Goal: Task Accomplishment & Management: Manage account settings

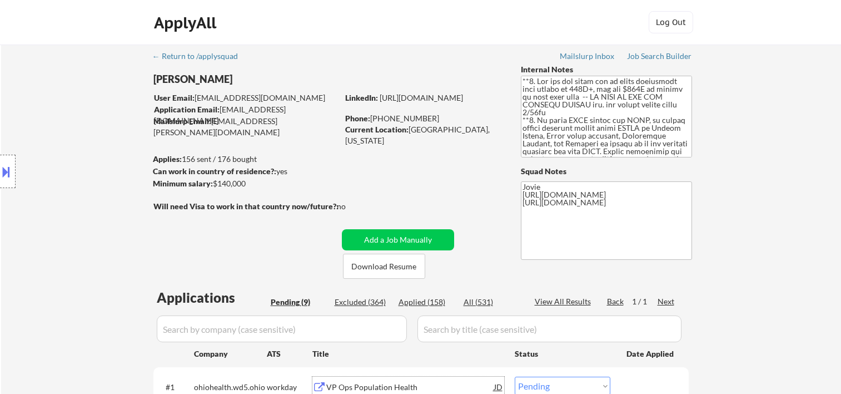
select select ""pending""
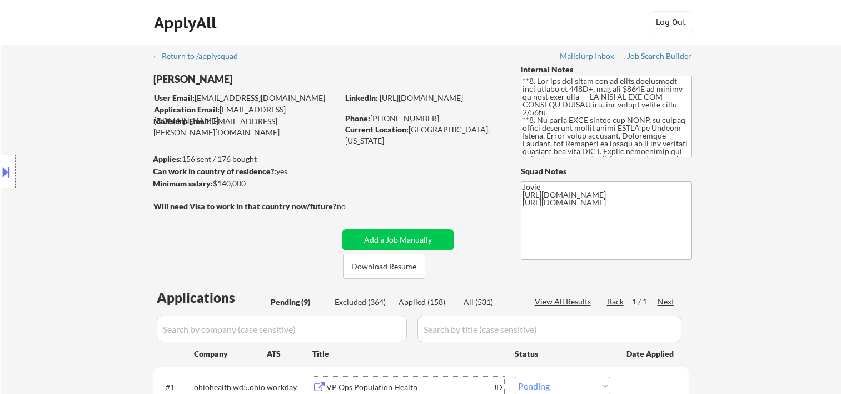
select select ""pending""
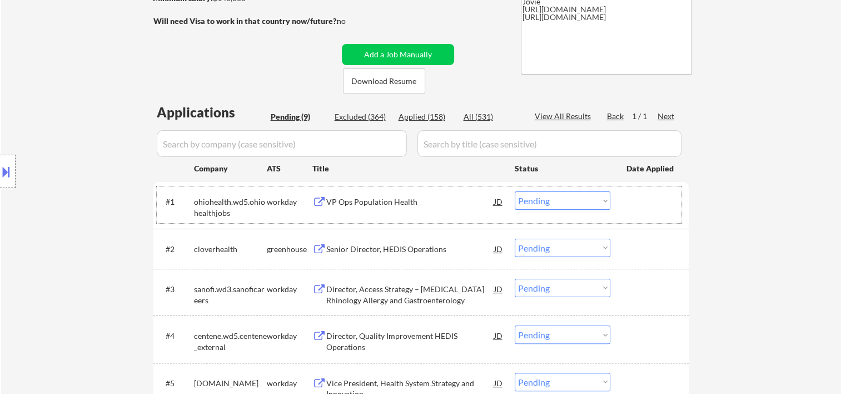
click at [626, 207] on div at bounding box center [650, 201] width 49 height 20
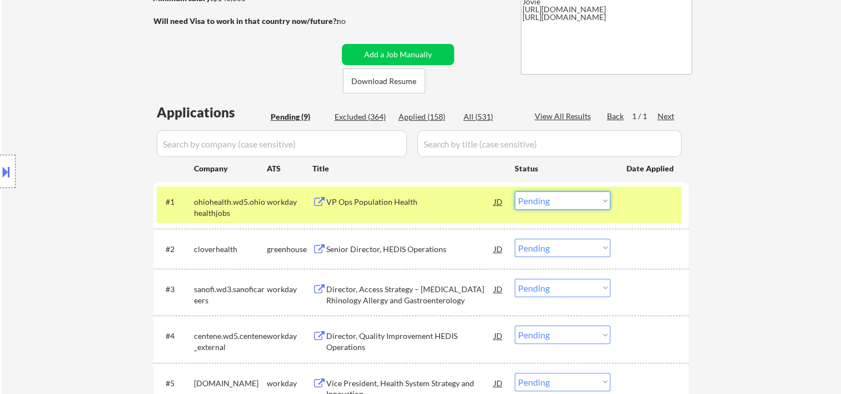
click at [599, 198] on select "Choose an option... Pending Applied Excluded (Questions) Excluded (Expired) Exc…" at bounding box center [563, 200] width 96 height 18
click at [515, 191] on select "Choose an option... Pending Applied Excluded (Questions) Excluded (Expired) Exc…" at bounding box center [563, 200] width 96 height 18
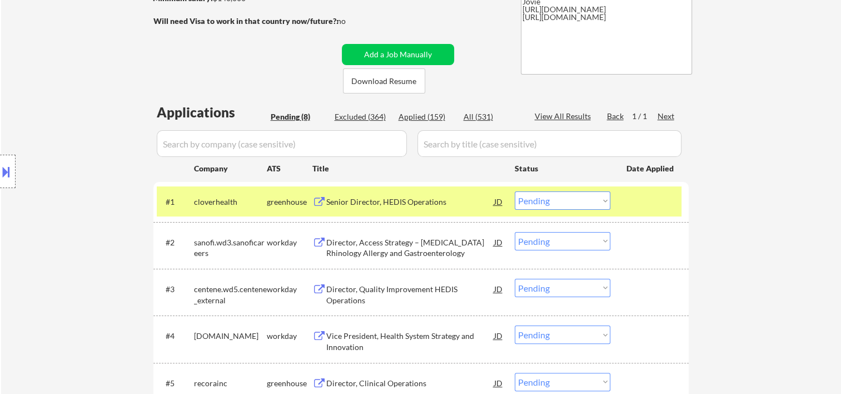
click at [643, 202] on div at bounding box center [650, 201] width 49 height 20
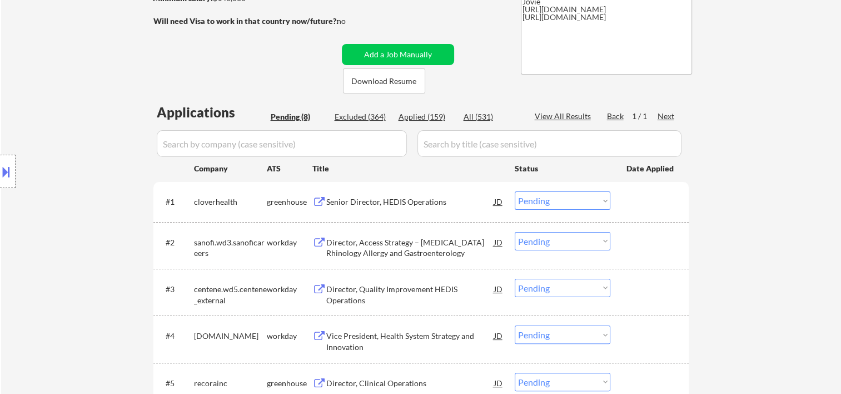
click at [643, 202] on div at bounding box center [650, 201] width 49 height 20
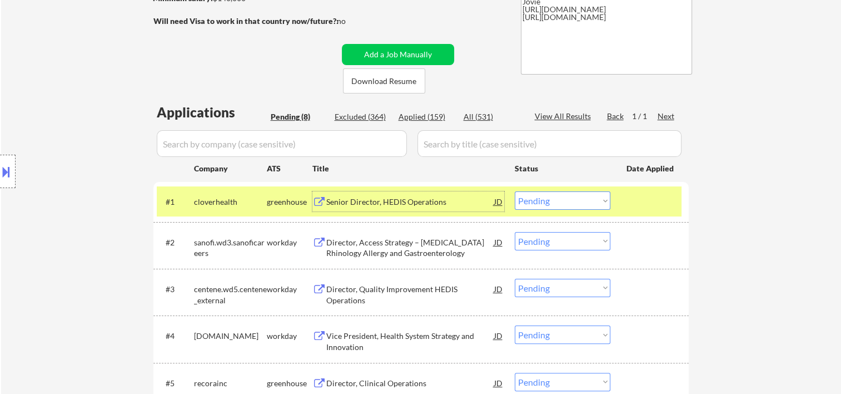
click at [420, 203] on div "Senior Director, HEDIS Operations" at bounding box center [410, 201] width 168 height 11
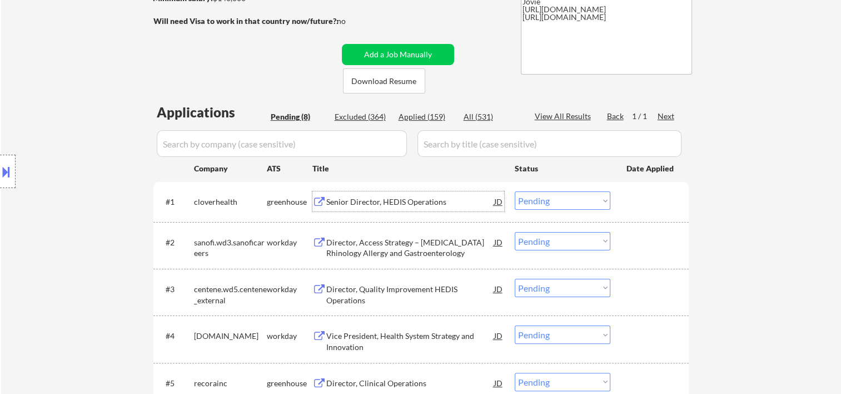
click at [628, 202] on div at bounding box center [650, 201] width 49 height 20
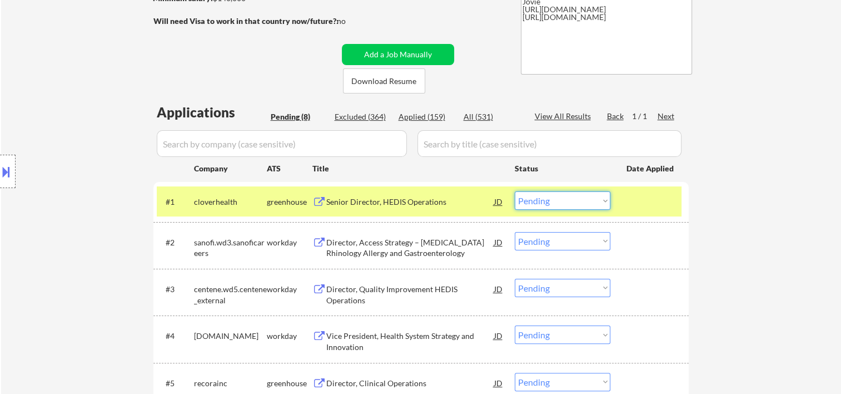
click at [599, 201] on select "Choose an option... Pending Applied Excluded (Questions) Excluded (Expired) Exc…" at bounding box center [563, 200] width 96 height 18
click at [515, 191] on select "Choose an option... Pending Applied Excluded (Questions) Excluded (Expired) Exc…" at bounding box center [563, 200] width 96 height 18
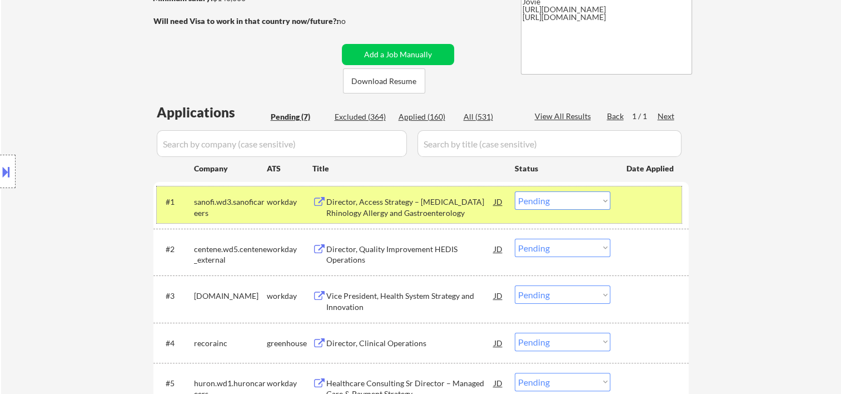
click at [654, 204] on div at bounding box center [650, 201] width 49 height 20
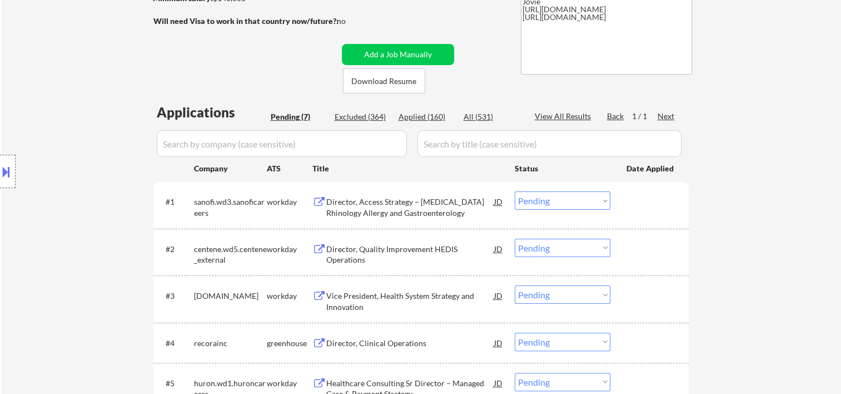
click at [655, 205] on div at bounding box center [650, 201] width 49 height 20
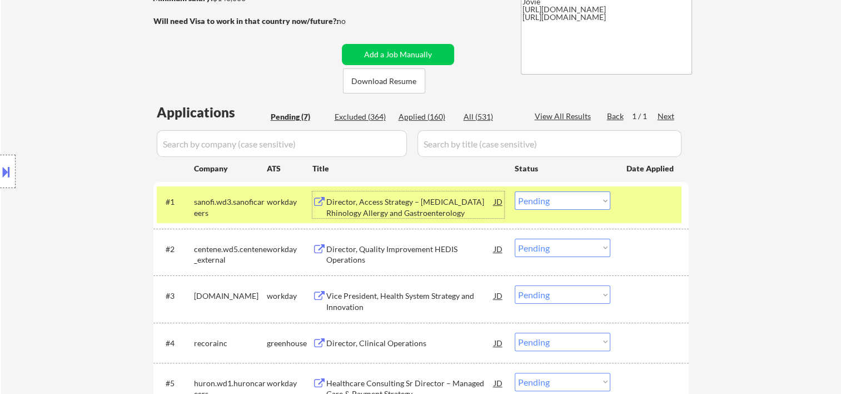
click at [407, 204] on div "Director, Access Strategy – [MEDICAL_DATA] Rhinology Allergy and Gastroenterolo…" at bounding box center [410, 207] width 168 height 22
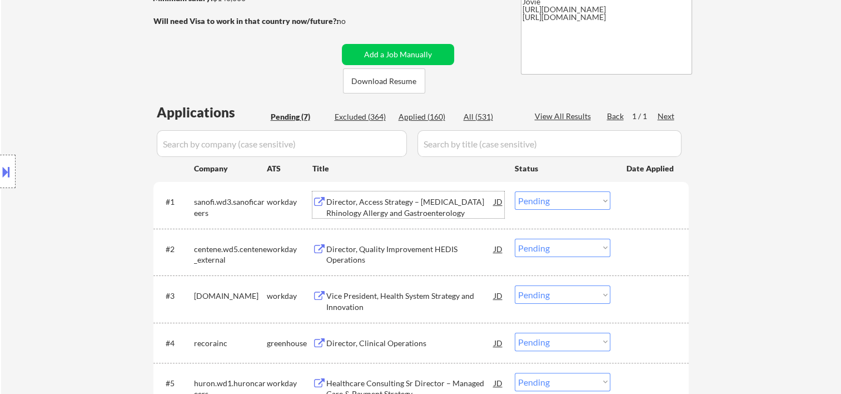
click at [639, 207] on div at bounding box center [650, 201] width 49 height 20
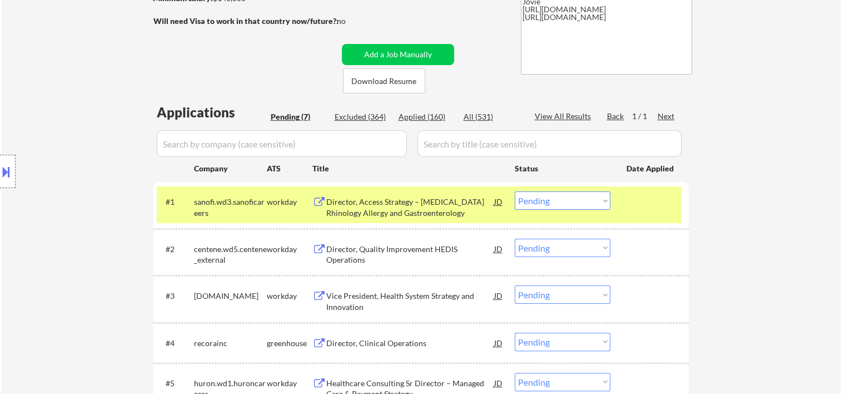
click at [596, 202] on select "Choose an option... Pending Applied Excluded (Questions) Excluded (Expired) Exc…" at bounding box center [563, 200] width 96 height 18
click at [515, 191] on select "Choose an option... Pending Applied Excluded (Questions) Excluded (Expired) Exc…" at bounding box center [563, 200] width 96 height 18
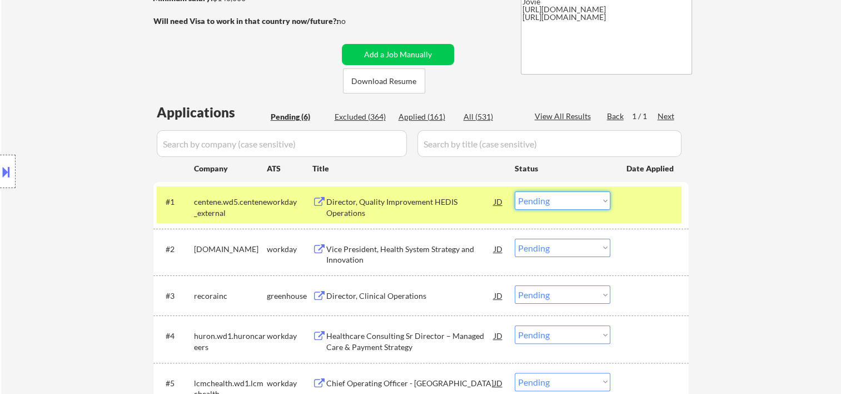
click at [600, 201] on select "Choose an option... Pending Applied Excluded (Questions) Excluded (Expired) Exc…" at bounding box center [563, 200] width 96 height 18
click at [515, 191] on select "Choose an option... Pending Applied Excluded (Questions) Excluded (Expired) Exc…" at bounding box center [563, 200] width 96 height 18
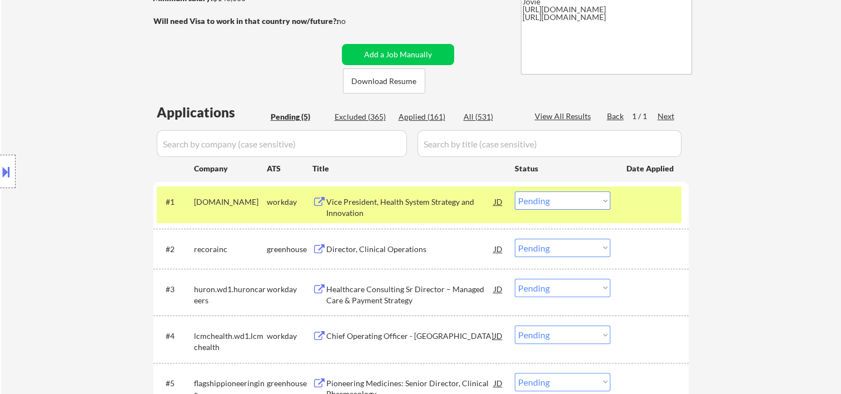
click at [636, 200] on div at bounding box center [650, 201] width 49 height 20
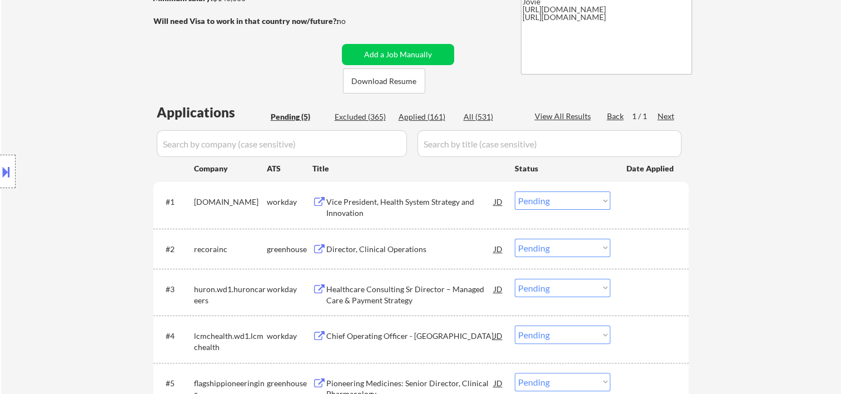
click at [654, 202] on div at bounding box center [650, 201] width 49 height 20
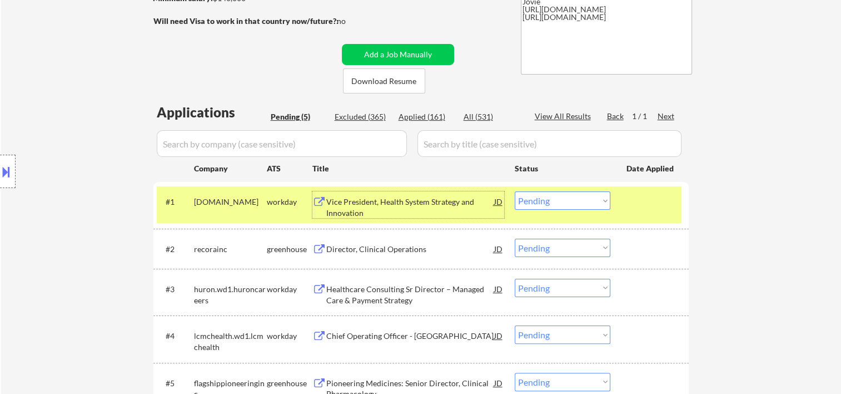
click at [389, 198] on div "Vice President, Health System Strategy and Innovation" at bounding box center [410, 207] width 168 height 22
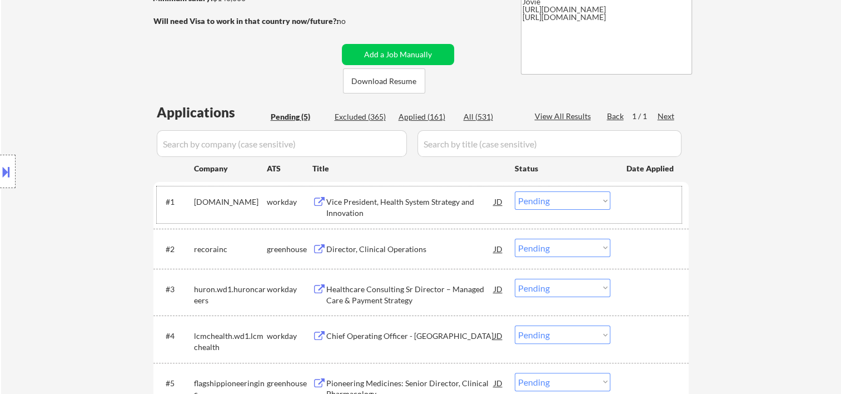
drag, startPoint x: 658, startPoint y: 187, endPoint x: 589, endPoint y: 197, distance: 70.1
click at [646, 193] on div "#1 [DOMAIN_NAME] workday Vice President, Health System Strategy and Innovation …" at bounding box center [419, 204] width 525 height 37
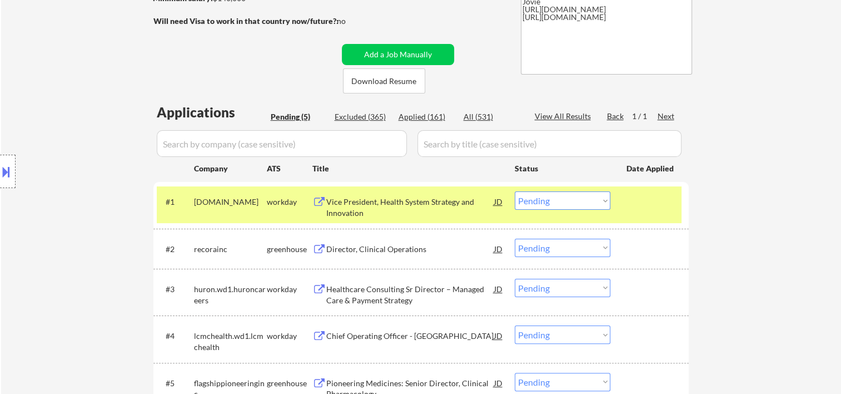
click at [583, 196] on select "Choose an option... Pending Applied Excluded (Questions) Excluded (Expired) Exc…" at bounding box center [563, 200] width 96 height 18
click at [515, 191] on select "Choose an option... Pending Applied Excluded (Questions) Excluded (Expired) Exc…" at bounding box center [563, 200] width 96 height 18
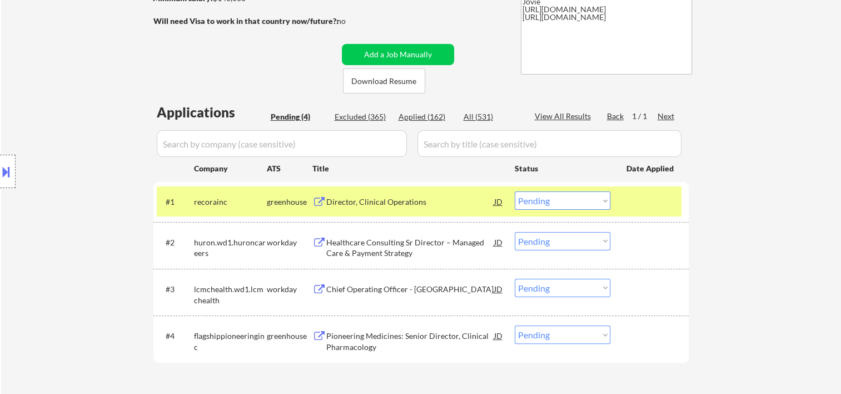
click at [598, 196] on select "Choose an option... Pending Applied Excluded (Questions) Excluded (Expired) Exc…" at bounding box center [563, 200] width 96 height 18
click at [627, 205] on div at bounding box center [650, 201] width 49 height 20
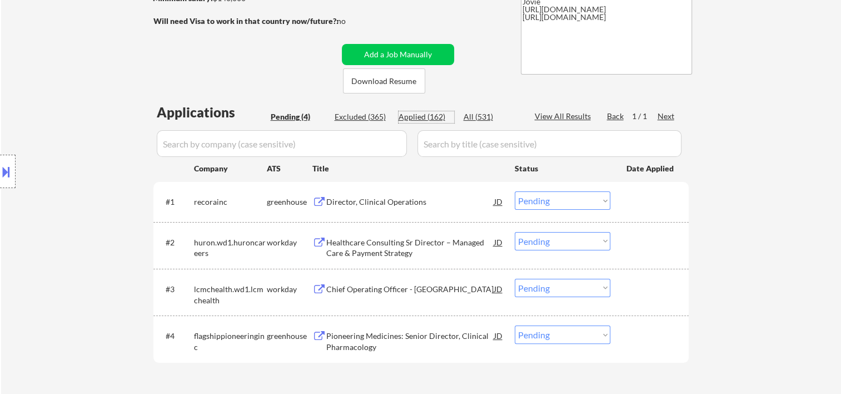
click at [413, 116] on div "Applied (162)" at bounding box center [427, 116] width 56 height 11
select select ""applied""
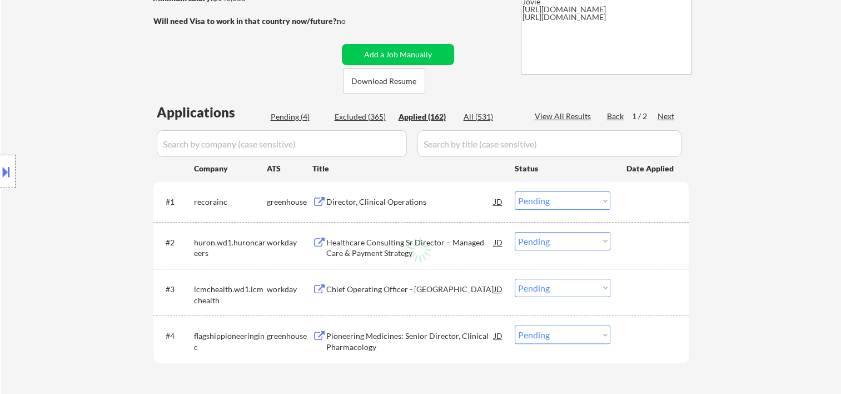
select select ""applied""
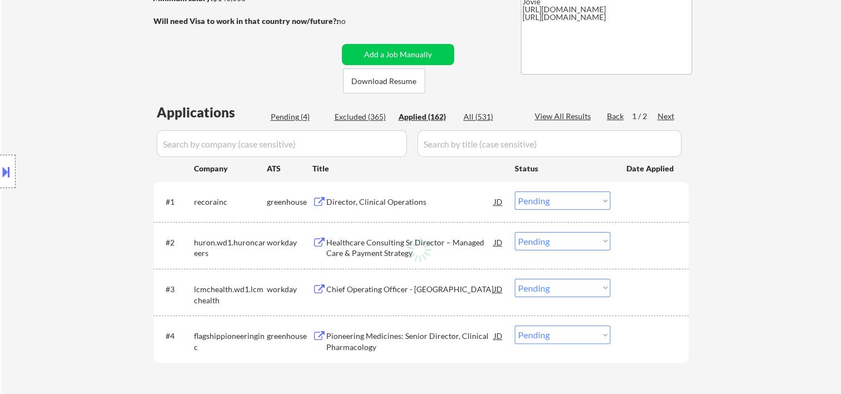
select select ""applied""
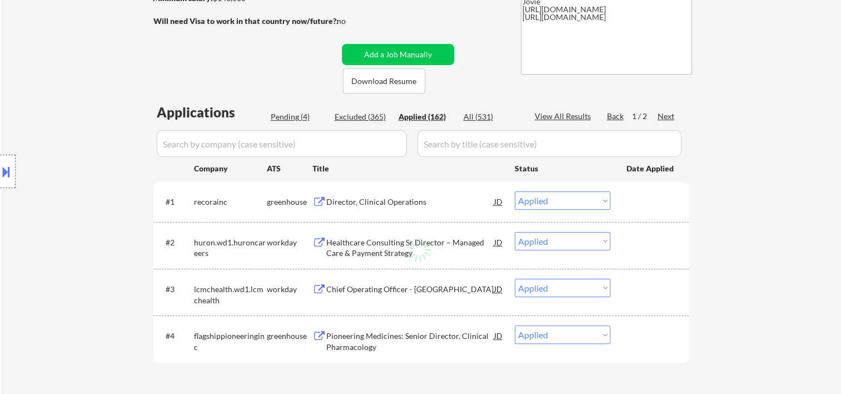
select select ""applied""
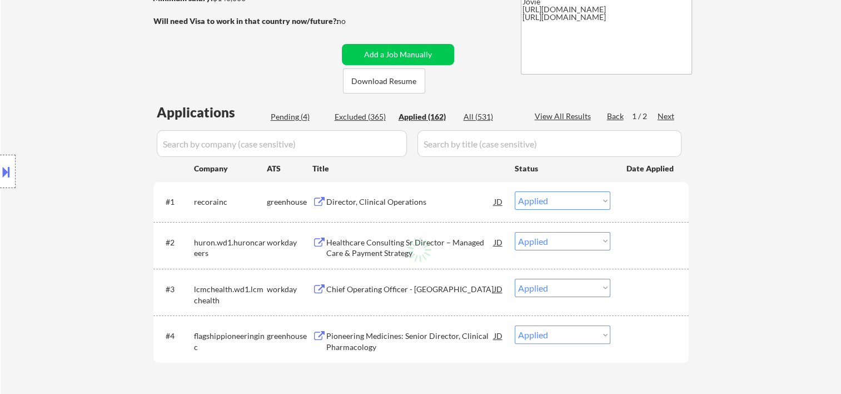
select select ""applied""
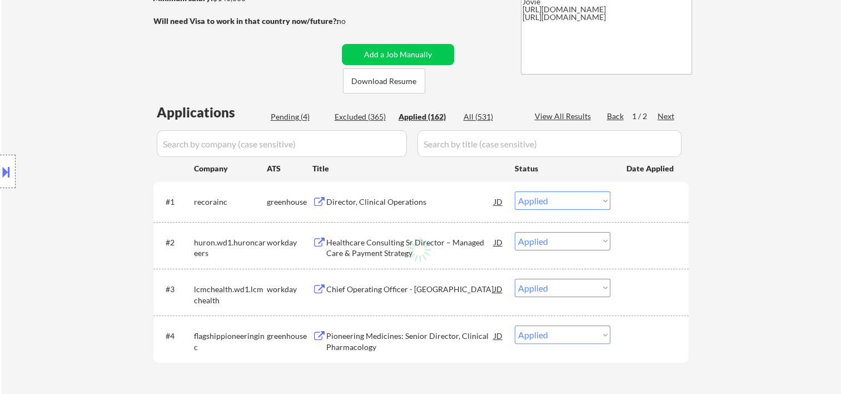
select select ""applied""
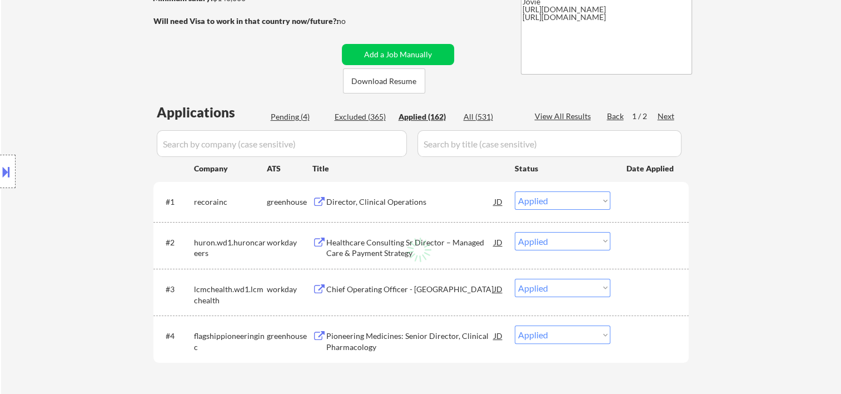
select select ""applied""
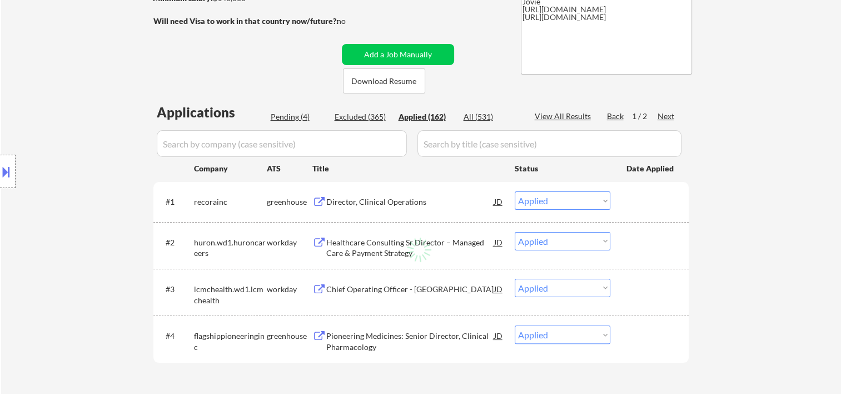
select select ""applied""
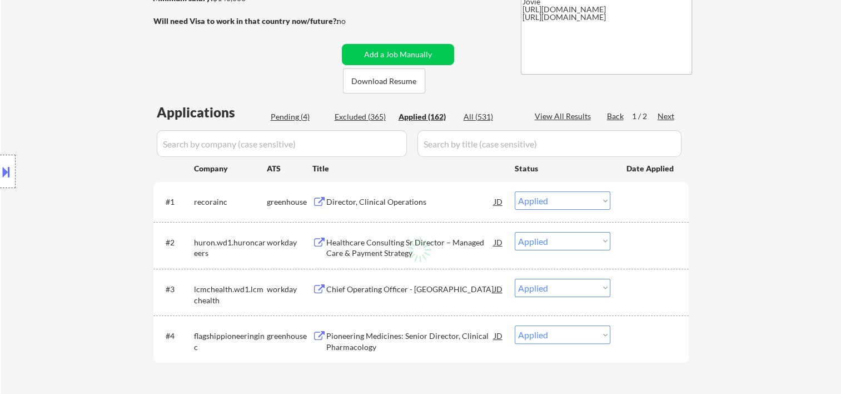
select select ""applied""
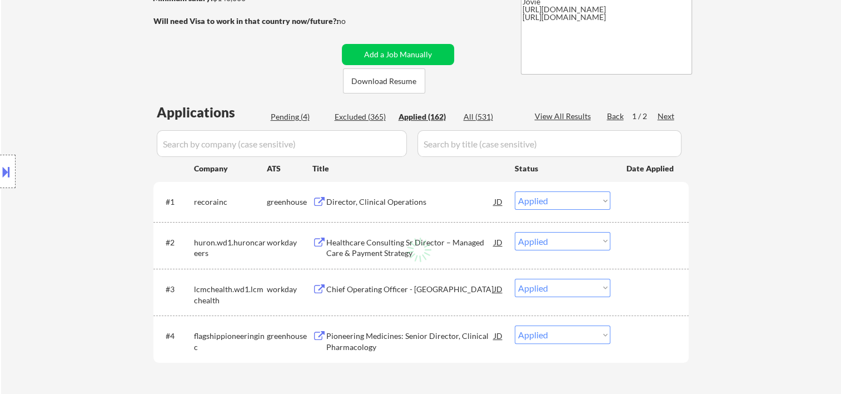
select select ""applied""
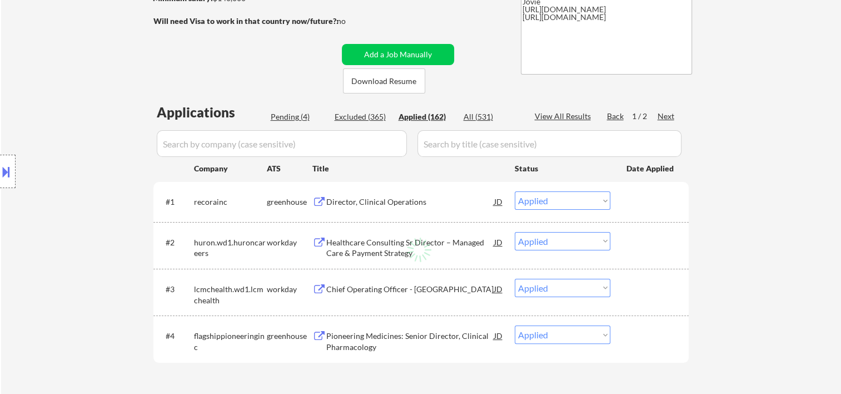
select select ""applied""
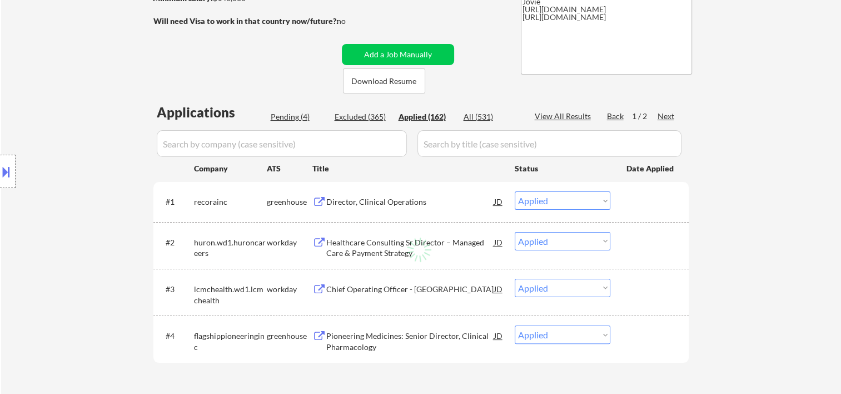
select select ""applied""
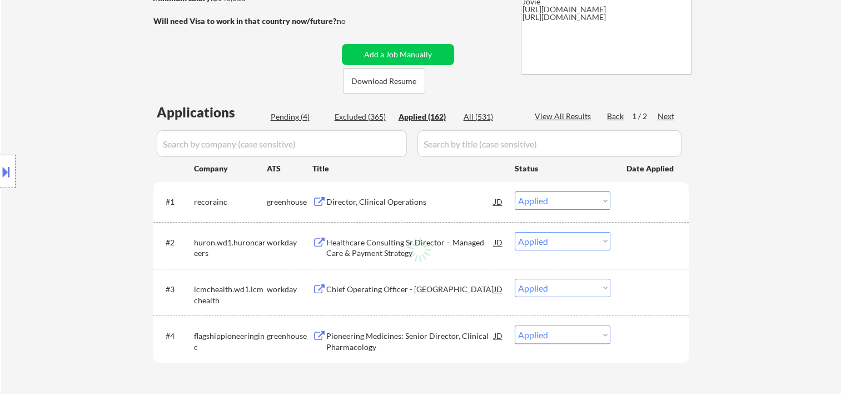
select select ""applied""
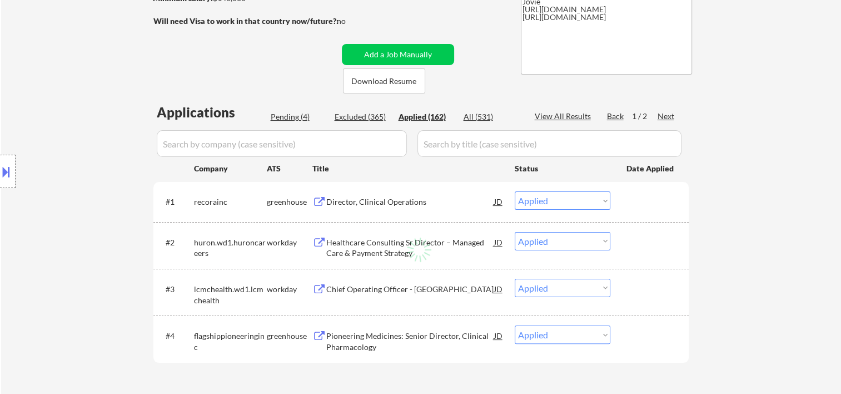
select select ""applied""
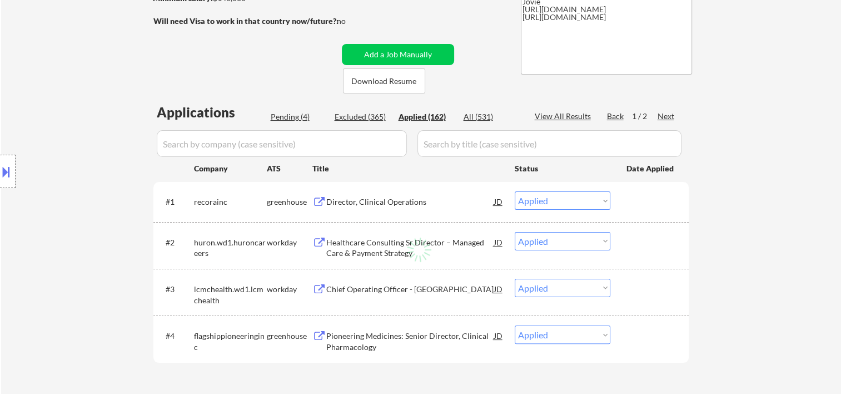
select select ""applied""
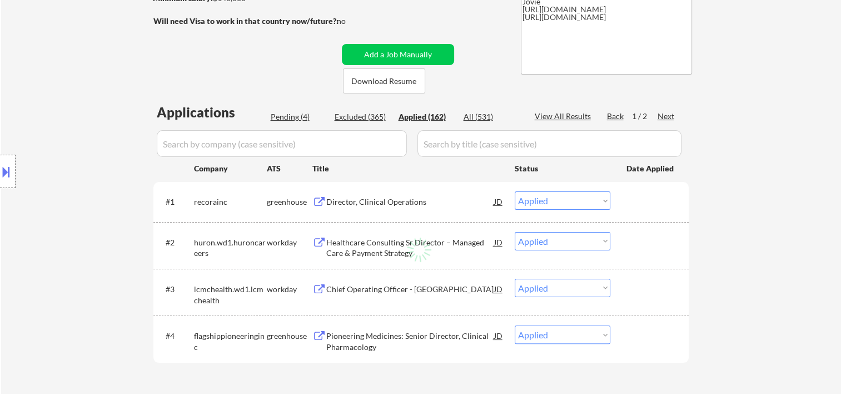
select select ""applied""
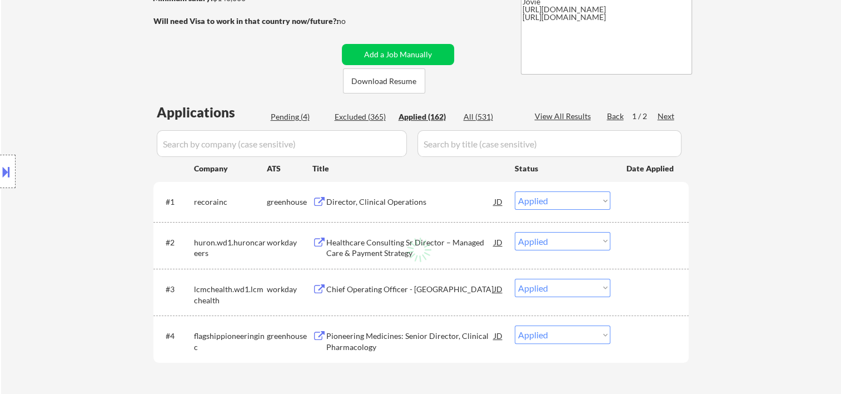
select select ""applied""
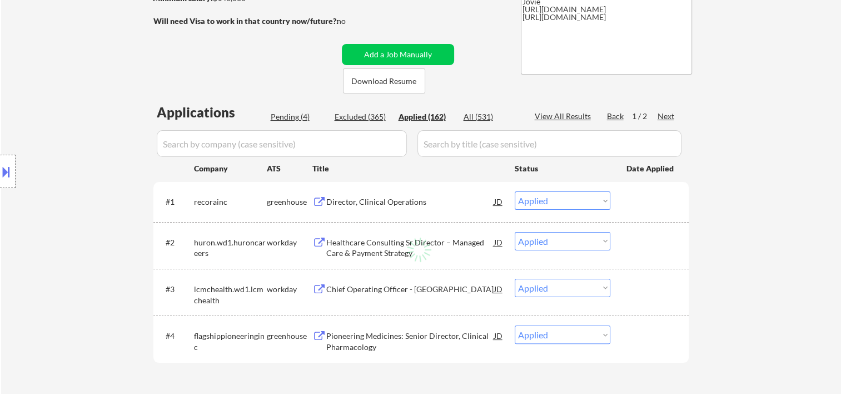
select select ""applied""
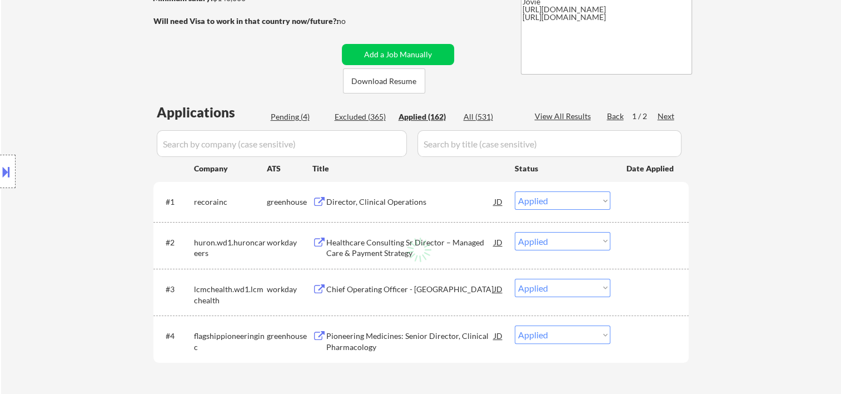
select select ""applied""
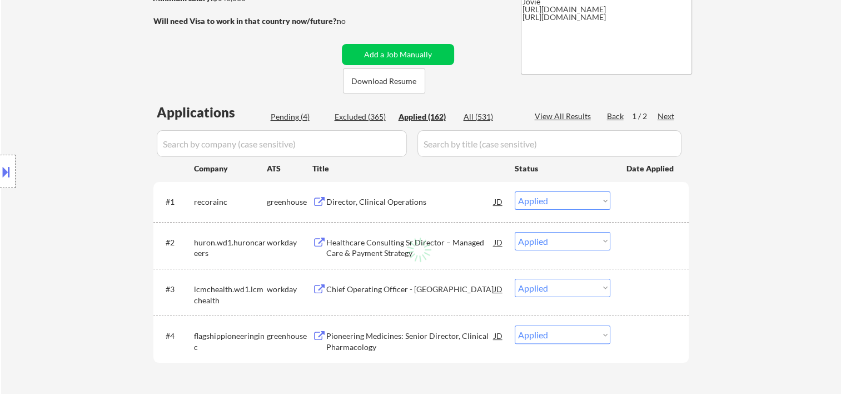
select select ""applied""
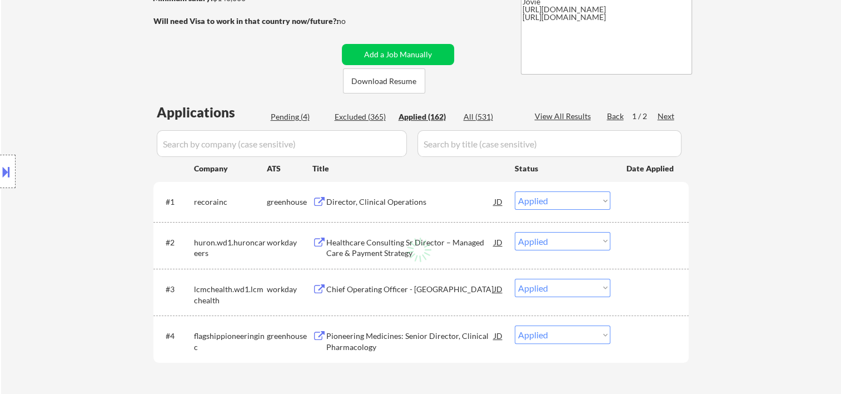
select select ""applied""
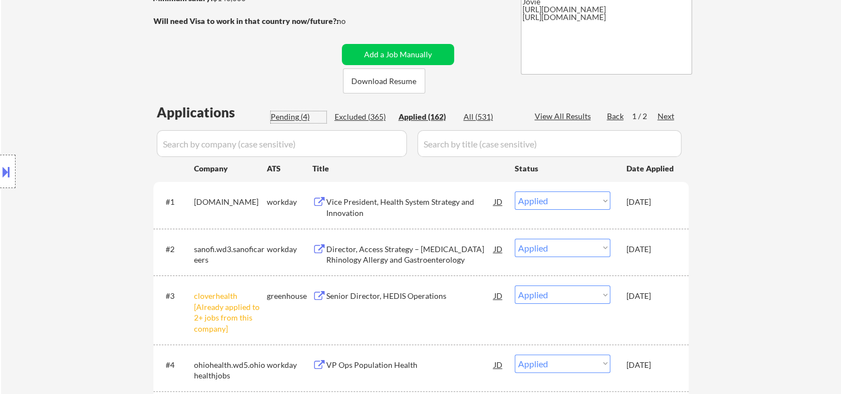
click at [286, 119] on div "Pending (4)" at bounding box center [299, 116] width 56 height 11
select select ""pending""
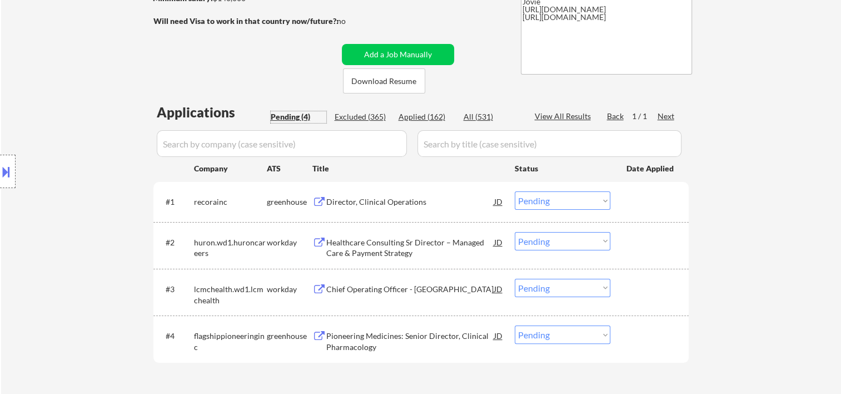
click at [623, 202] on div "#1 recorainc greenhouse Director, Clinical Operations JD Choose an option... Pe…" at bounding box center [419, 201] width 525 height 30
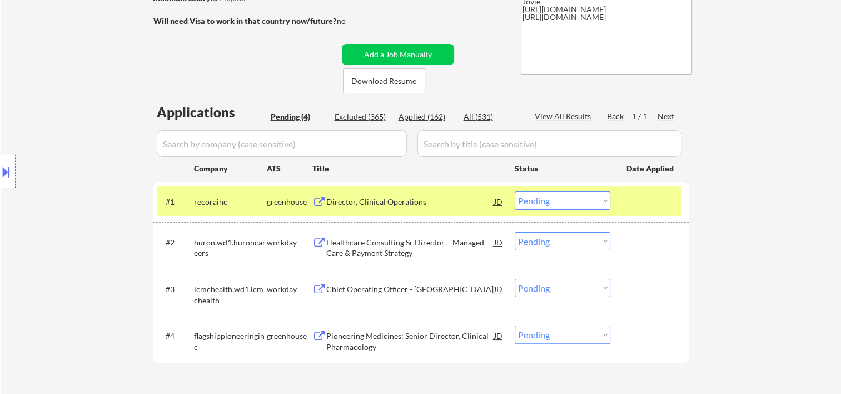
click at [410, 190] on div "#1 recorainc greenhouse Director, Clinical Operations JD Choose an option... Pe…" at bounding box center [419, 201] width 525 height 30
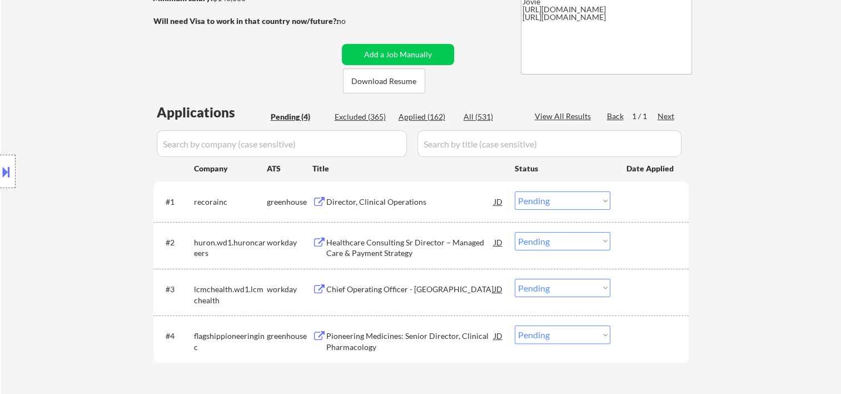
click at [640, 208] on div at bounding box center [650, 201] width 49 height 20
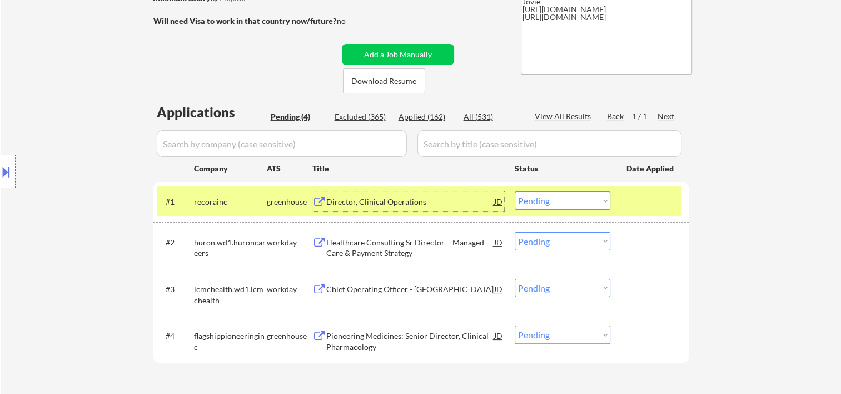
click at [347, 204] on div "Director, Clinical Operations" at bounding box center [410, 201] width 168 height 11
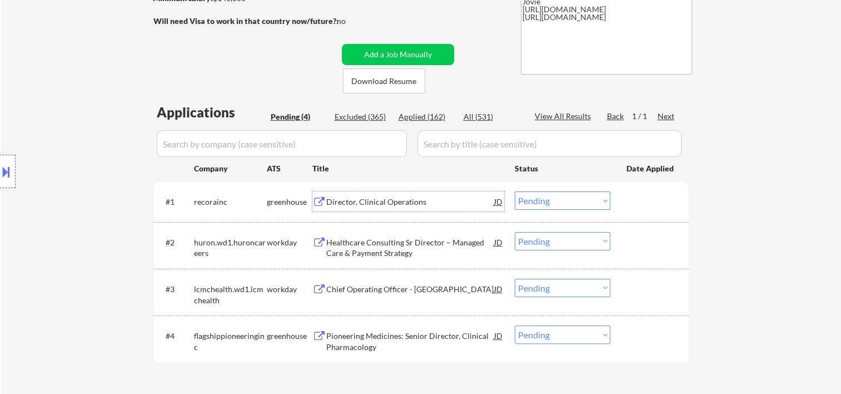
drag, startPoint x: 660, startPoint y: 201, endPoint x: 638, endPoint y: 202, distance: 22.8
click at [656, 201] on div at bounding box center [650, 201] width 49 height 20
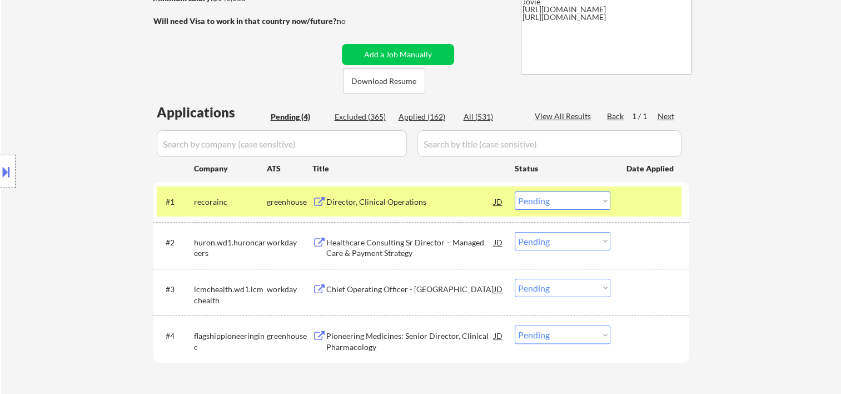
click at [591, 203] on select "Choose an option... Pending Applied Excluded (Questions) Excluded (Expired) Exc…" at bounding box center [563, 200] width 96 height 18
click at [515, 191] on select "Choose an option... Pending Applied Excluded (Questions) Excluded (Expired) Exc…" at bounding box center [563, 200] width 96 height 18
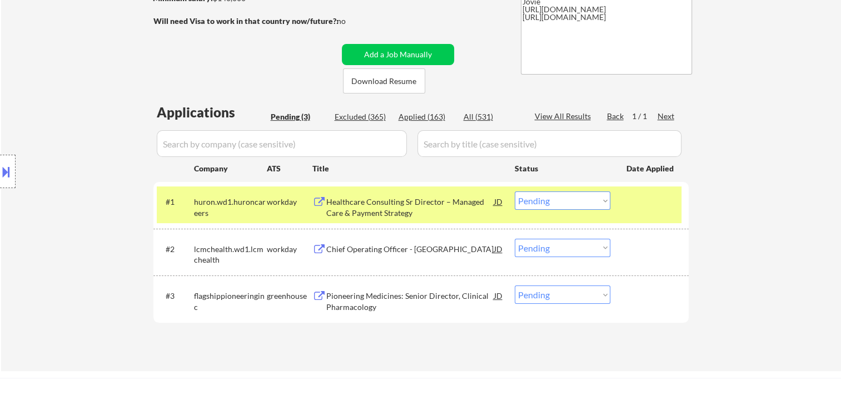
click at [636, 207] on div at bounding box center [650, 201] width 49 height 20
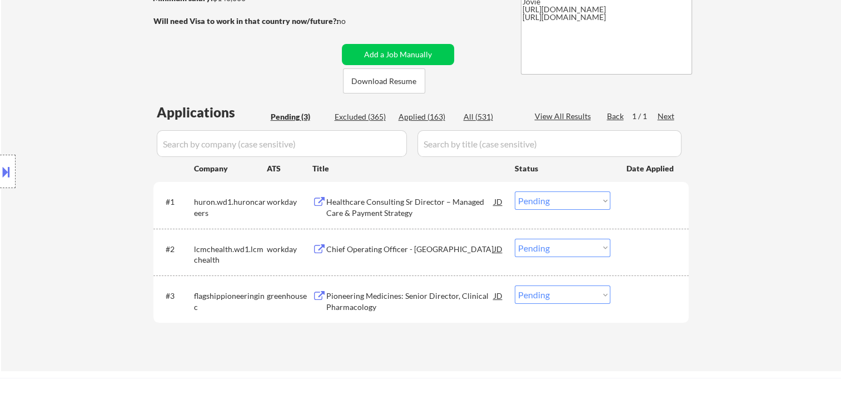
click at [627, 201] on div at bounding box center [650, 201] width 49 height 20
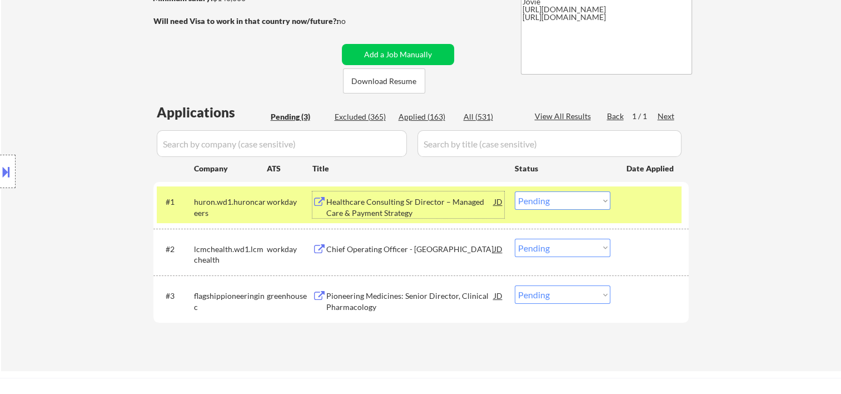
click at [415, 194] on div "Healthcare Consulting Sr Director – Managed Care & Payment Strategy" at bounding box center [410, 204] width 168 height 27
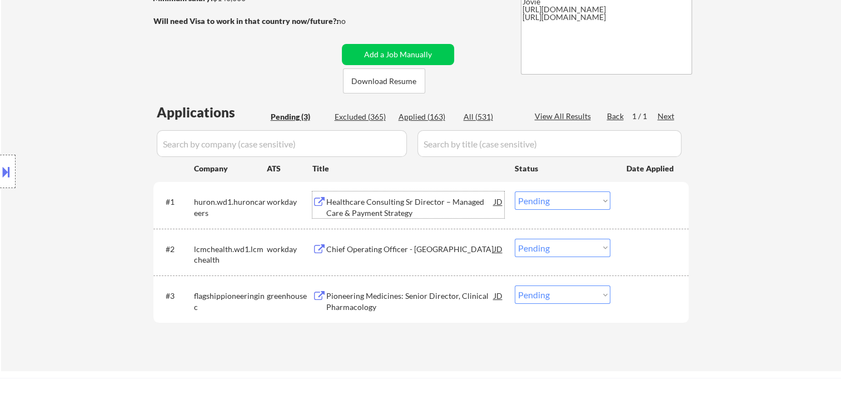
click at [649, 203] on div at bounding box center [650, 201] width 49 height 20
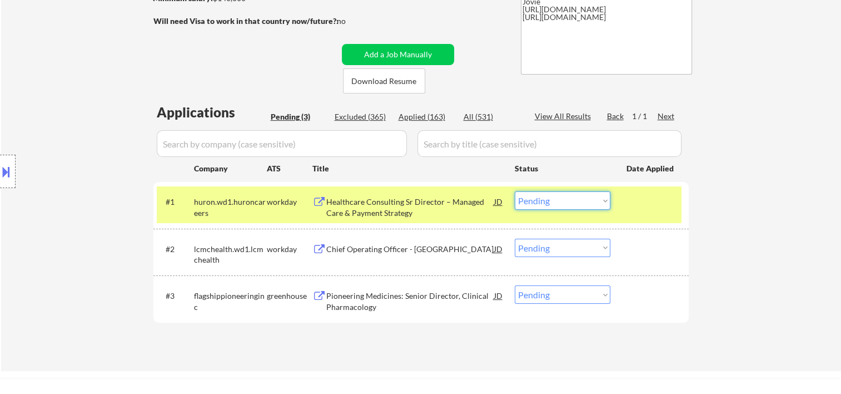
click at [590, 200] on select "Choose an option... Pending Applied Excluded (Questions) Excluded (Expired) Exc…" at bounding box center [563, 200] width 96 height 18
click at [515, 191] on select "Choose an option... Pending Applied Excluded (Questions) Excluded (Expired) Exc…" at bounding box center [563, 200] width 96 height 18
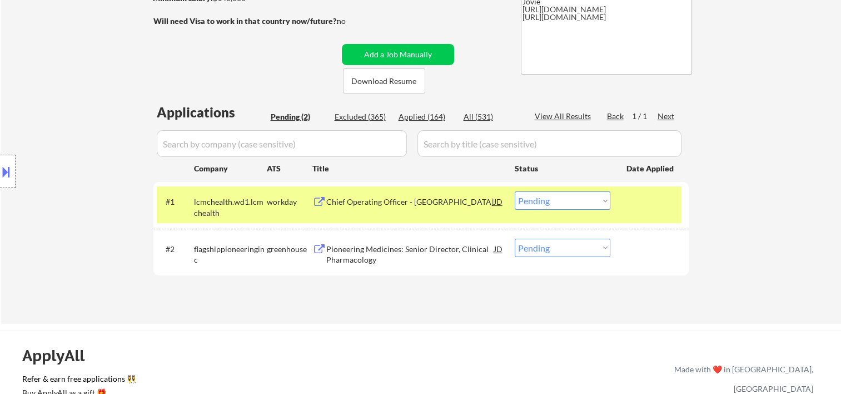
click at [716, 204] on div "← Return to /applysquad Mailslurp Inbox Job Search Builder [PERSON_NAME] User E…" at bounding box center [421, 91] width 840 height 464
click at [647, 188] on div "#1 lcmchealth.wd1.lcmchealth workday Chief Operating Officer - [GEOGRAPHIC_DATA…" at bounding box center [419, 204] width 525 height 37
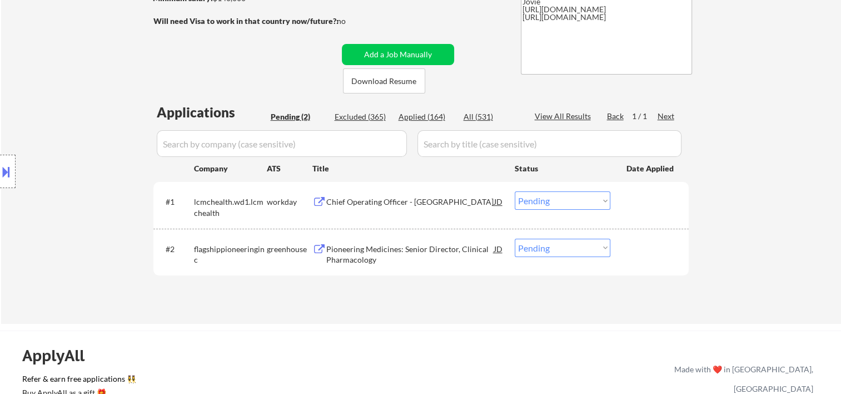
click at [649, 204] on div at bounding box center [650, 201] width 49 height 20
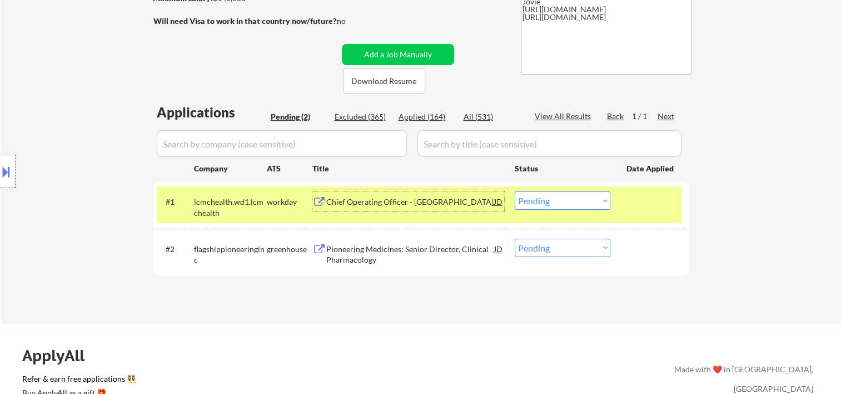
click at [414, 205] on div "Chief Operating Officer - [GEOGRAPHIC_DATA]" at bounding box center [410, 201] width 168 height 11
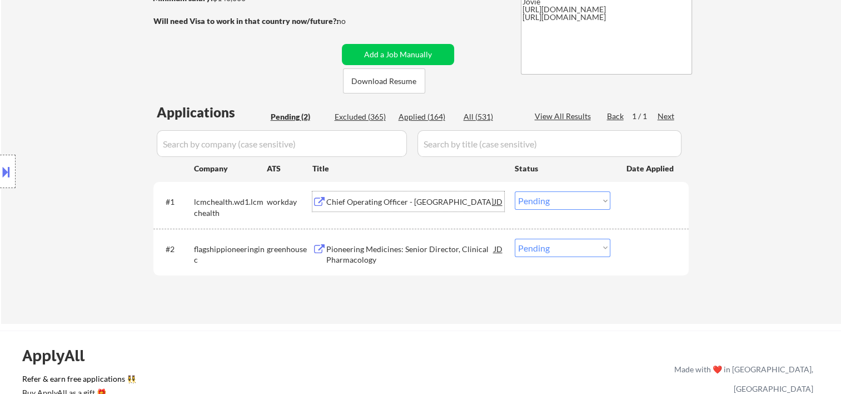
drag, startPoint x: 638, startPoint y: 202, endPoint x: 626, endPoint y: 206, distance: 12.1
click at [630, 204] on div at bounding box center [650, 201] width 49 height 20
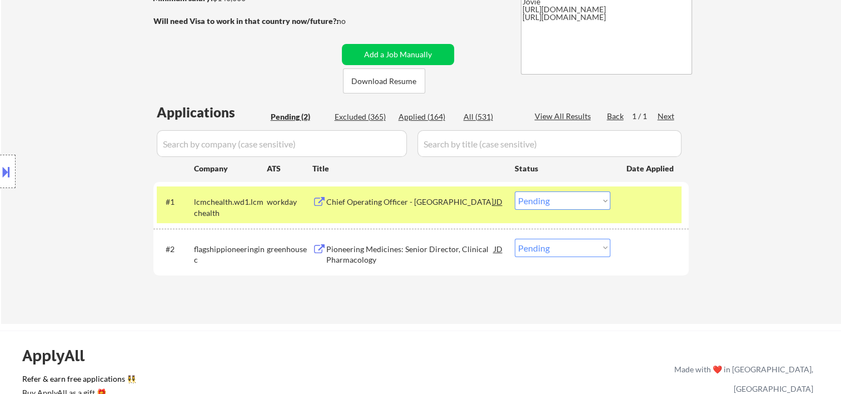
click at [600, 204] on select "Choose an option... Pending Applied Excluded (Questions) Excluded (Expired) Exc…" at bounding box center [563, 200] width 96 height 18
click at [515, 191] on select "Choose an option... Pending Applied Excluded (Questions) Excluded (Expired) Exc…" at bounding box center [563, 200] width 96 height 18
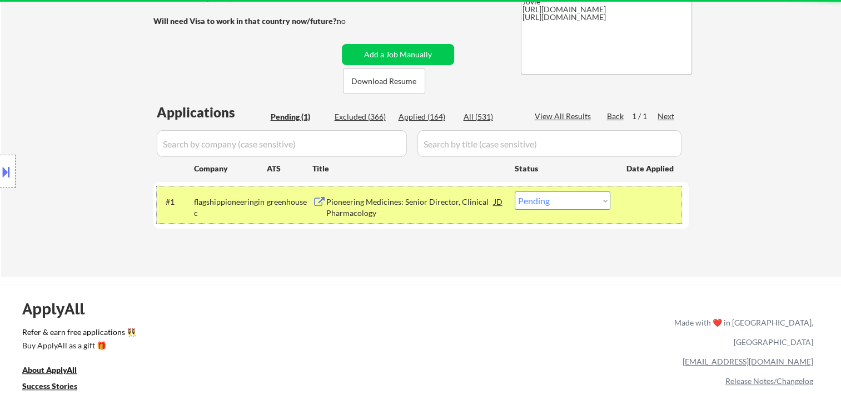
click at [643, 211] on div "#1 flagshippioneeringinc greenhouse Pioneering Medicines: Senior Director, Clin…" at bounding box center [419, 204] width 525 height 37
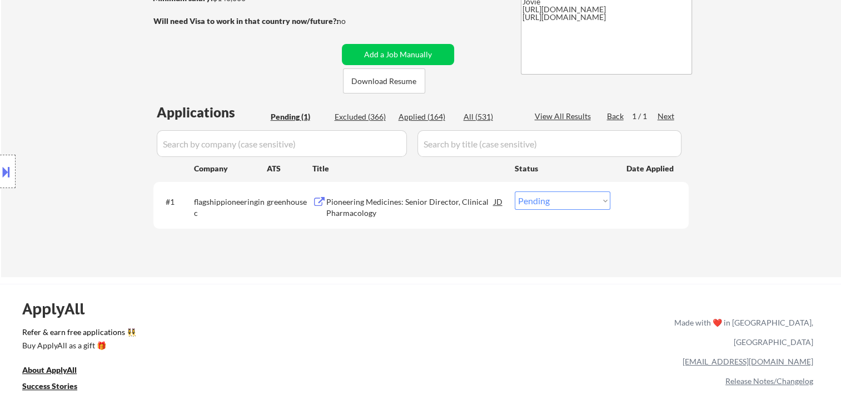
drag, startPoint x: 660, startPoint y: 209, endPoint x: 638, endPoint y: 211, distance: 22.3
click at [660, 209] on div at bounding box center [650, 201] width 49 height 20
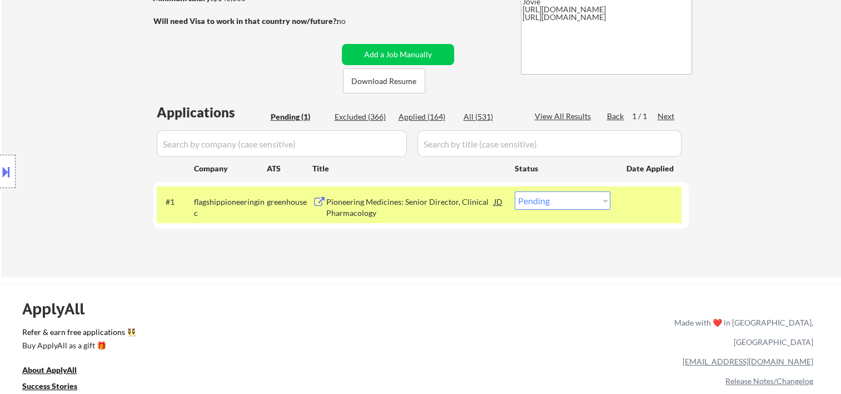
click at [429, 210] on div "Pioneering Medicines: Senior Director, Clinical Pharmacology" at bounding box center [410, 207] width 168 height 22
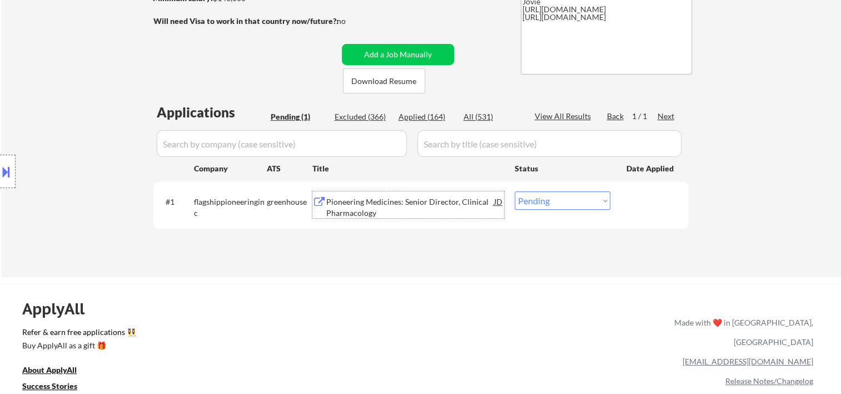
click at [636, 200] on div at bounding box center [650, 201] width 49 height 20
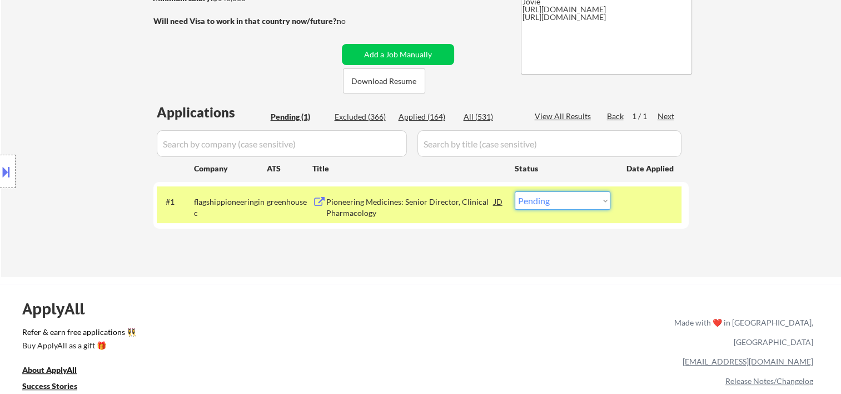
click at [596, 202] on select "Choose an option... Pending Applied Excluded (Questions) Excluded (Expired) Exc…" at bounding box center [563, 200] width 96 height 18
click at [515, 191] on select "Choose an option... Pending Applied Excluded (Questions) Excluded (Expired) Exc…" at bounding box center [563, 200] width 96 height 18
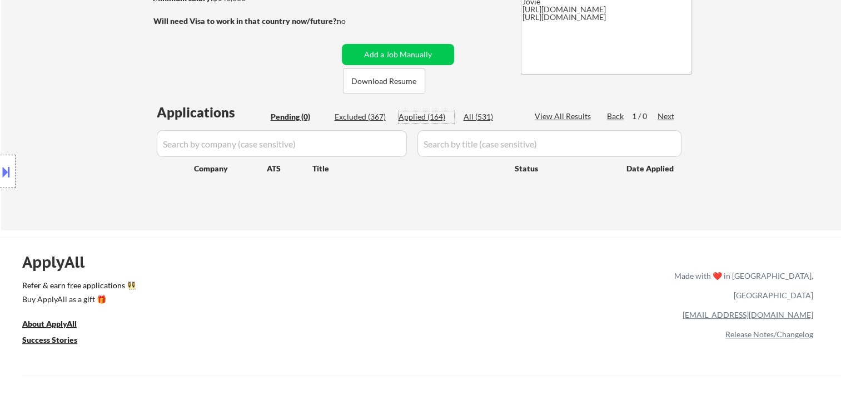
click at [431, 116] on div "Applied (164)" at bounding box center [427, 116] width 56 height 11
select select ""applied""
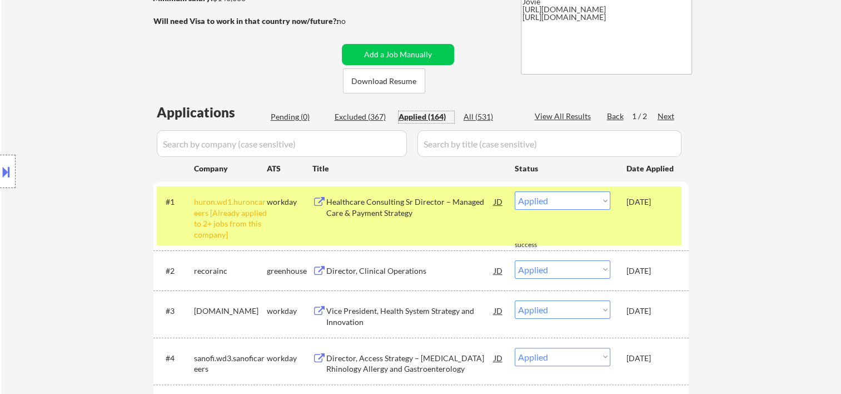
scroll to position [0, 0]
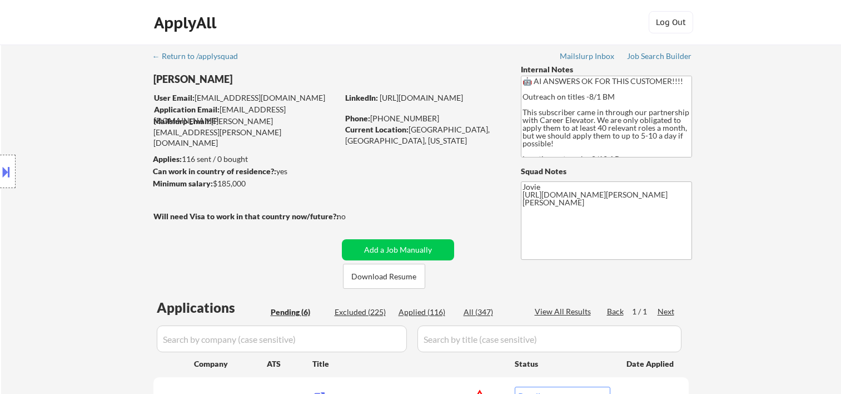
select select ""pending""
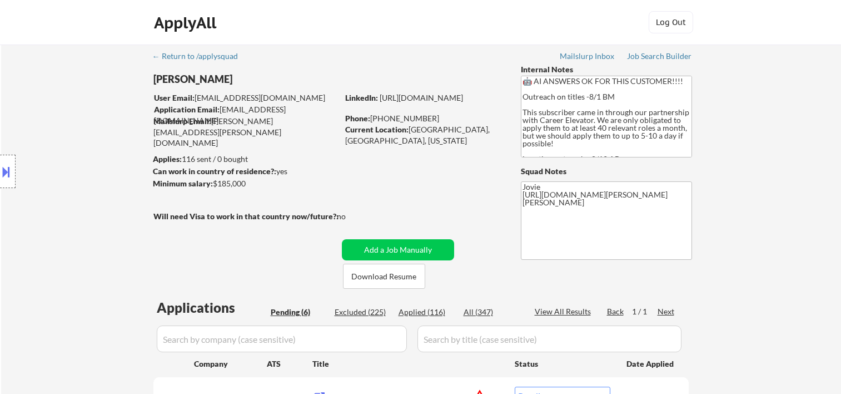
select select ""pending""
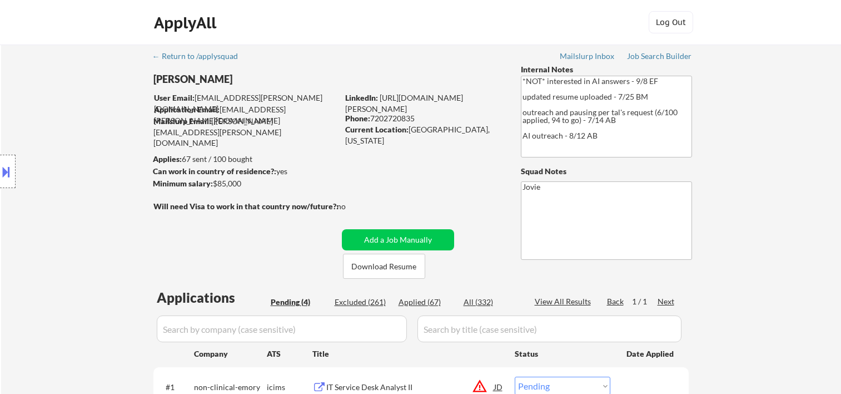
select select ""pending""
click at [557, 33] on div "ApplyAll Log In Sign Up Log Out" at bounding box center [421, 25] width 556 height 28
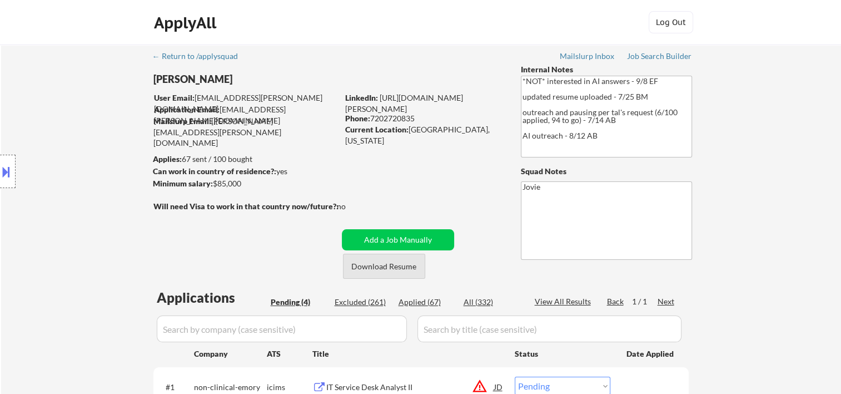
drag, startPoint x: 404, startPoint y: 270, endPoint x: 416, endPoint y: 267, distance: 12.5
click at [404, 270] on button "Download Resume" at bounding box center [384, 265] width 82 height 25
click at [391, 265] on button "Download Resume" at bounding box center [384, 265] width 82 height 25
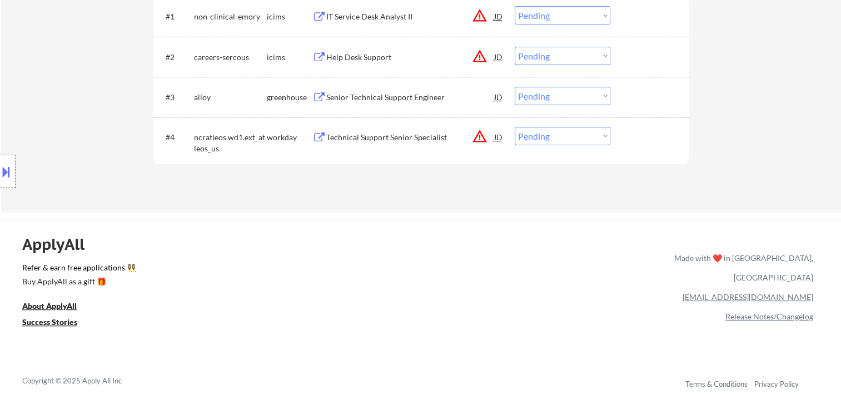
scroll to position [185, 0]
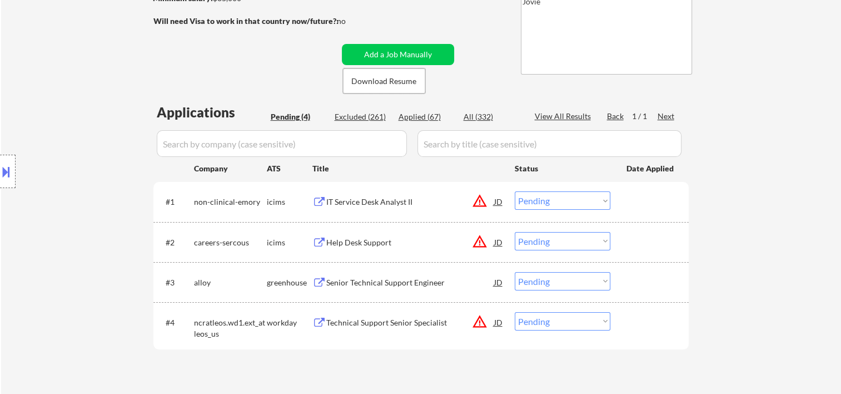
click at [648, 198] on div at bounding box center [650, 201] width 49 height 20
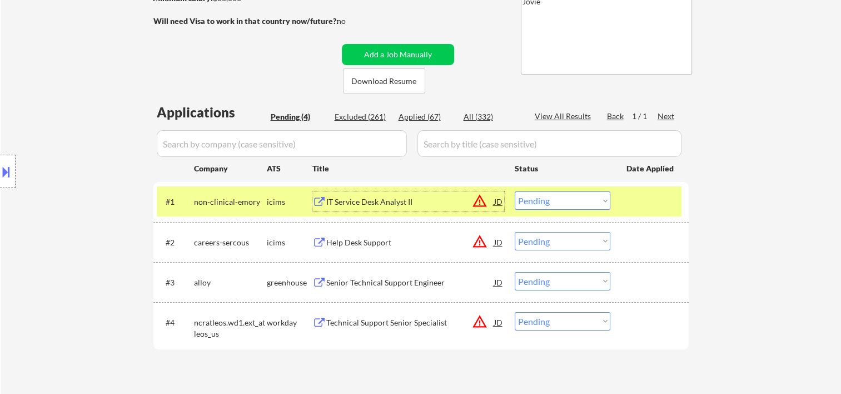
click at [416, 200] on div "IT Service Desk Analyst II" at bounding box center [410, 201] width 168 height 11
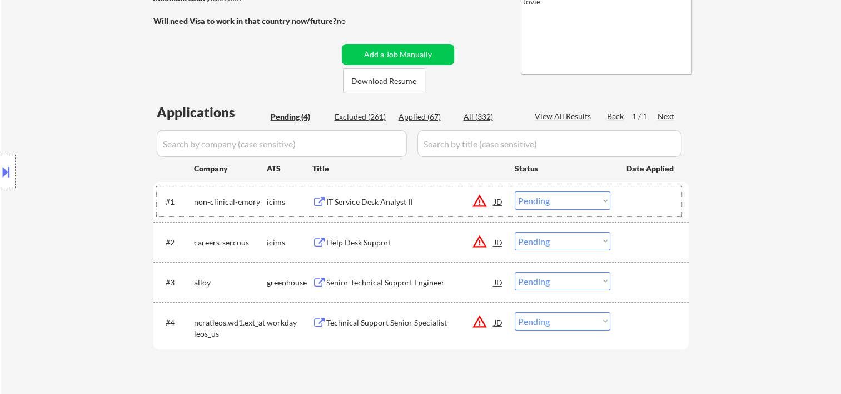
click at [610, 211] on div "#1 non-clinical-emory icims IT Service Desk Analyst II JD warning_amber Choose …" at bounding box center [419, 201] width 525 height 30
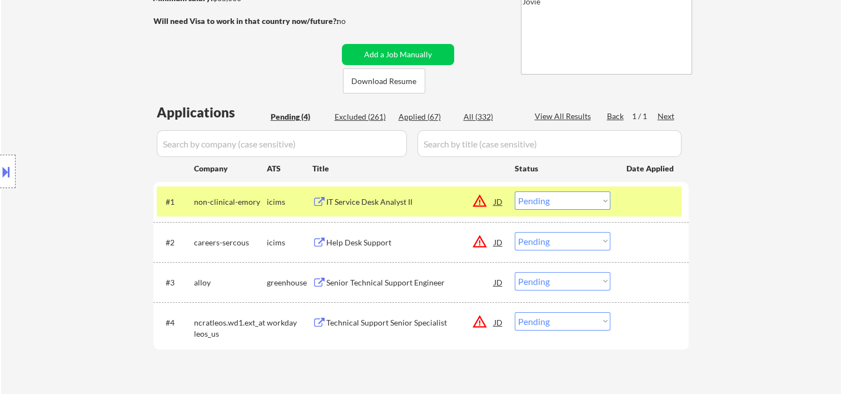
click at [598, 202] on select "Choose an option... Pending Applied Excluded (Questions) Excluded (Expired) Exc…" at bounding box center [563, 200] width 96 height 18
click at [515, 191] on select "Choose an option... Pending Applied Excluded (Questions) Excluded (Expired) Exc…" at bounding box center [563, 200] width 96 height 18
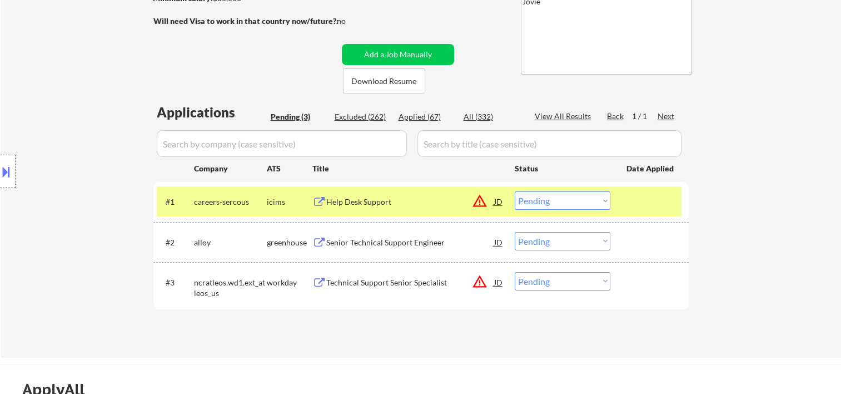
click at [662, 204] on div at bounding box center [650, 201] width 49 height 20
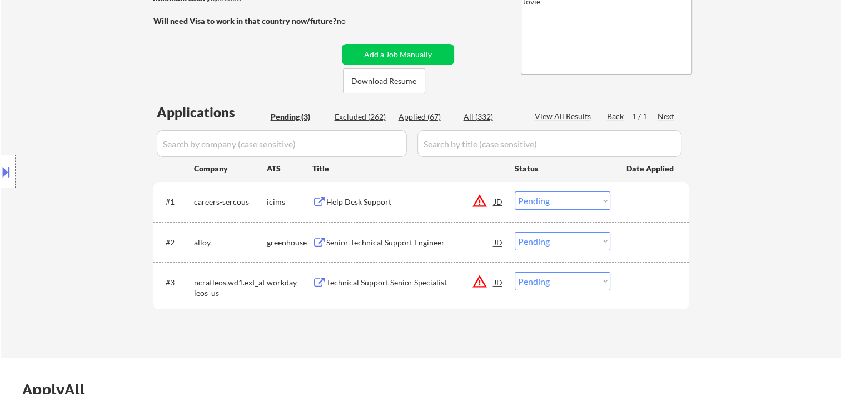
click at [660, 196] on div at bounding box center [650, 201] width 49 height 20
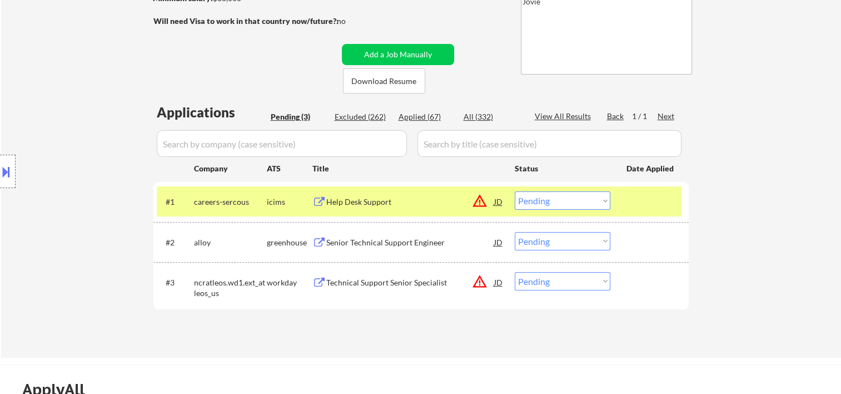
click at [445, 202] on div "Help Desk Support" at bounding box center [410, 201] width 168 height 11
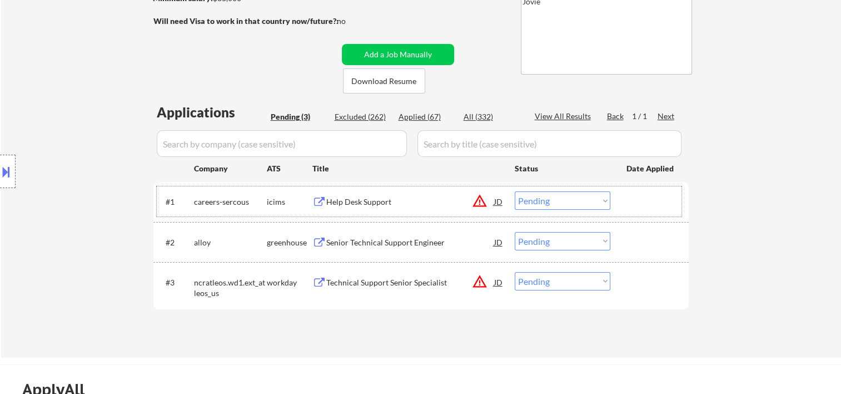
drag, startPoint x: 648, startPoint y: 206, endPoint x: 619, endPoint y: 208, distance: 29.5
click at [647, 206] on div at bounding box center [650, 201] width 49 height 20
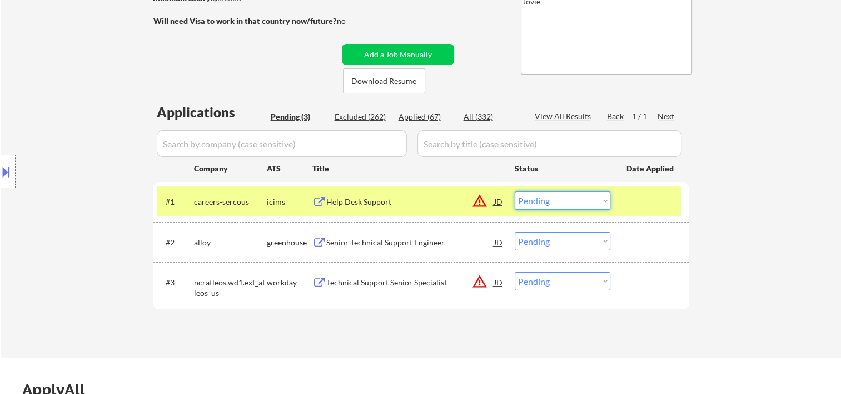
click at [604, 201] on select "Choose an option... Pending Applied Excluded (Questions) Excluded (Expired) Exc…" at bounding box center [563, 200] width 96 height 18
click at [515, 191] on select "Choose an option... Pending Applied Excluded (Questions) Excluded (Expired) Exc…" at bounding box center [563, 200] width 96 height 18
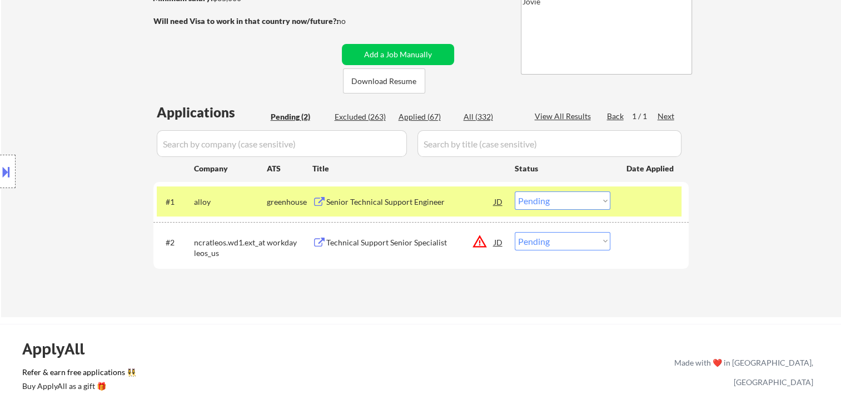
click at [630, 183] on div "#1 alloy greenhouse Senior Technical Support Engineer JD warning_amber Choose a…" at bounding box center [420, 201] width 535 height 39
click at [646, 205] on div at bounding box center [650, 201] width 49 height 20
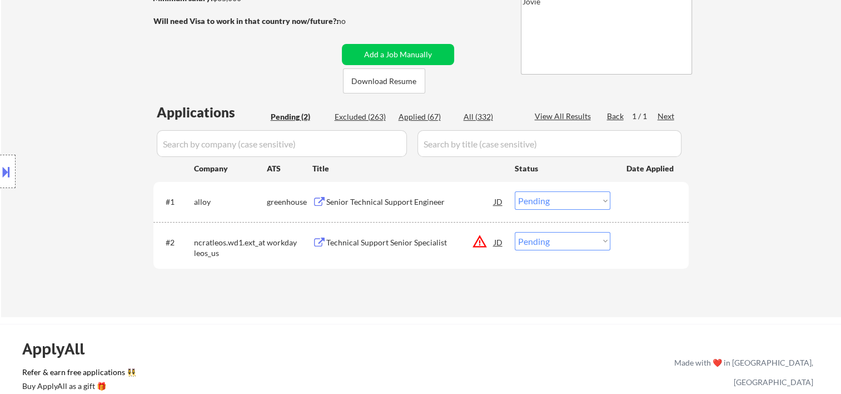
click at [663, 205] on div at bounding box center [650, 201] width 49 height 20
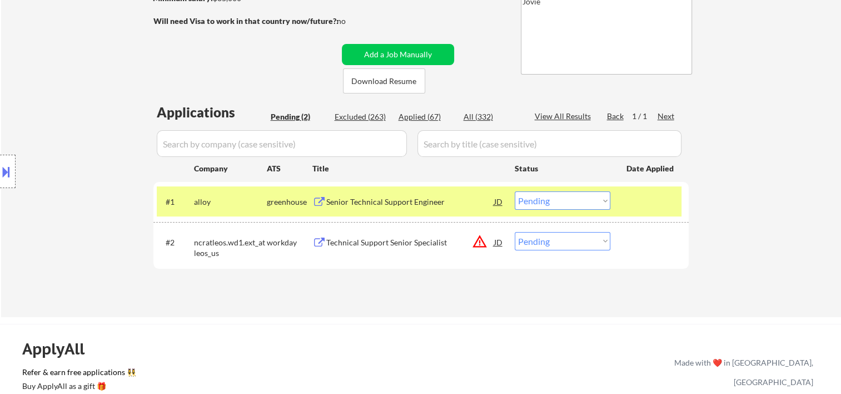
click at [458, 206] on div "Senior Technical Support Engineer" at bounding box center [410, 201] width 168 height 11
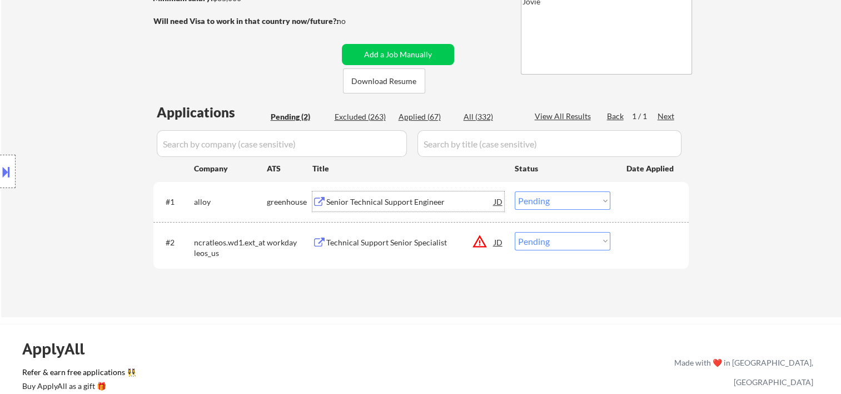
click at [649, 199] on div at bounding box center [650, 201] width 49 height 20
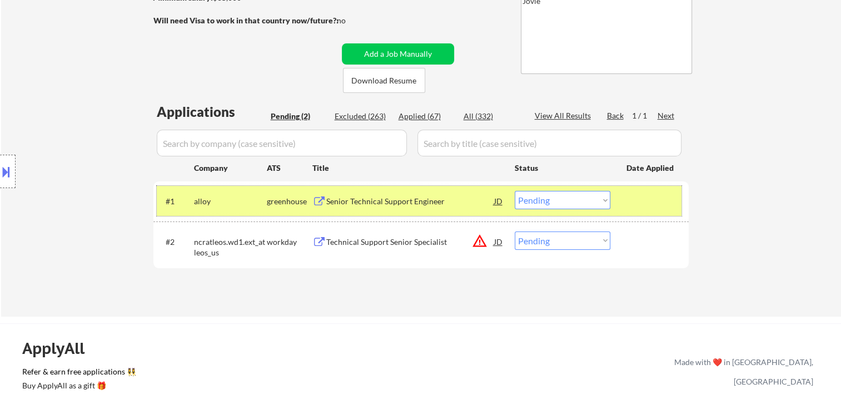
scroll to position [370, 0]
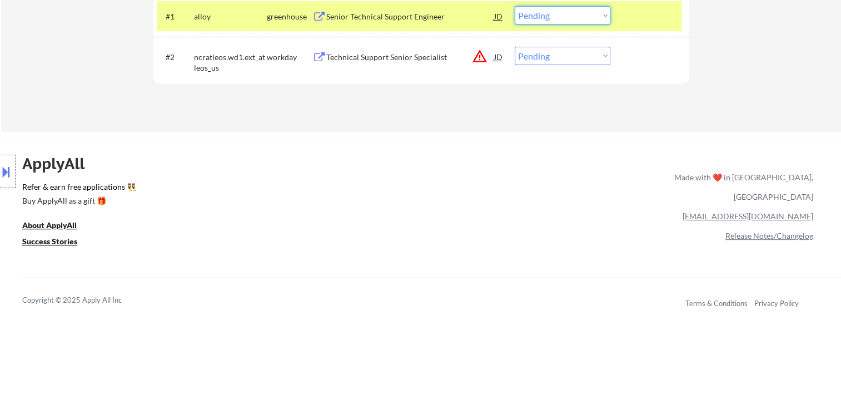
click at [603, 17] on select "Choose an option... Pending Applied Excluded (Questions) Excluded (Expired) Exc…" at bounding box center [563, 15] width 96 height 18
click at [515, 6] on select "Choose an option... Pending Applied Excluded (Questions) Excluded (Expired) Exc…" at bounding box center [563, 15] width 96 height 18
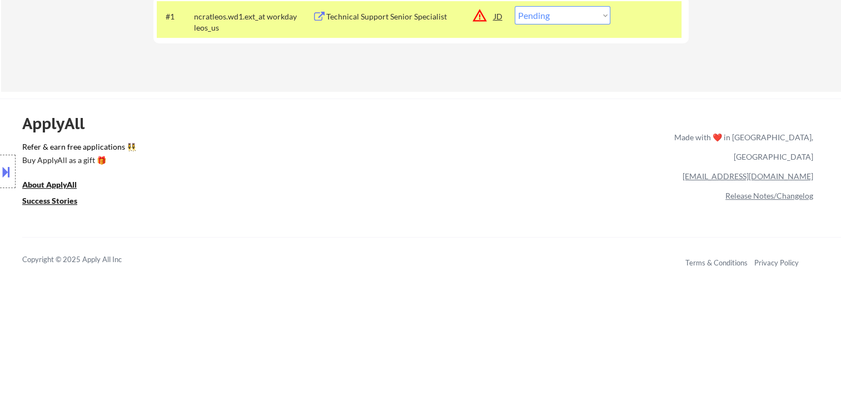
scroll to position [185, 0]
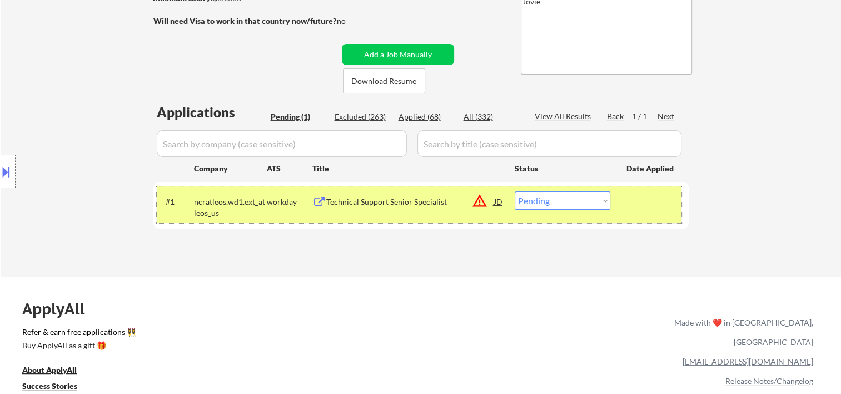
click at [652, 211] on div "#1 ncratleos.wd1.ext_atleos_us workday Technical Support Senior Specialist JD w…" at bounding box center [419, 204] width 525 height 37
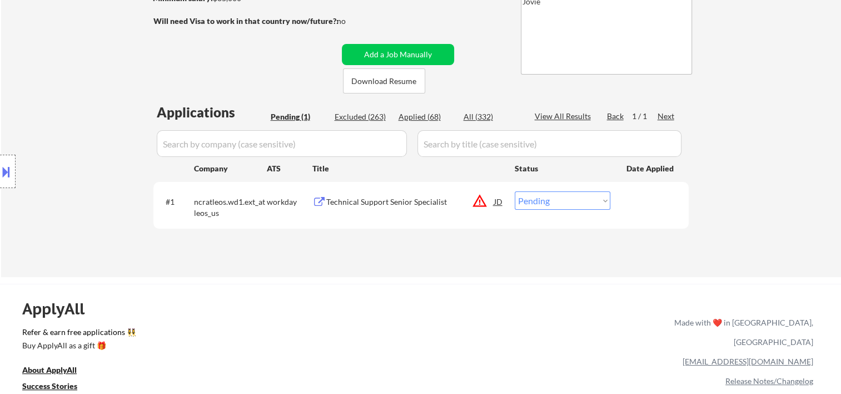
click at [649, 208] on div at bounding box center [650, 201] width 49 height 20
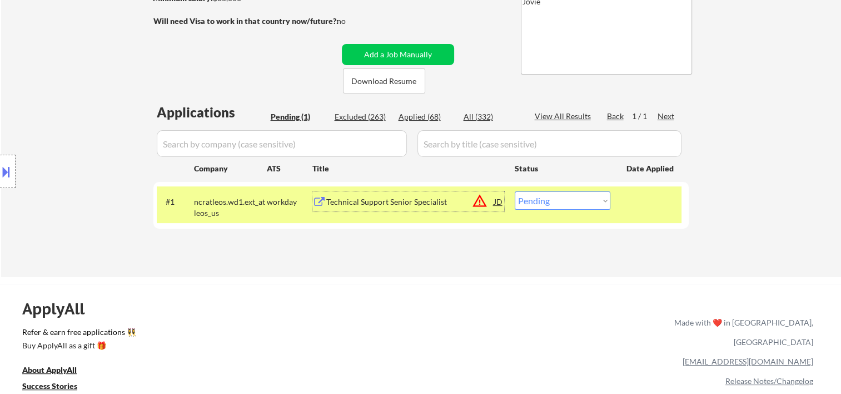
click at [444, 202] on div "Technical Support Senior Specialist" at bounding box center [410, 201] width 168 height 11
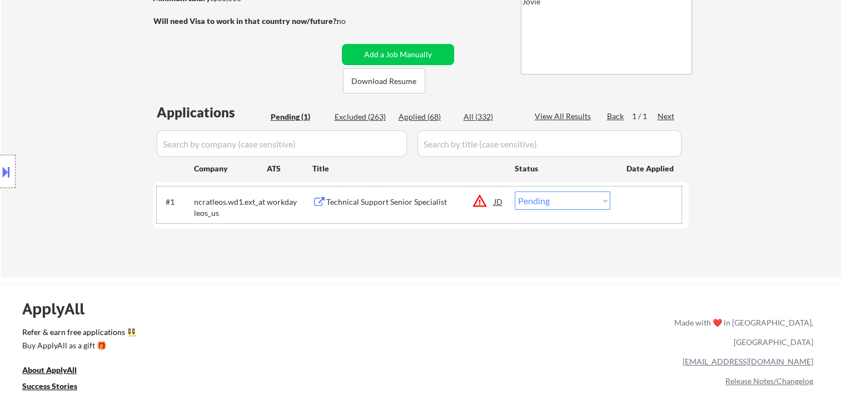
drag, startPoint x: 657, startPoint y: 200, endPoint x: 645, endPoint y: 203, distance: 12.7
click at [648, 202] on div at bounding box center [650, 201] width 49 height 20
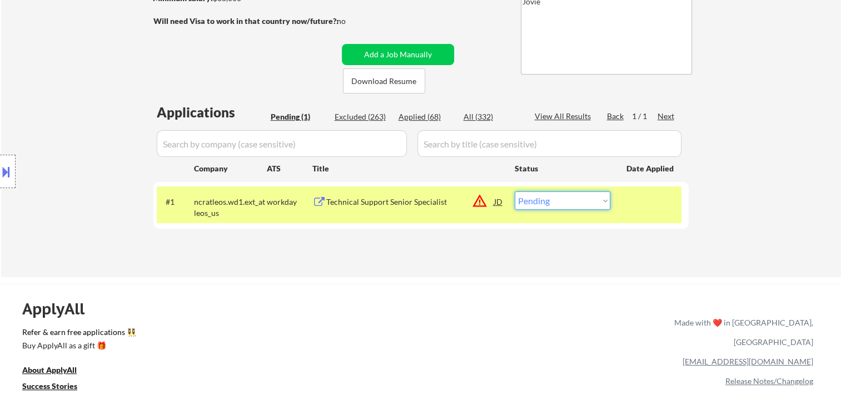
click at [598, 201] on select "Choose an option... Pending Applied Excluded (Questions) Excluded (Expired) Exc…" at bounding box center [563, 200] width 96 height 18
select select ""excluded__bad_match_""
click at [515, 191] on select "Choose an option... Pending Applied Excluded (Questions) Excluded (Expired) Exc…" at bounding box center [563, 200] width 96 height 18
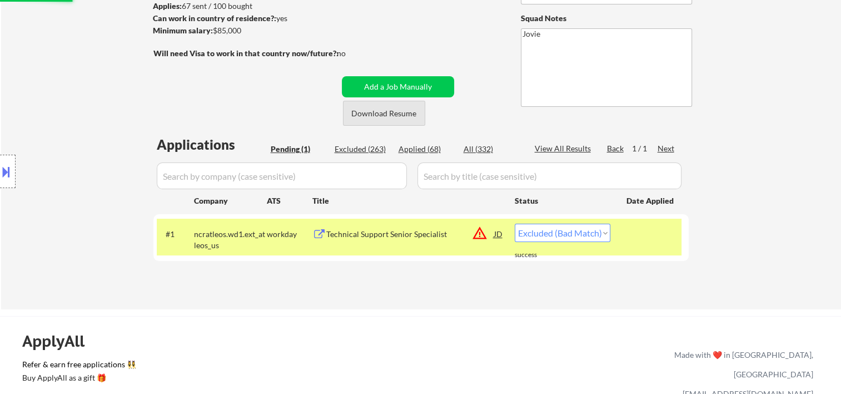
scroll to position [0, 0]
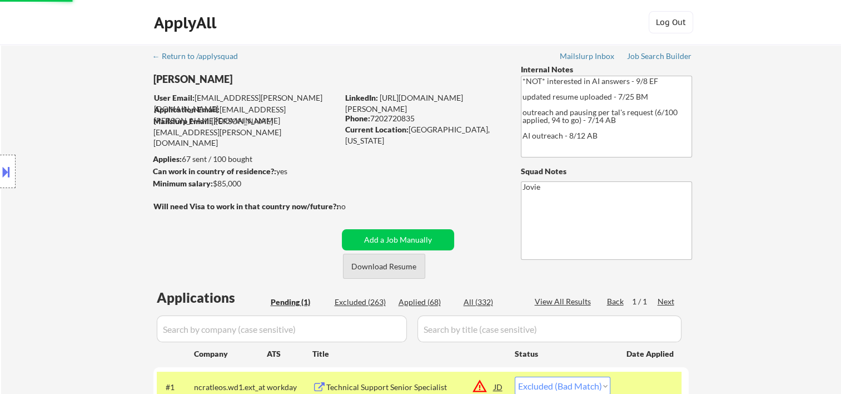
select select ""excluded__bad_match_""
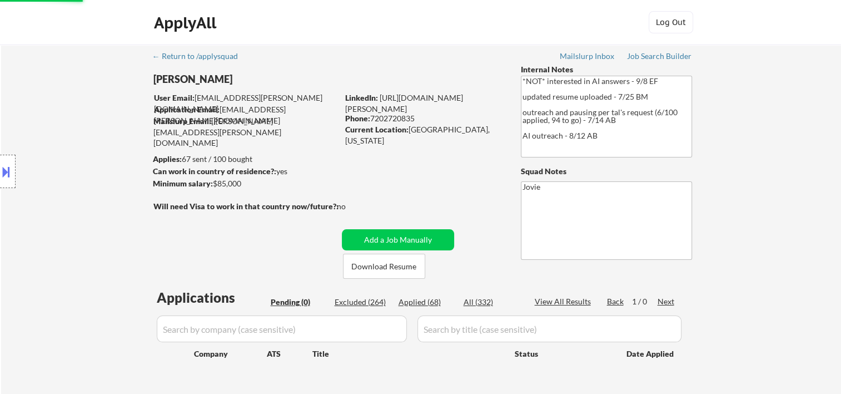
scroll to position [185, 0]
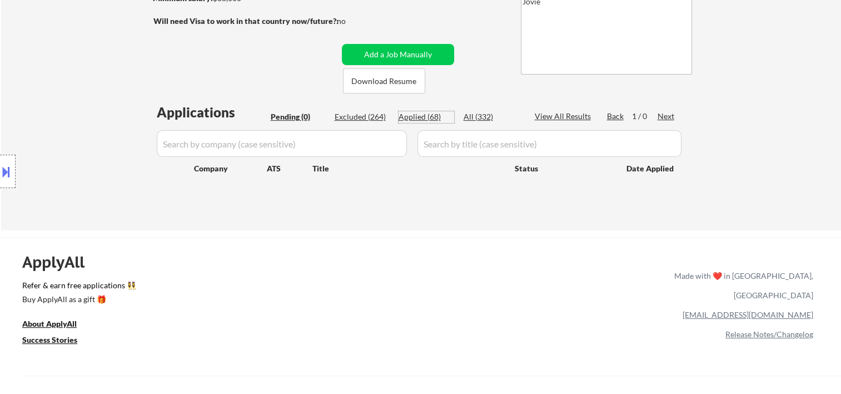
click at [435, 118] on div "Applied (68)" at bounding box center [427, 116] width 56 height 11
select select ""applied""
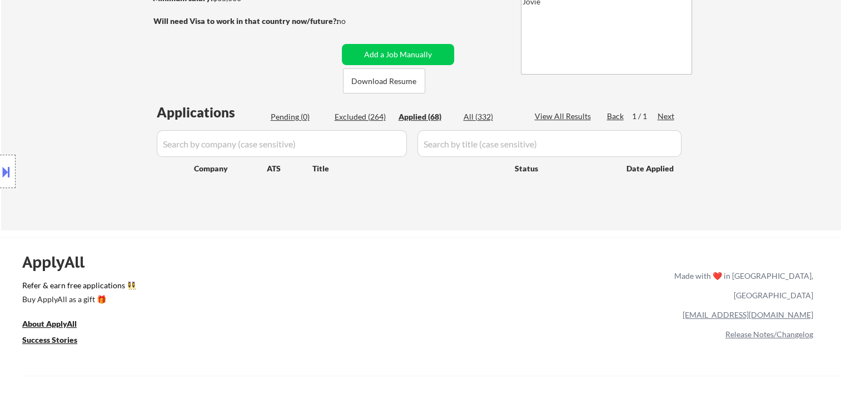
select select ""applied""
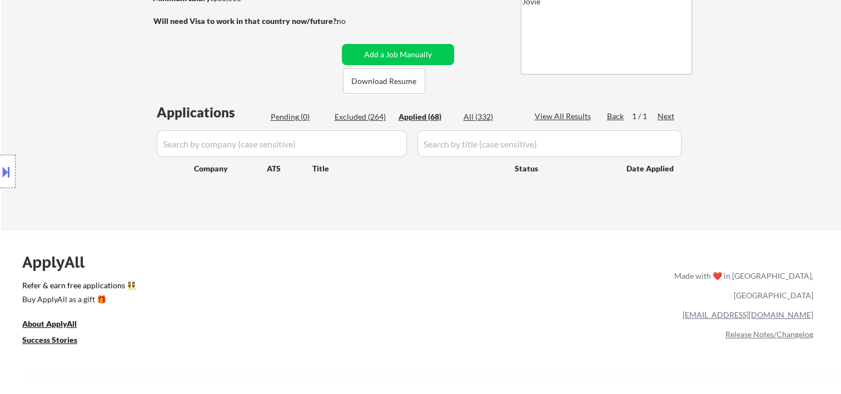
select select ""applied""
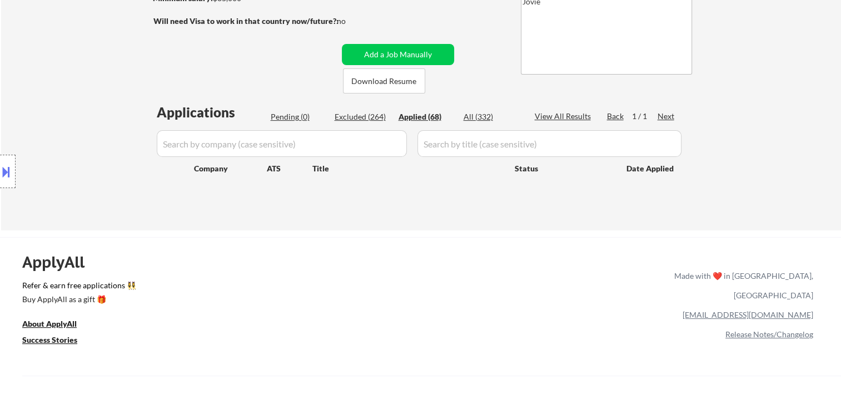
select select ""applied""
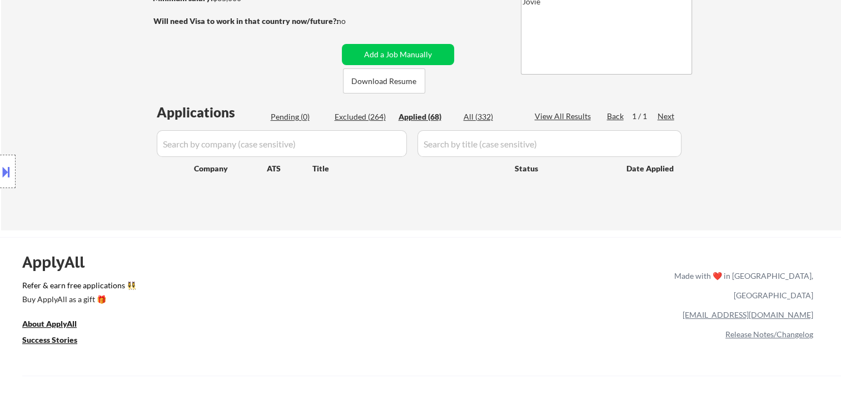
select select ""applied""
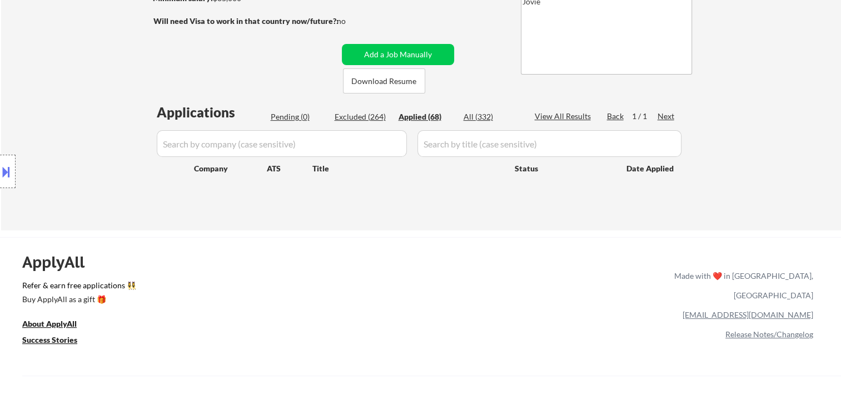
select select ""applied""
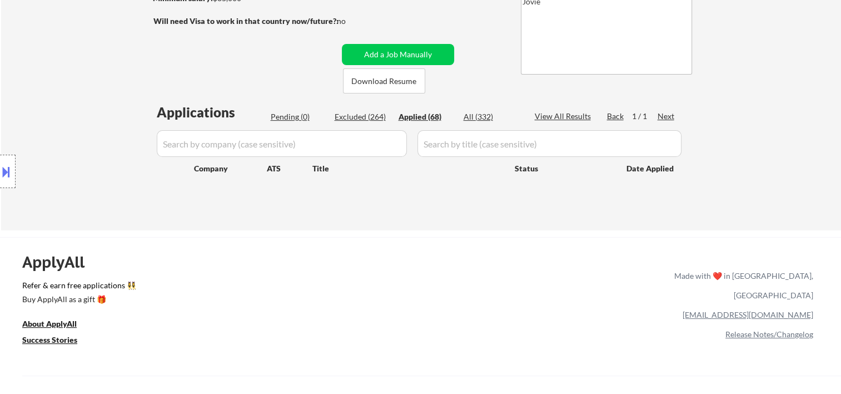
select select ""applied""
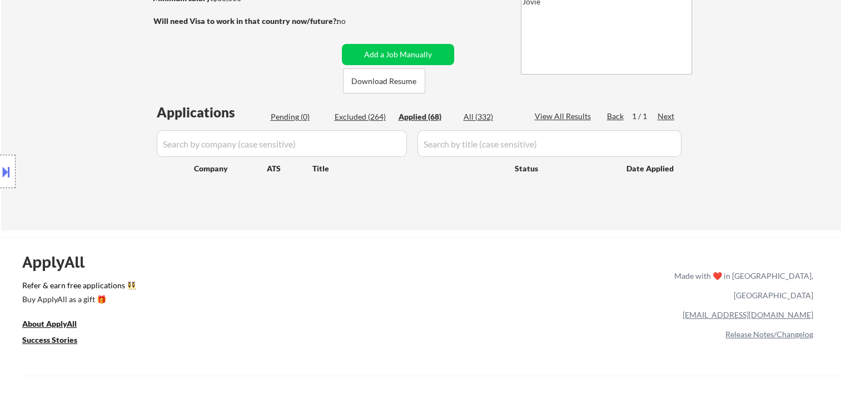
select select ""applied""
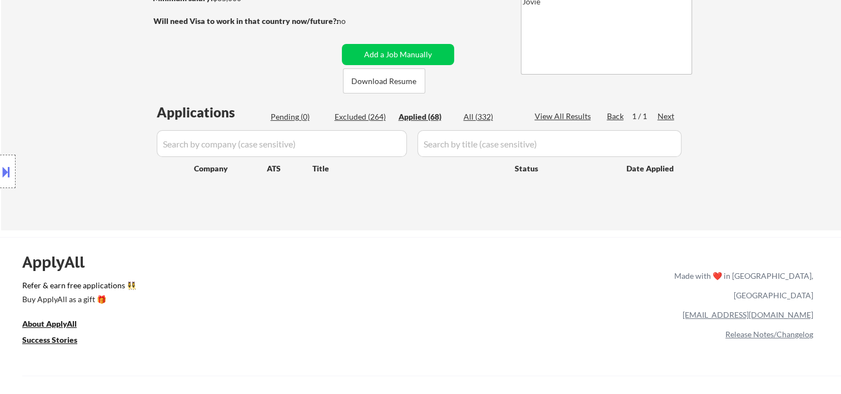
select select ""applied""
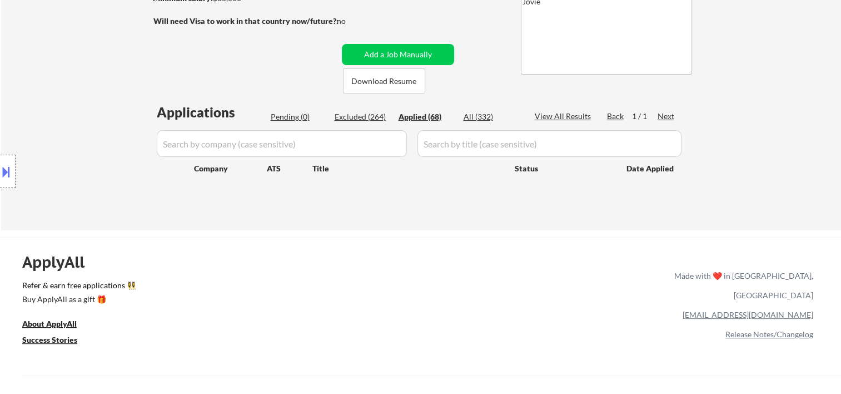
select select ""applied""
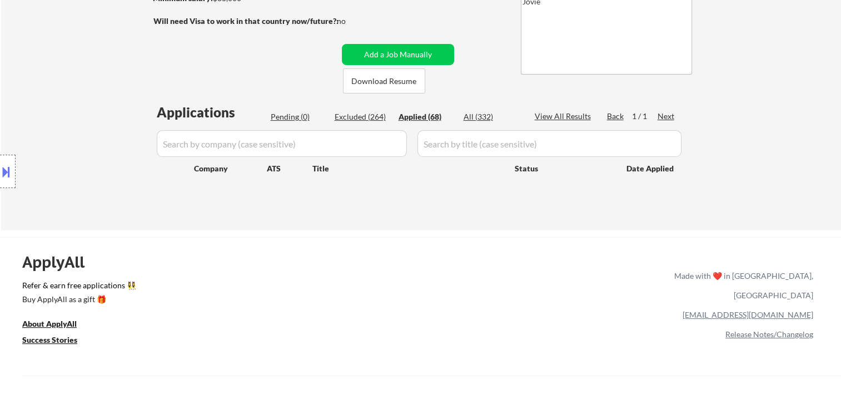
select select ""applied""
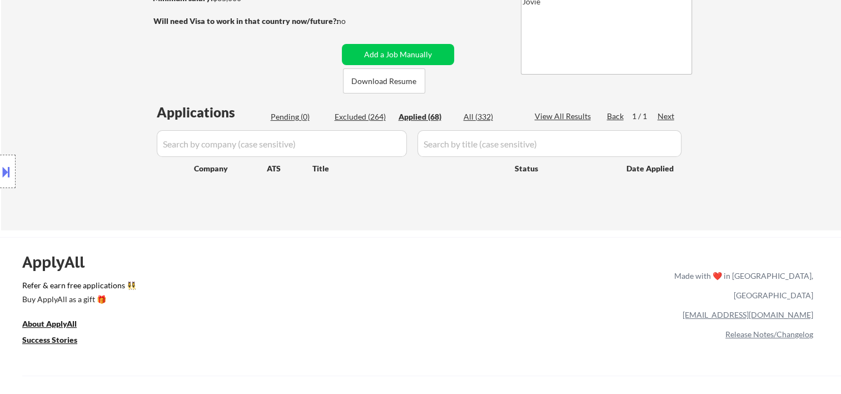
select select ""applied""
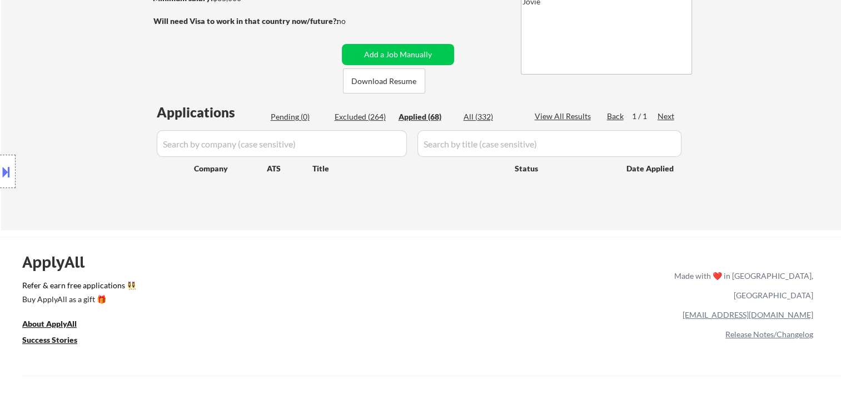
select select ""applied""
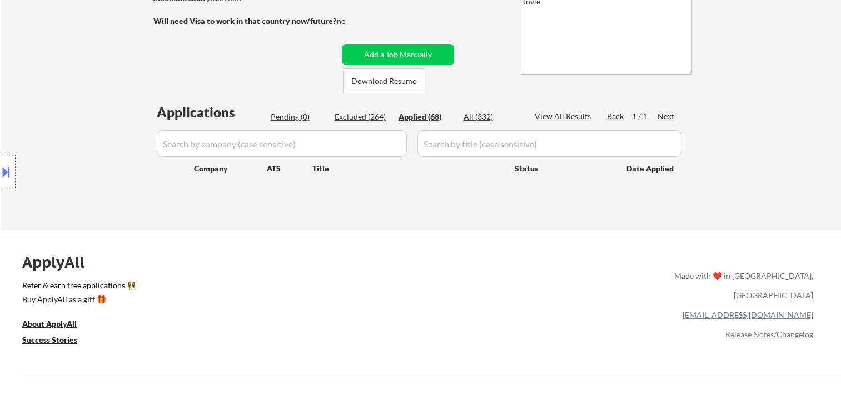
select select ""applied""
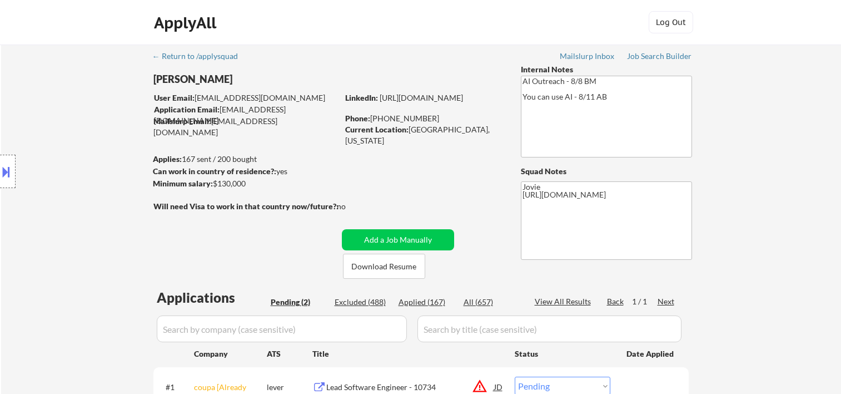
select select ""pending""
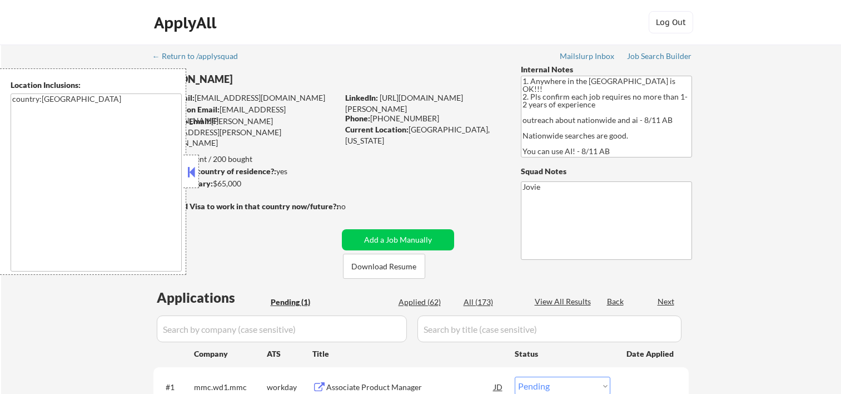
select select ""pending""
click at [190, 170] on button at bounding box center [191, 171] width 12 height 17
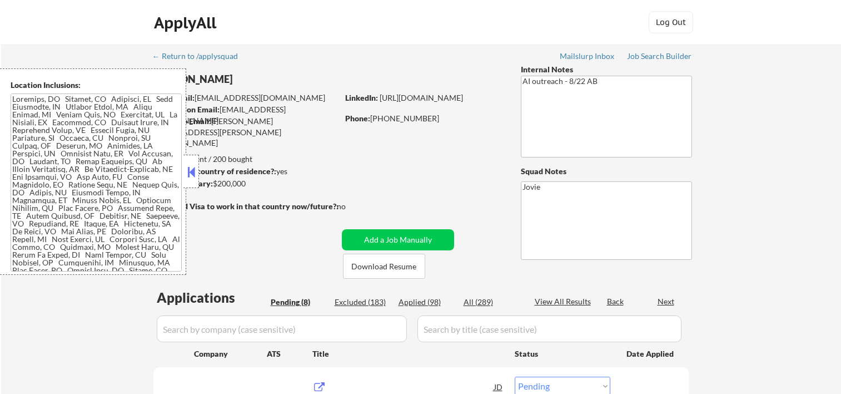
select select ""pending""
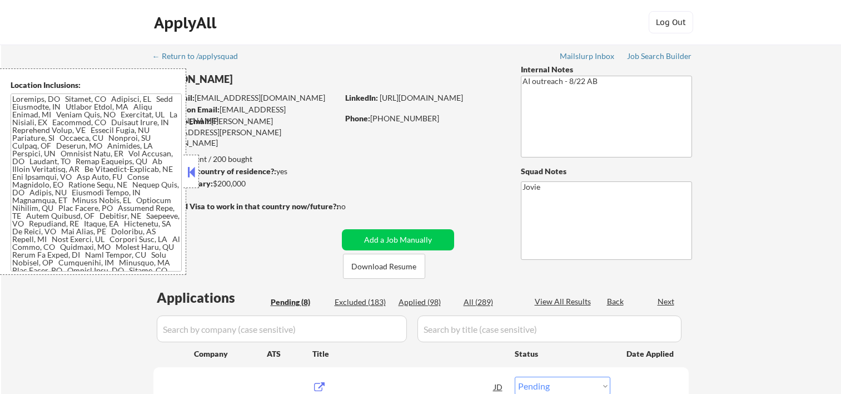
select select ""pending""
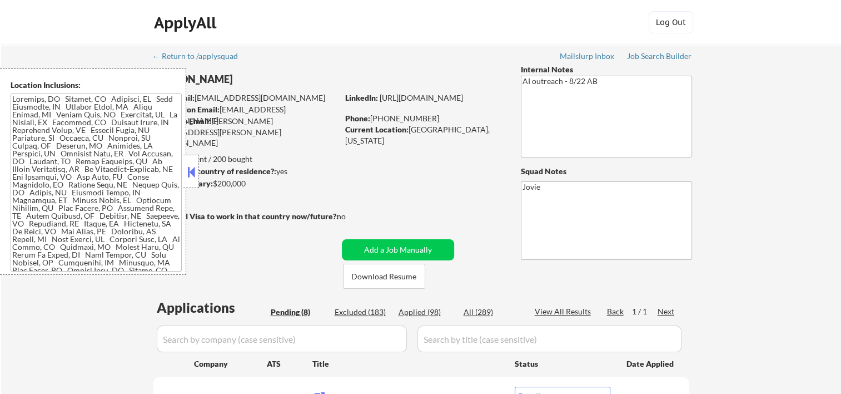
click at [193, 180] on button at bounding box center [191, 171] width 12 height 17
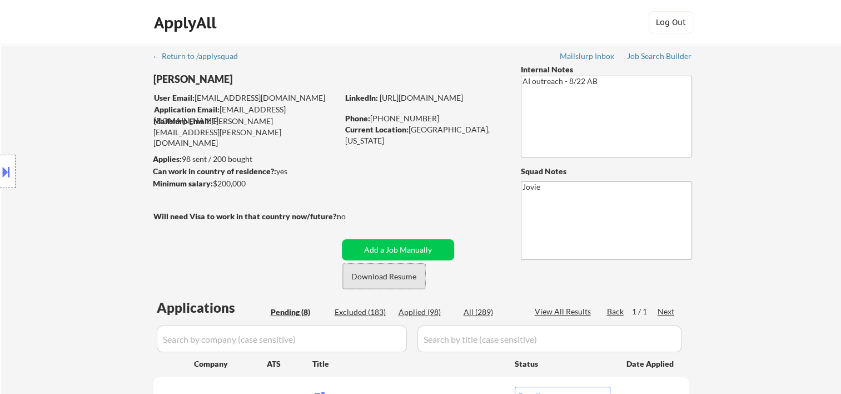
click at [380, 273] on button "Download Resume" at bounding box center [384, 275] width 82 height 25
click at [476, 7] on div "ApplyAll Log In Sign Up Log Out" at bounding box center [420, 22] width 841 height 45
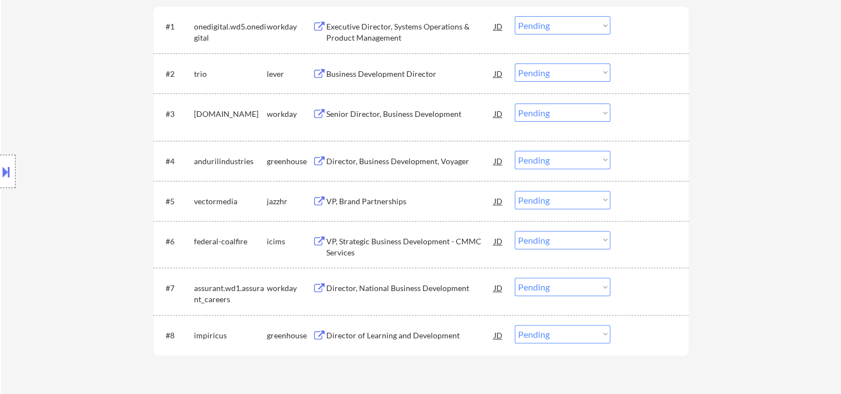
scroll to position [185, 0]
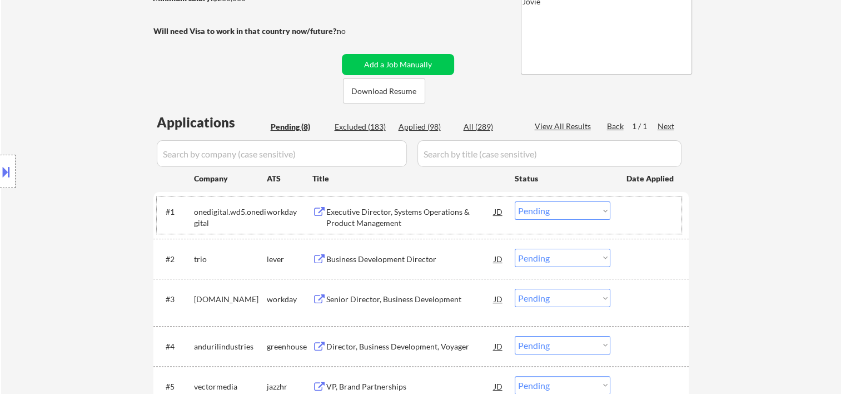
click at [665, 205] on div at bounding box center [650, 211] width 49 height 20
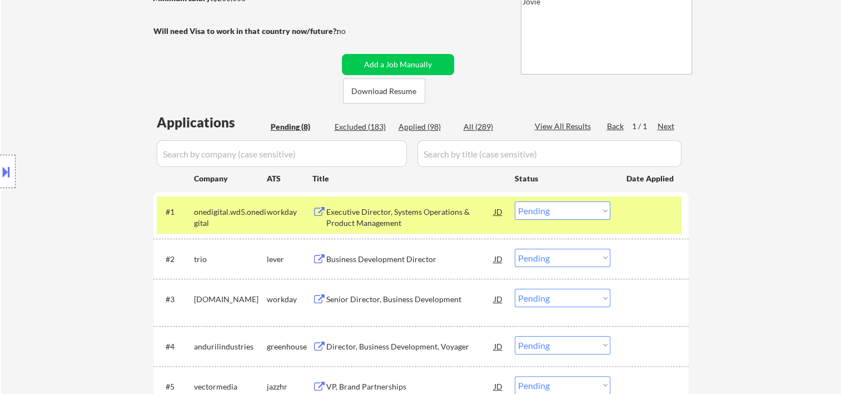
click at [458, 202] on div "Executive Director, Systems Operations & Product Management" at bounding box center [410, 214] width 168 height 27
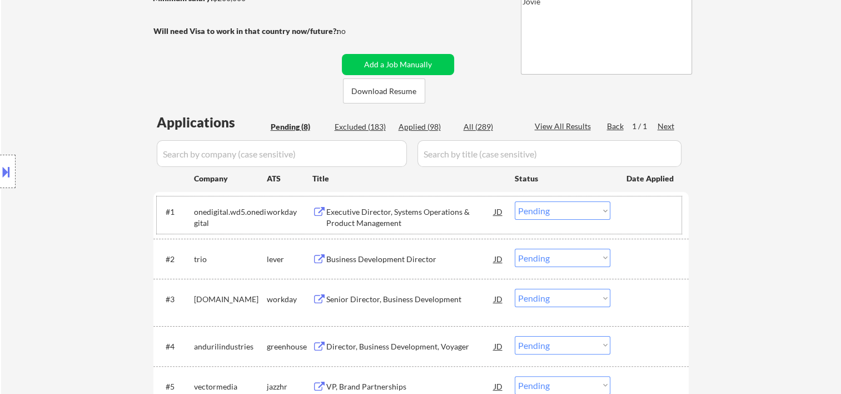
drag, startPoint x: 631, startPoint y: 216, endPoint x: 593, endPoint y: 223, distance: 39.5
click at [627, 218] on div at bounding box center [650, 211] width 49 height 20
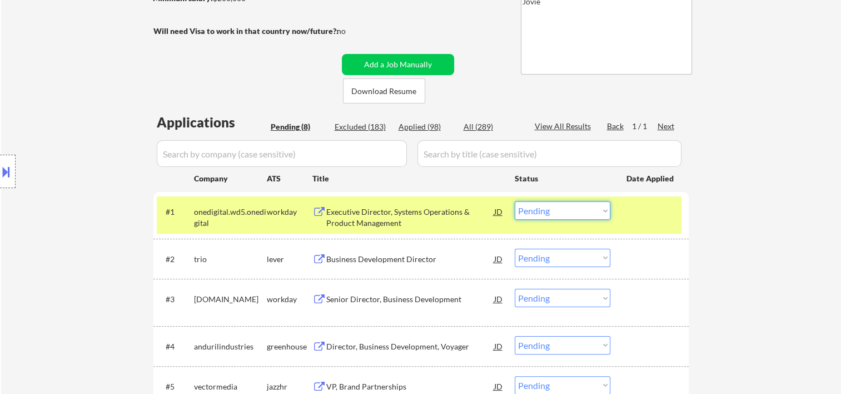
click at [589, 218] on select "Choose an option... Pending Applied Excluded (Questions) Excluded (Expired) Exc…" at bounding box center [563, 210] width 96 height 18
click at [601, 210] on select "Choose an option... Pending Applied Excluded (Questions) Excluded (Expired) Exc…" at bounding box center [563, 210] width 96 height 18
click at [515, 201] on select "Choose an option... Pending Applied Excluded (Questions) Excluded (Expired) Exc…" at bounding box center [563, 210] width 96 height 18
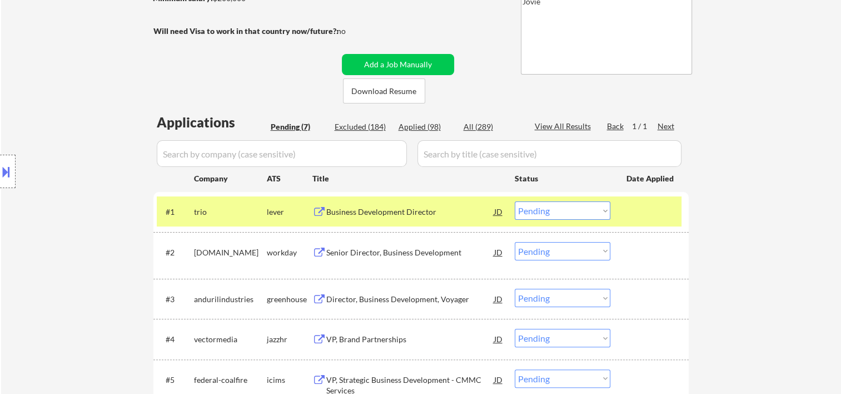
click at [651, 217] on div at bounding box center [650, 211] width 49 height 20
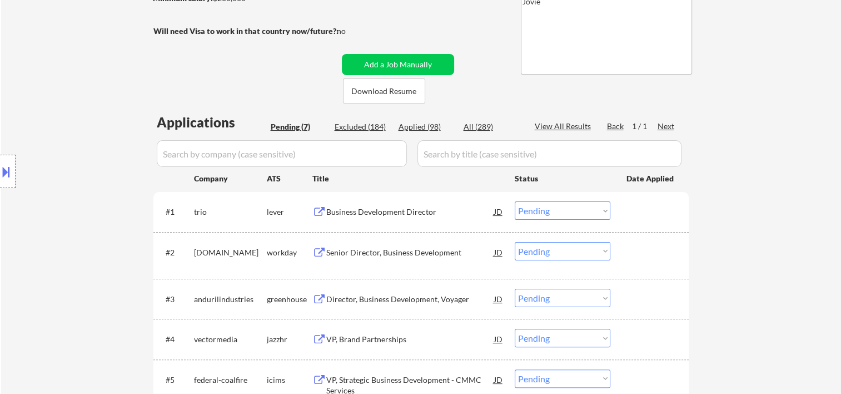
click at [625, 200] on div "#1 trio lever Business Development Director [PERSON_NAME] an option... Pending …" at bounding box center [419, 211] width 525 height 30
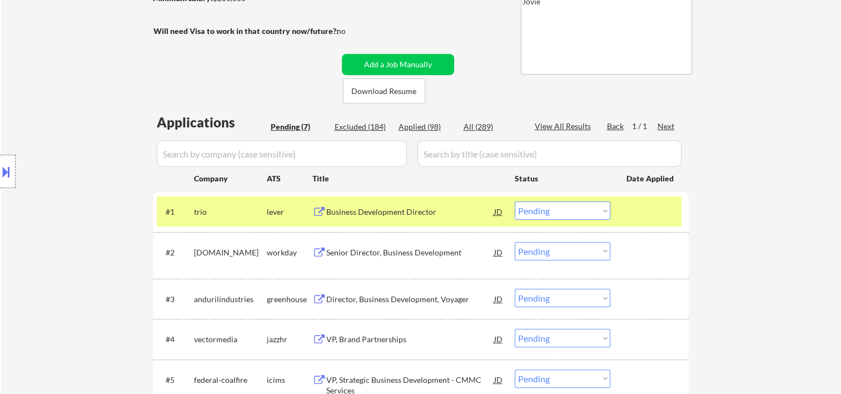
click at [439, 203] on div "Business Development Director" at bounding box center [410, 211] width 168 height 20
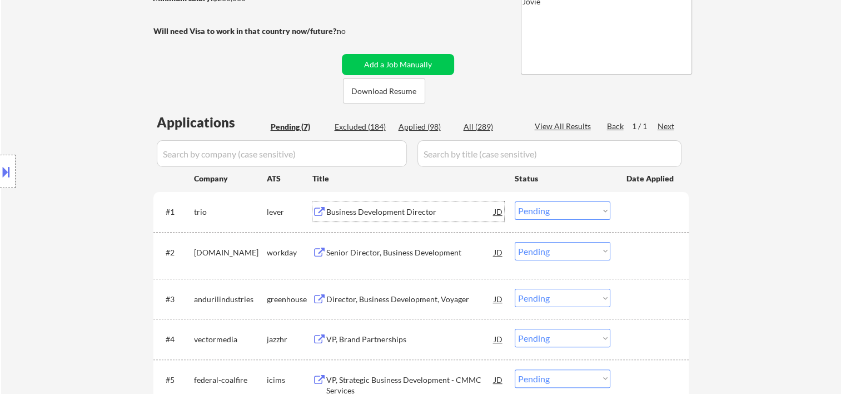
click at [638, 221] on div at bounding box center [650, 211] width 49 height 20
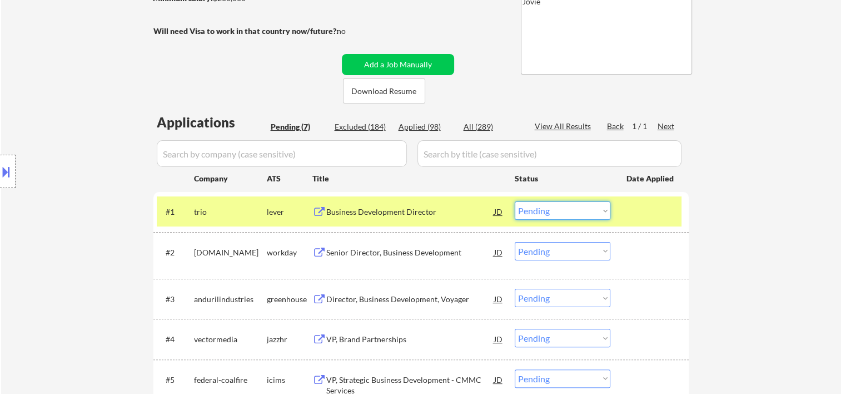
click at [586, 206] on select "Choose an option... Pending Applied Excluded (Questions) Excluded (Expired) Exc…" at bounding box center [563, 210] width 96 height 18
click at [515, 201] on select "Choose an option... Pending Applied Excluded (Questions) Excluded (Expired) Exc…" at bounding box center [563, 210] width 96 height 18
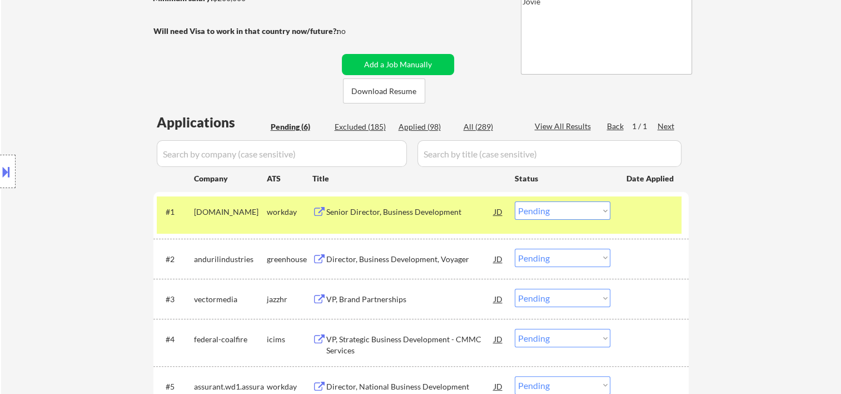
click at [663, 209] on div at bounding box center [650, 211] width 49 height 20
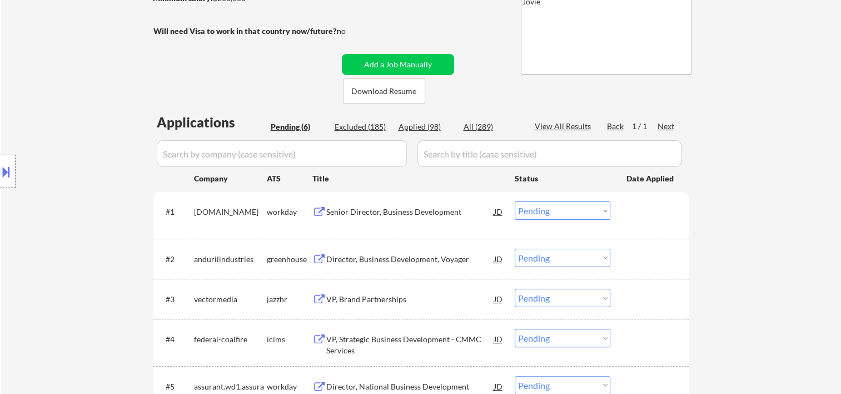
click at [658, 210] on div at bounding box center [650, 211] width 49 height 20
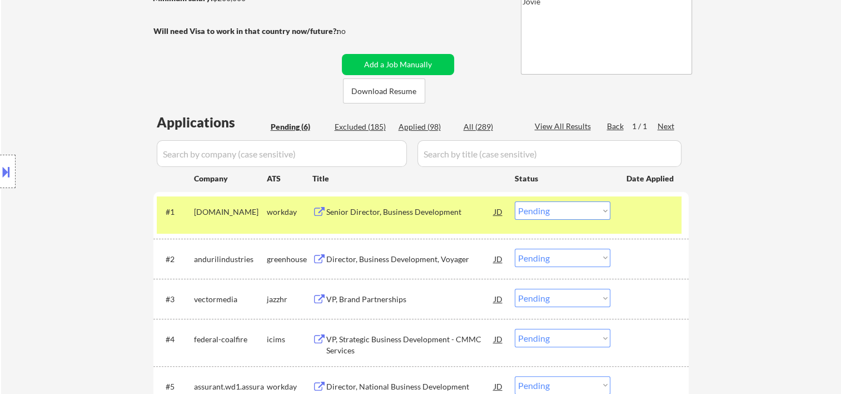
click at [438, 205] on div "Senior Director, Business Development" at bounding box center [410, 211] width 168 height 20
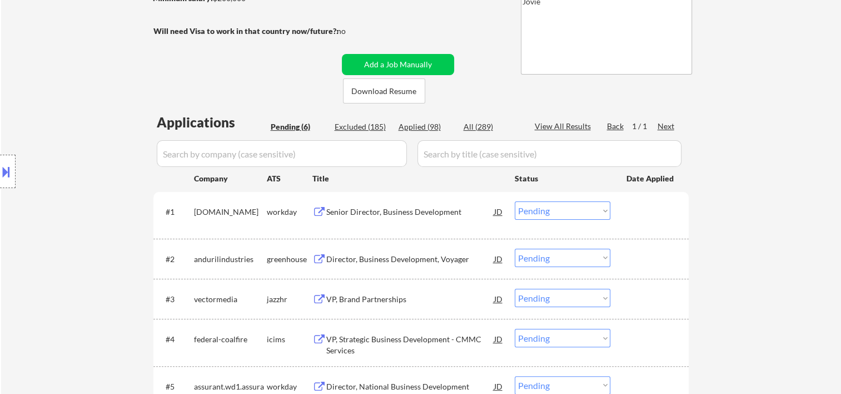
click at [5, 177] on button at bounding box center [6, 171] width 12 height 18
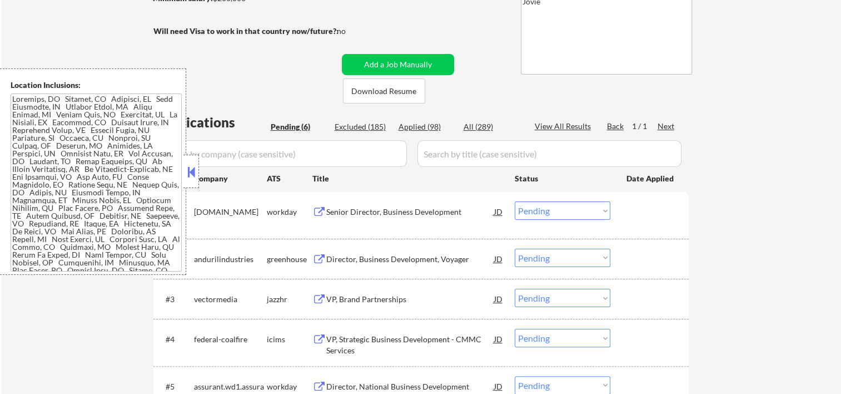
click at [191, 173] on button at bounding box center [191, 171] width 12 height 17
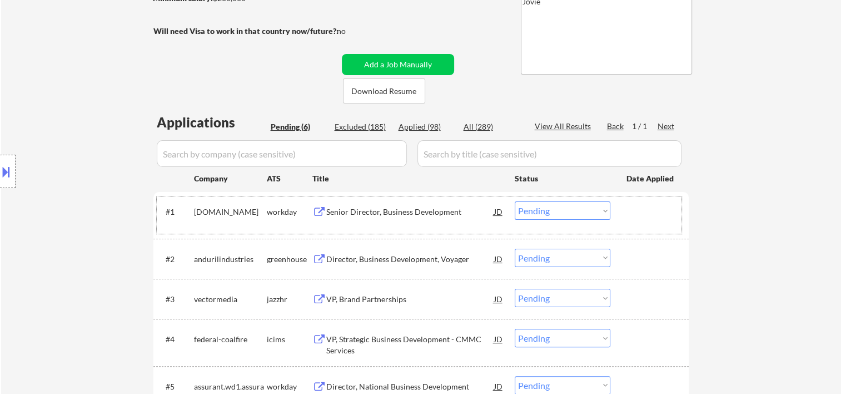
drag, startPoint x: 631, startPoint y: 211, endPoint x: 614, endPoint y: 217, distance: 17.8
click at [630, 213] on div at bounding box center [650, 211] width 49 height 20
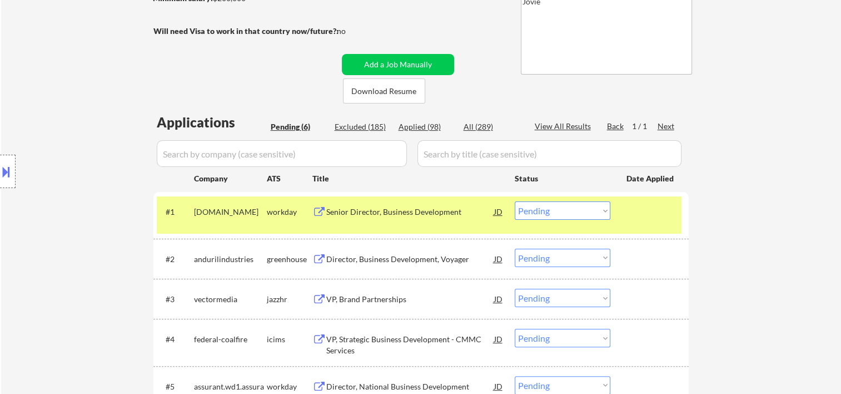
click at [600, 212] on select "Choose an option... Pending Applied Excluded (Questions) Excluded (Expired) Exc…" at bounding box center [563, 210] width 96 height 18
click at [515, 201] on select "Choose an option... Pending Applied Excluded (Questions) Excluded (Expired) Exc…" at bounding box center [563, 210] width 96 height 18
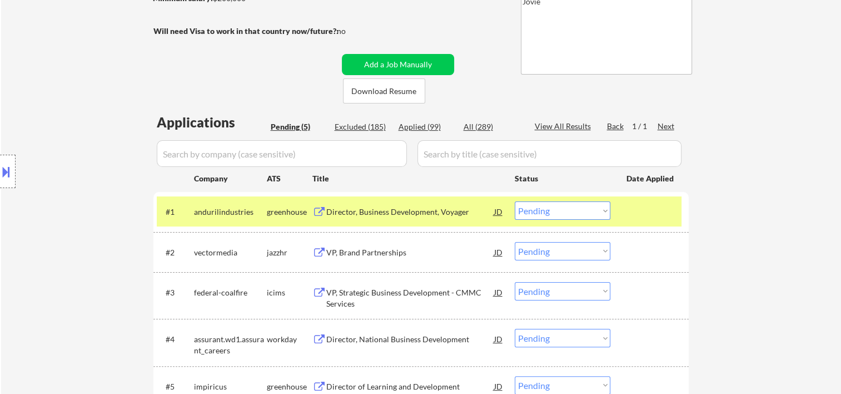
click at [636, 206] on div at bounding box center [650, 211] width 49 height 20
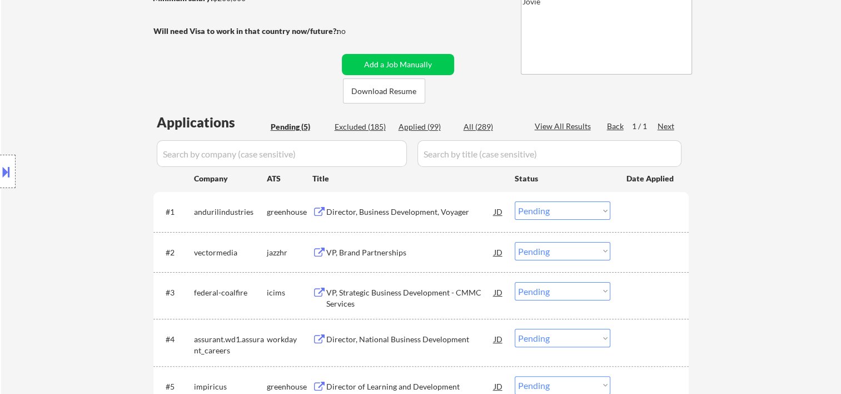
click at [636, 206] on div at bounding box center [650, 211] width 49 height 20
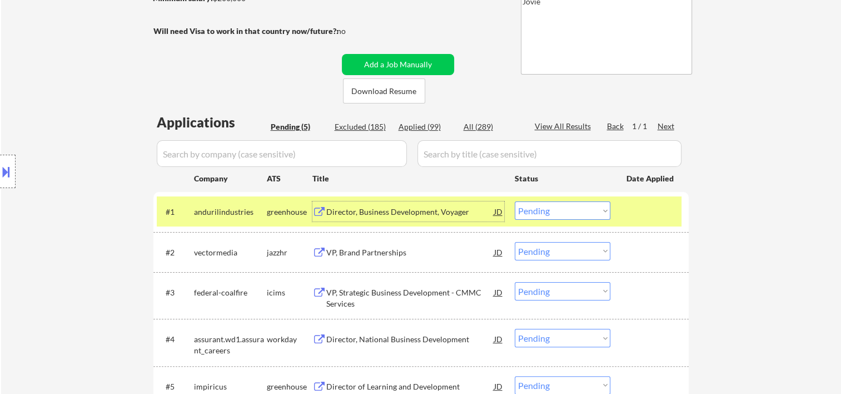
click at [459, 209] on div "Director, Business Development, Voyager" at bounding box center [410, 211] width 168 height 11
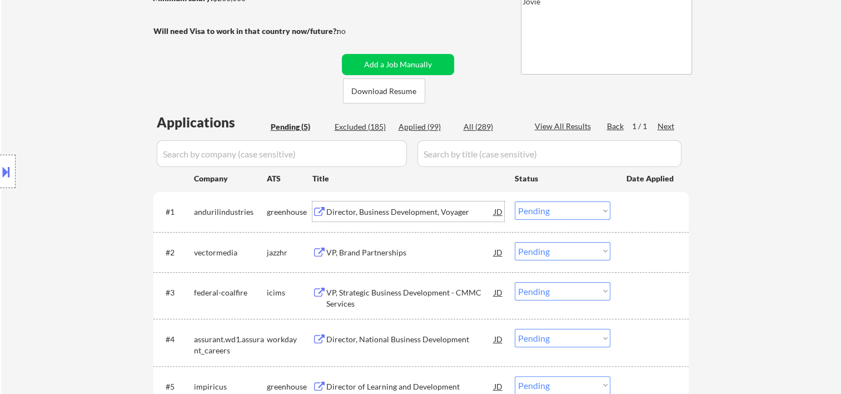
click at [630, 211] on div at bounding box center [650, 211] width 49 height 20
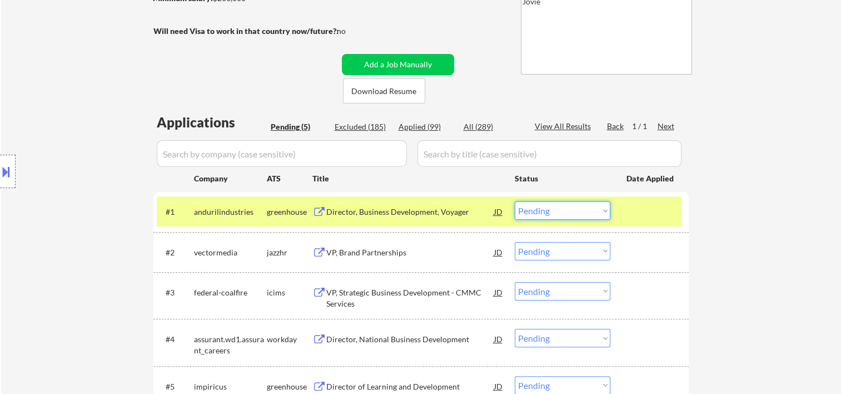
click at [594, 209] on select "Choose an option... Pending Applied Excluded (Questions) Excluded (Expired) Exc…" at bounding box center [563, 210] width 96 height 18
click at [515, 201] on select "Choose an option... Pending Applied Excluded (Questions) Excluded (Expired) Exc…" at bounding box center [563, 210] width 96 height 18
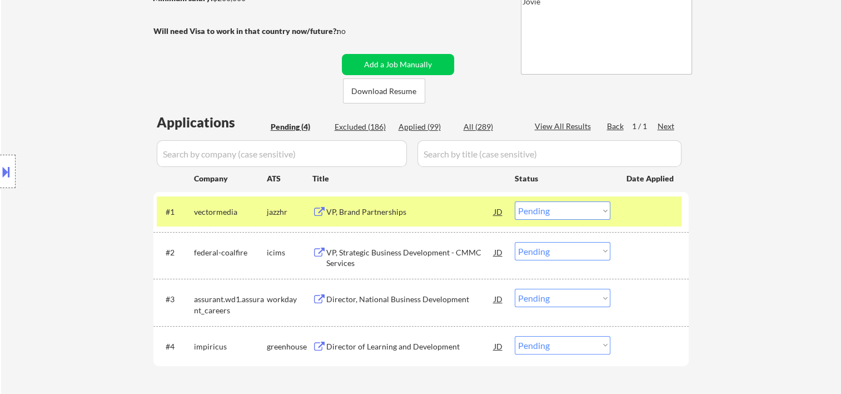
click at [638, 210] on div at bounding box center [650, 211] width 49 height 20
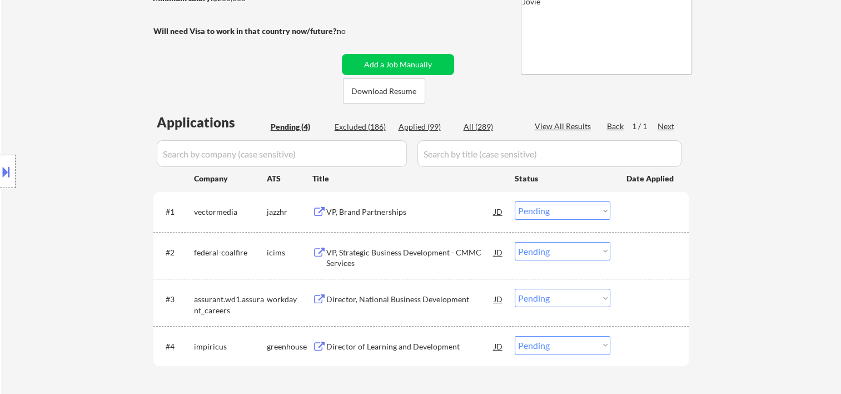
click at [623, 205] on div "#1 vectormedia jazzhr VP, Brand Partnerships JD Choose an option... Pending App…" at bounding box center [419, 211] width 525 height 30
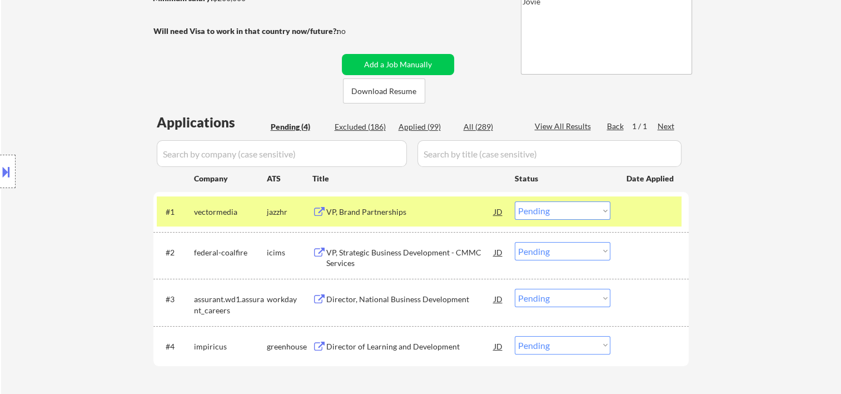
click at [447, 202] on div "VP, Brand Partnerships" at bounding box center [410, 211] width 168 height 20
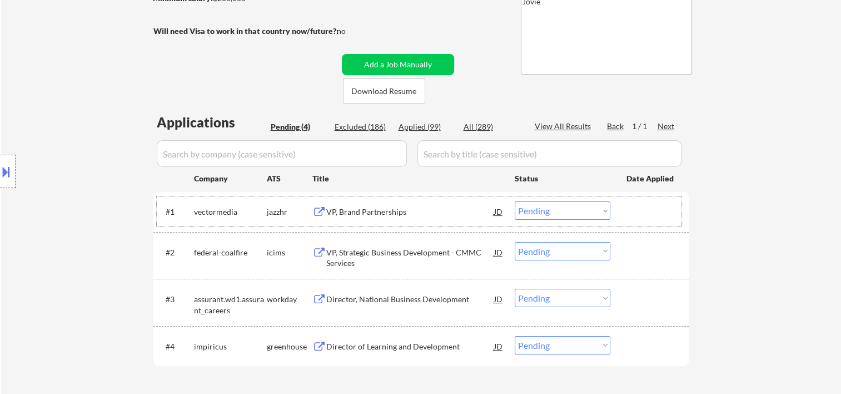
click at [647, 217] on div at bounding box center [650, 211] width 49 height 20
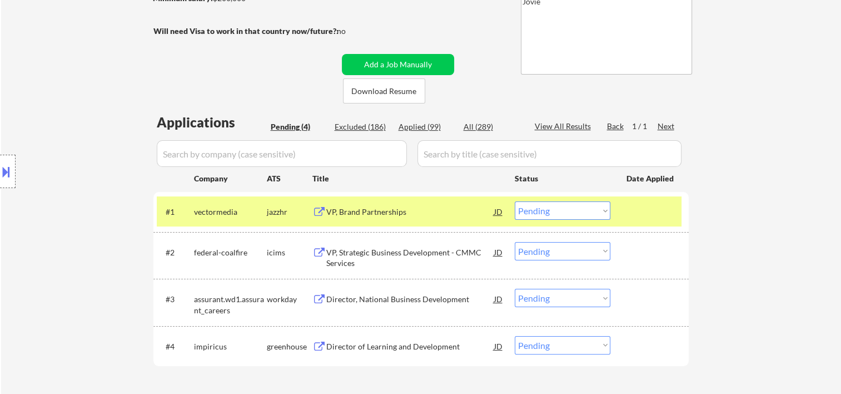
click at [599, 208] on select "Choose an option... Pending Applied Excluded (Questions) Excluded (Expired) Exc…" at bounding box center [563, 210] width 96 height 18
click at [515, 201] on select "Choose an option... Pending Applied Excluded (Questions) Excluded (Expired) Exc…" at bounding box center [563, 210] width 96 height 18
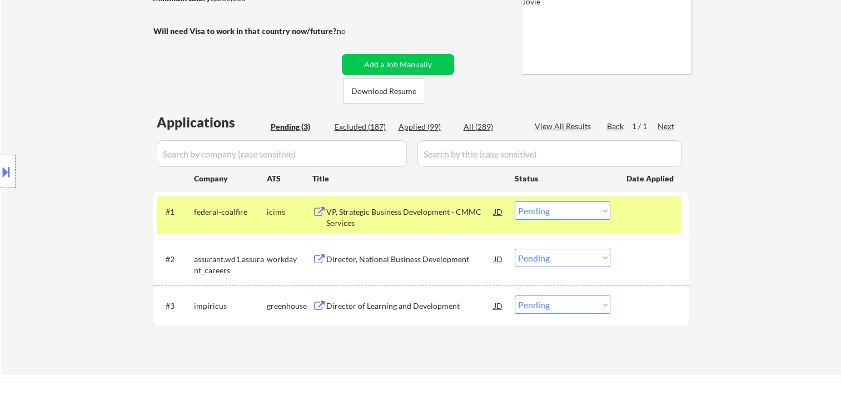
click at [645, 213] on div at bounding box center [650, 211] width 49 height 20
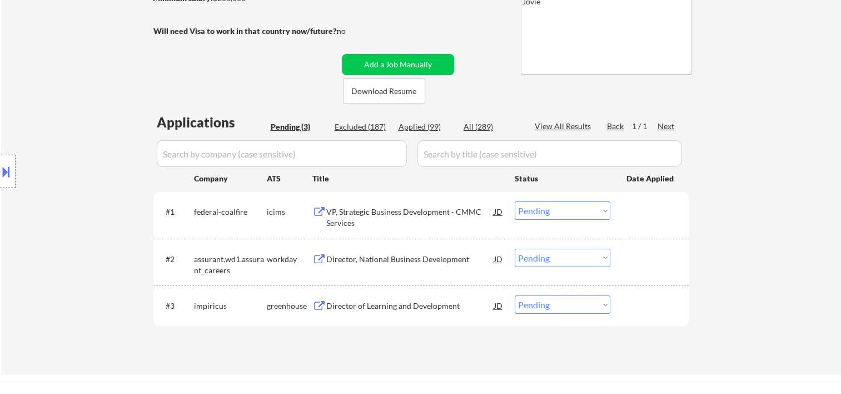
click at [635, 212] on div at bounding box center [650, 211] width 49 height 20
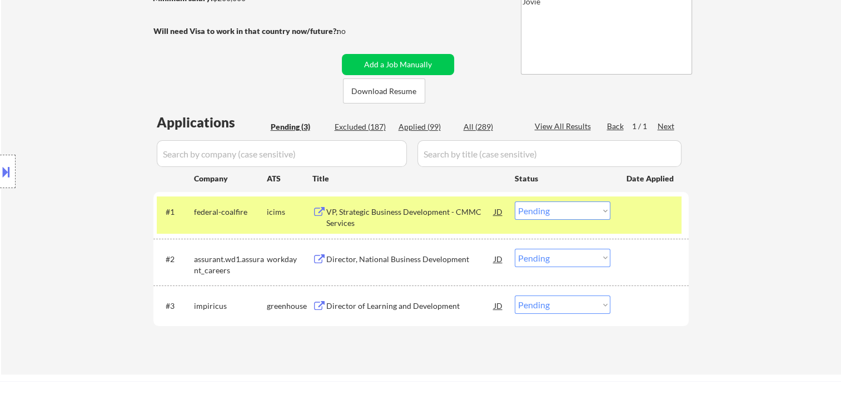
click at [401, 208] on div "VP, Strategic Business Development - CMMC Services" at bounding box center [410, 217] width 168 height 22
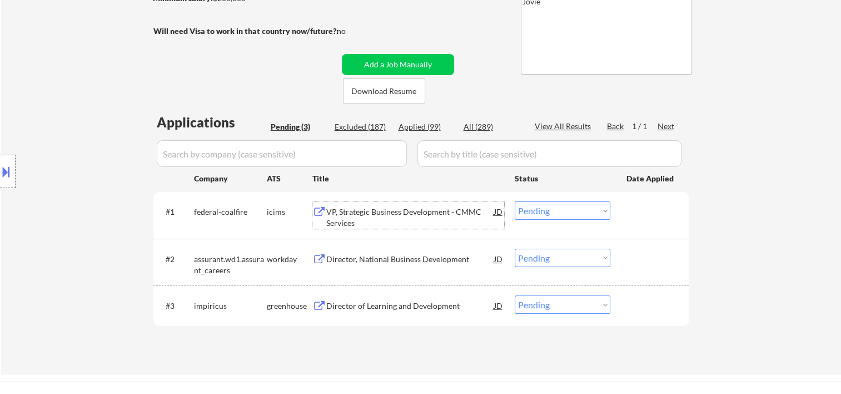
click at [650, 218] on div at bounding box center [650, 211] width 49 height 20
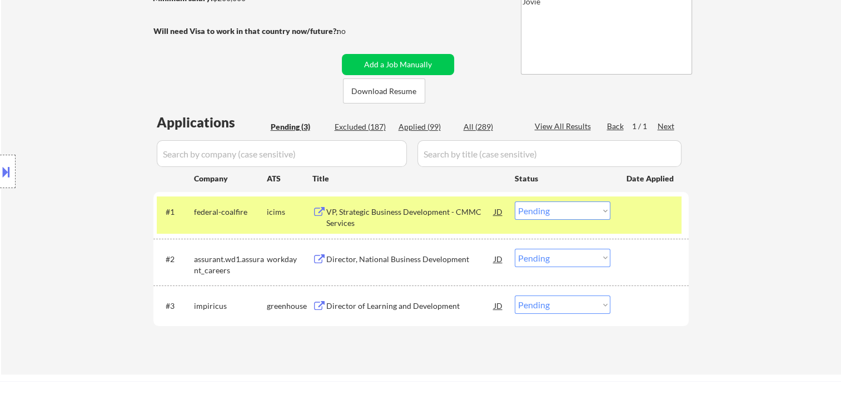
click at [606, 211] on select "Choose an option... Pending Applied Excluded (Questions) Excluded (Expired) Exc…" at bounding box center [563, 210] width 96 height 18
click at [515, 201] on select "Choose an option... Pending Applied Excluded (Questions) Excluded (Expired) Exc…" at bounding box center [563, 210] width 96 height 18
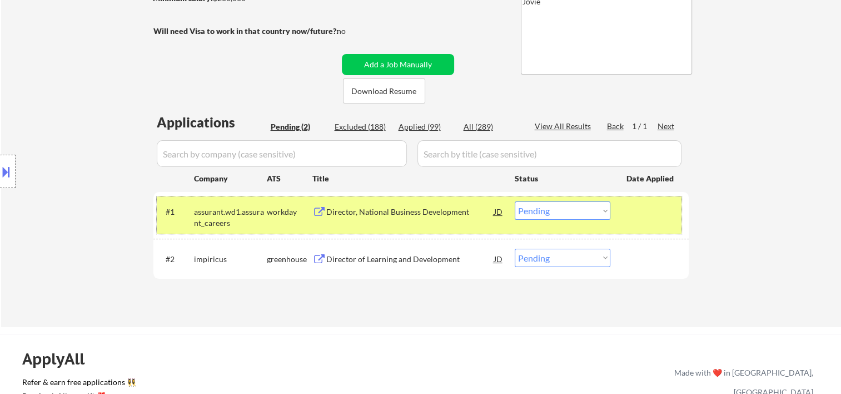
click at [633, 215] on div at bounding box center [650, 211] width 49 height 20
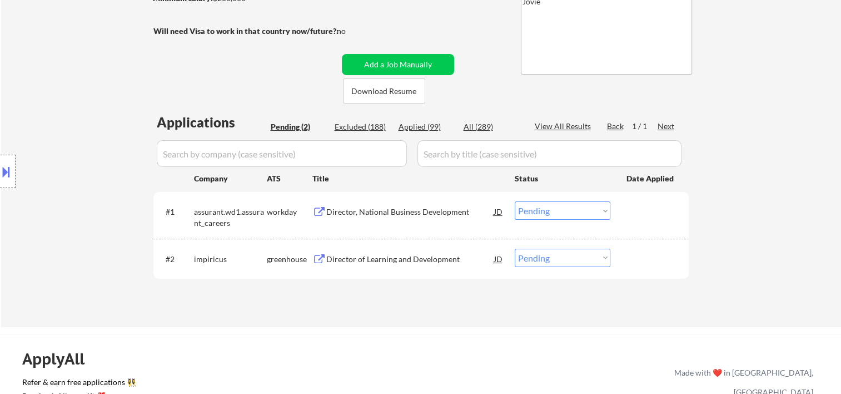
click at [626, 211] on div at bounding box center [650, 211] width 49 height 20
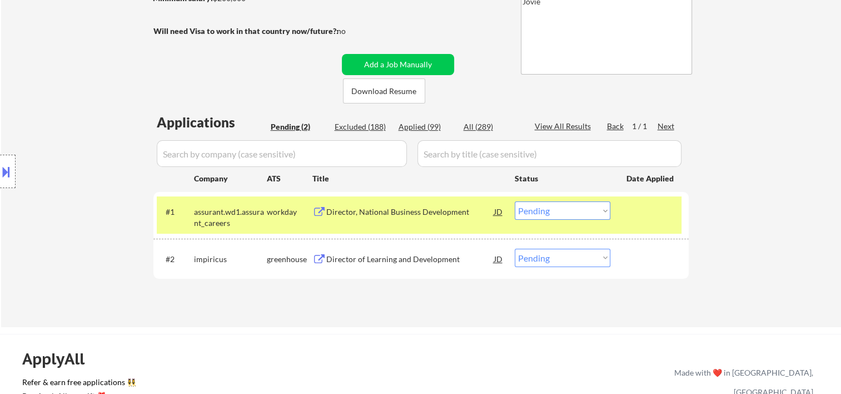
click at [630, 210] on div at bounding box center [650, 211] width 49 height 20
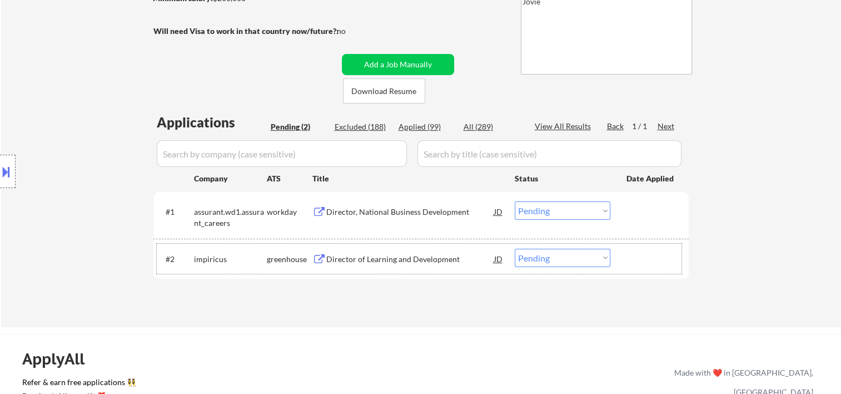
click at [643, 250] on div at bounding box center [650, 258] width 49 height 20
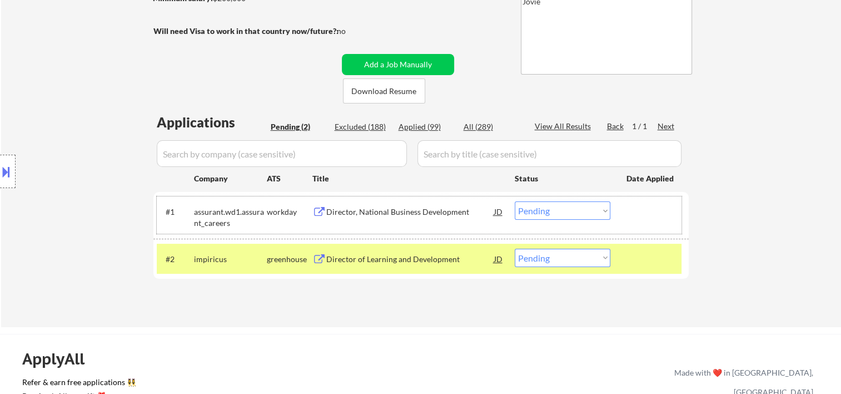
click at [668, 198] on div "#1 assurant.wd1.assurant_careers workday Director, National Business Developmen…" at bounding box center [419, 214] width 525 height 37
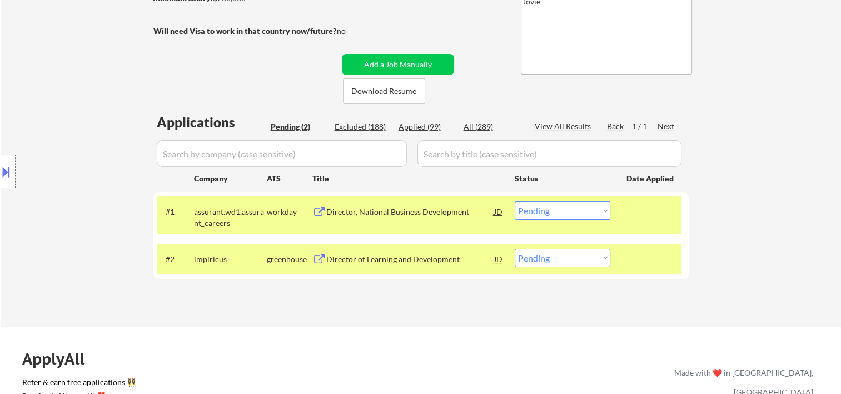
click at [658, 252] on div at bounding box center [650, 258] width 49 height 20
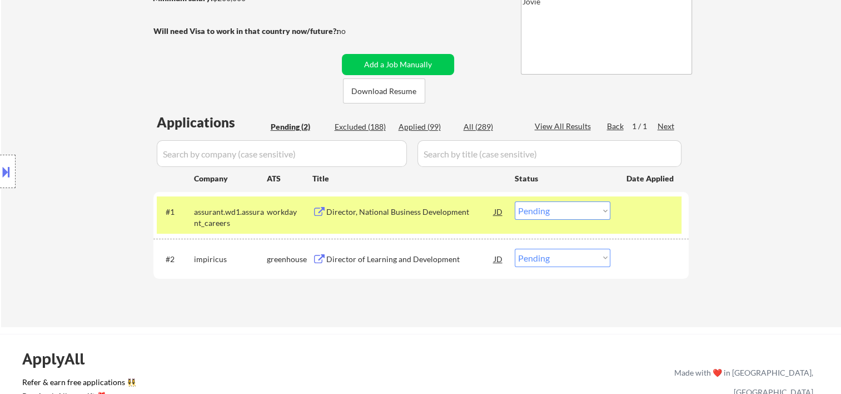
click at [655, 216] on div at bounding box center [650, 211] width 49 height 20
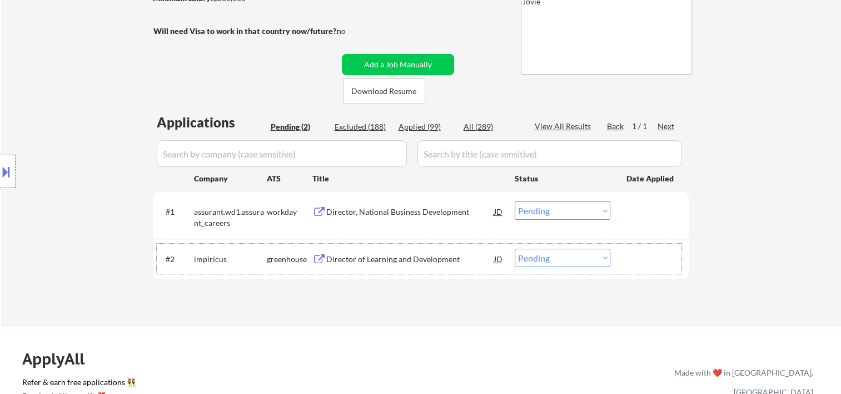
click at [646, 257] on div at bounding box center [650, 258] width 49 height 20
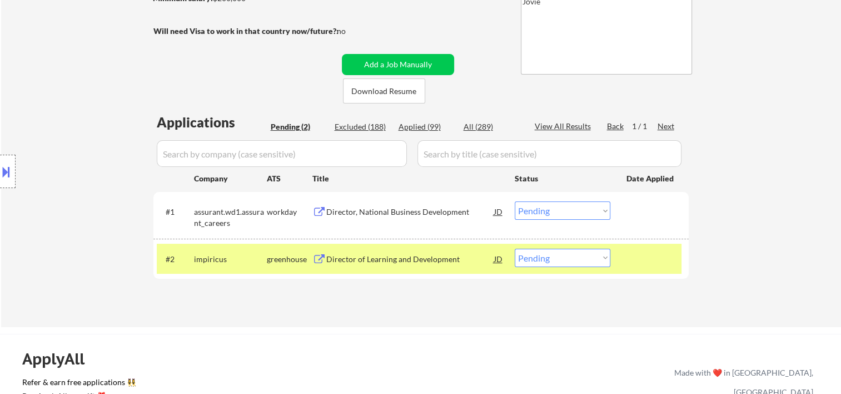
click at [636, 222] on div "#1 assurant.wd1.assurant_careers workday Director, National Business Developmen…" at bounding box center [419, 214] width 525 height 37
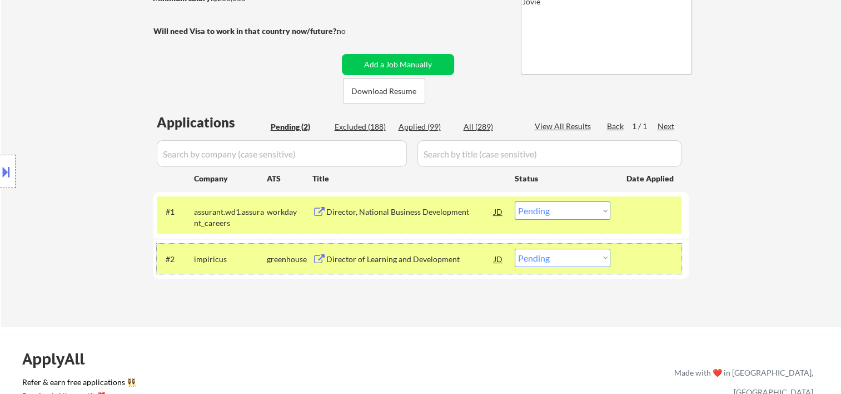
click at [638, 252] on div at bounding box center [650, 258] width 49 height 20
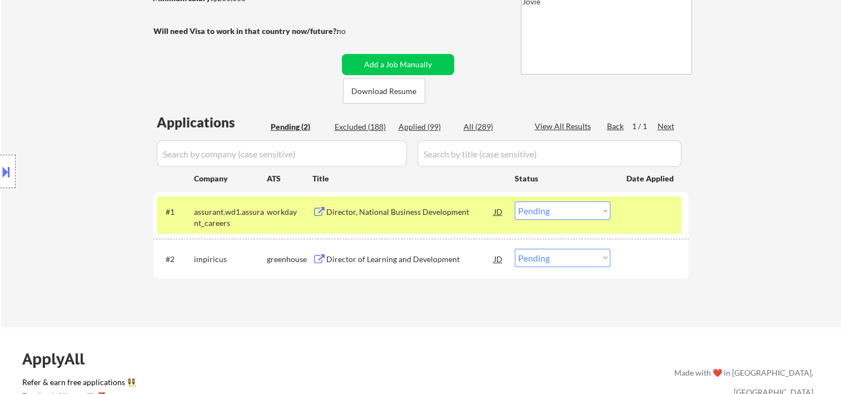
click at [631, 220] on div at bounding box center [650, 211] width 49 height 20
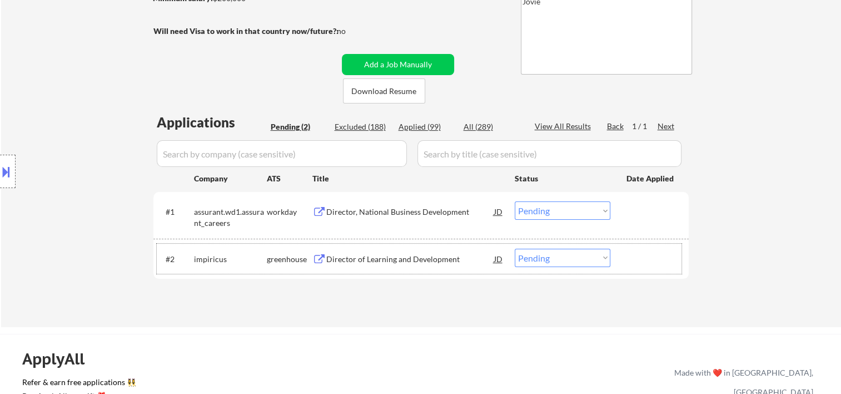
click at [629, 248] on div at bounding box center [650, 258] width 49 height 20
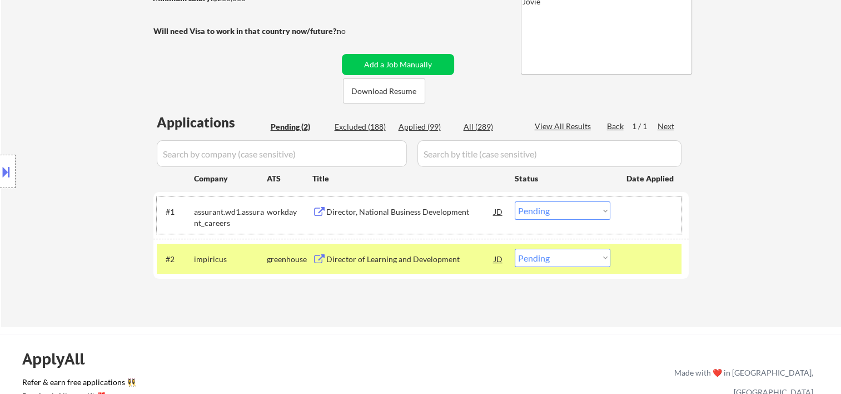
click at [630, 225] on div "#1 assurant.wd1.assurant_careers workday Director, National Business Developmen…" at bounding box center [419, 214] width 525 height 37
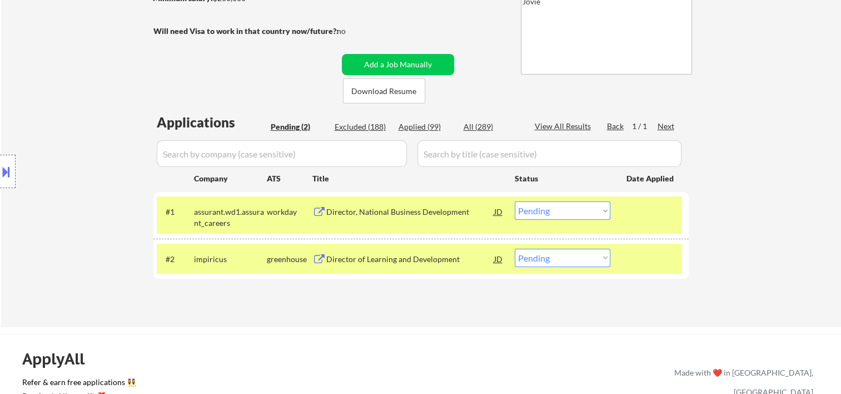
click at [629, 242] on div "#2 impiricus greenhouse Director of Learning and Development JD Choose an optio…" at bounding box center [420, 258] width 535 height 40
click at [630, 227] on div "#1 assurant.wd1.assurant_careers workday Director, National Business Developmen…" at bounding box center [419, 214] width 525 height 37
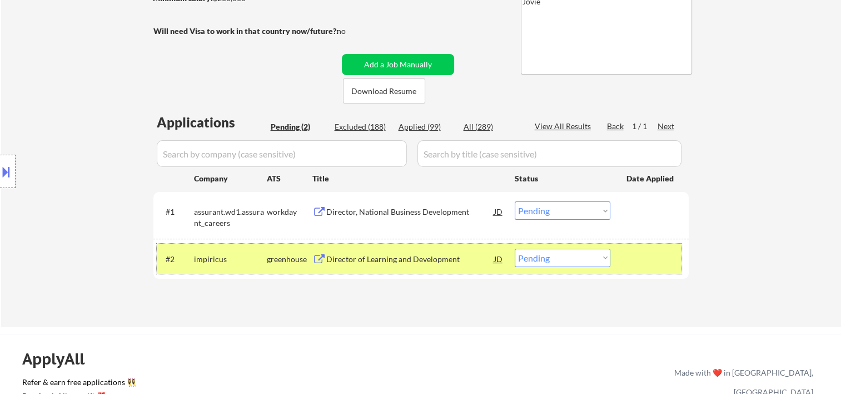
click at [629, 252] on div at bounding box center [650, 258] width 49 height 20
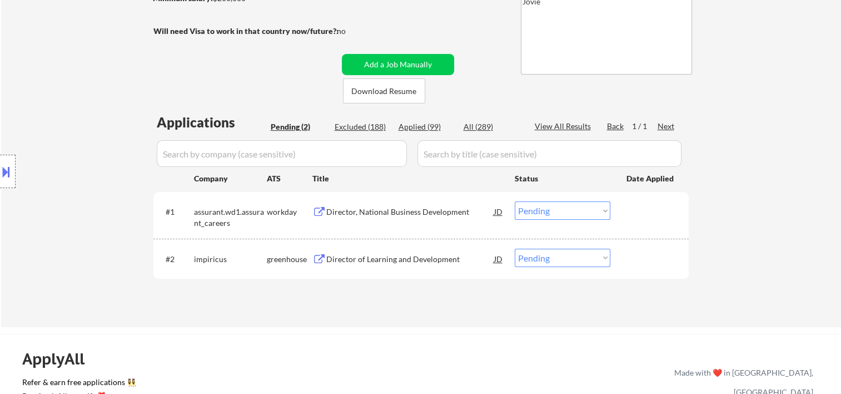
click at [634, 220] on div at bounding box center [650, 211] width 49 height 20
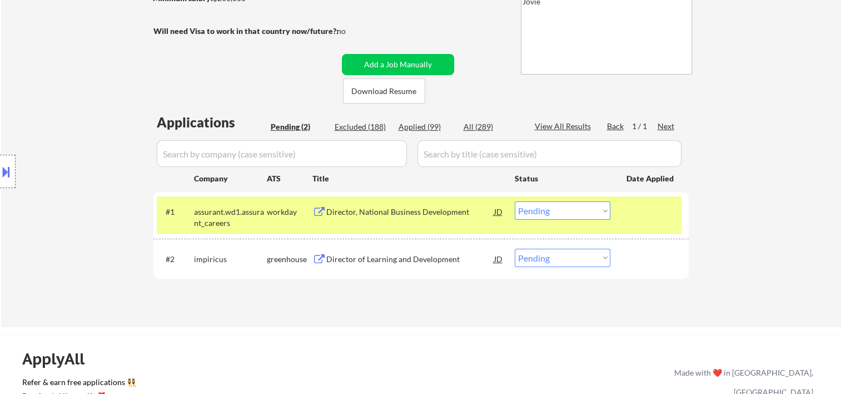
click at [634, 261] on div at bounding box center [650, 258] width 49 height 20
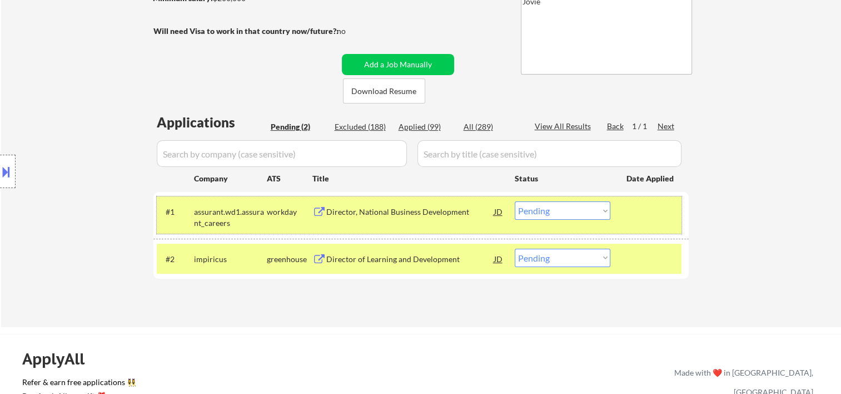
click at [636, 221] on div "#1 assurant.wd1.assurant_careers workday Director, National Business Developmen…" at bounding box center [419, 214] width 525 height 37
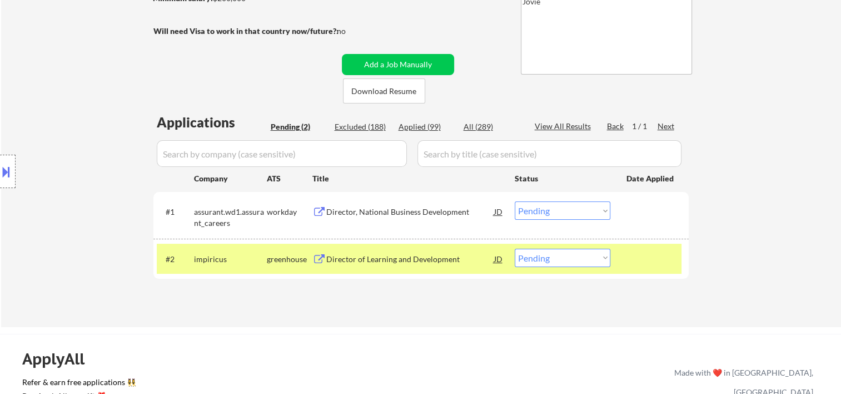
click at [636, 247] on div "#2 impiricus greenhouse Director of Learning and Development JD Choose an optio…" at bounding box center [419, 258] width 525 height 30
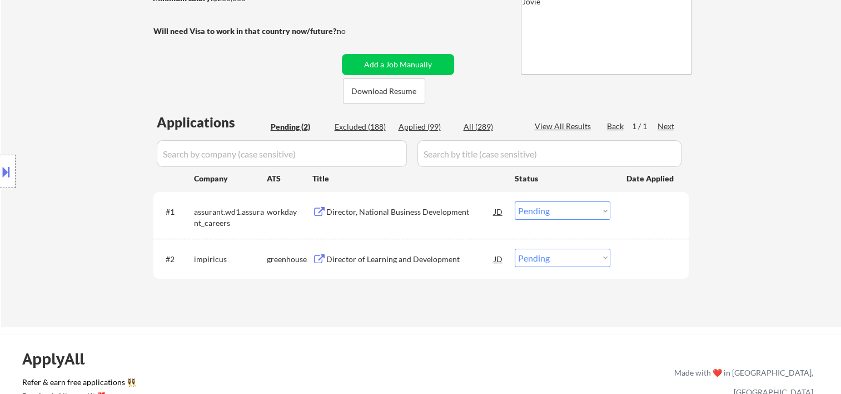
click at [643, 210] on div at bounding box center [650, 211] width 49 height 20
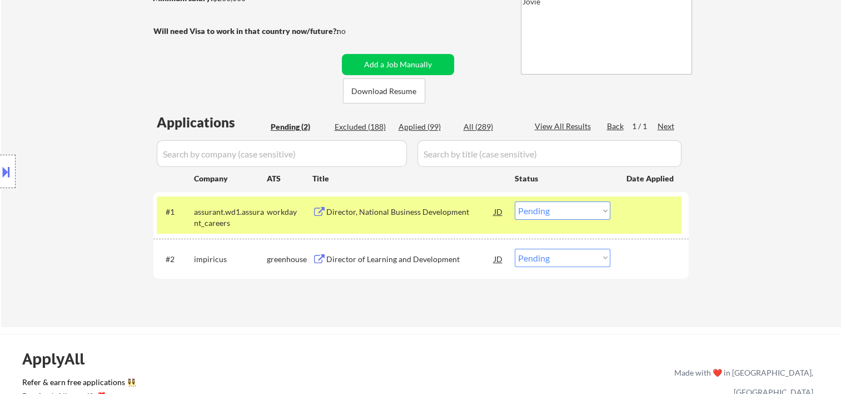
click at [638, 248] on div at bounding box center [650, 258] width 49 height 20
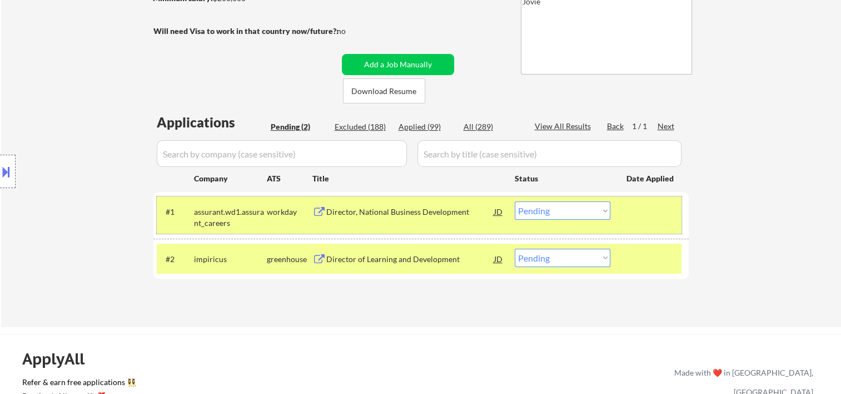
click at [644, 202] on div at bounding box center [650, 211] width 49 height 20
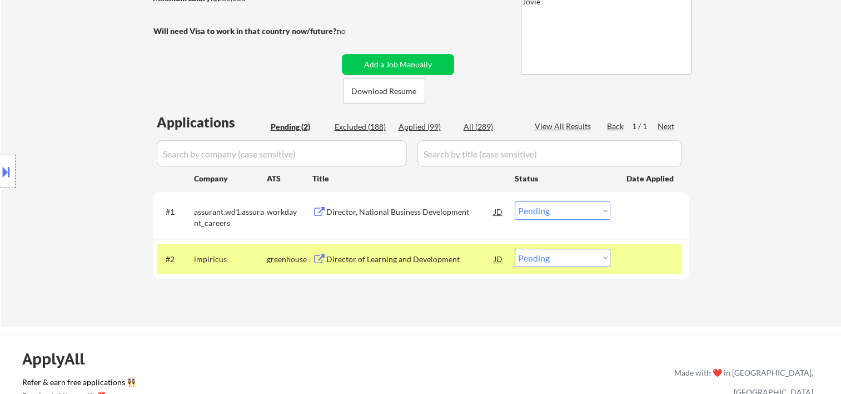
click at [620, 212] on div "#1 assurant.wd1.assurant_careers workday Director, National Business Developmen…" at bounding box center [419, 214] width 525 height 37
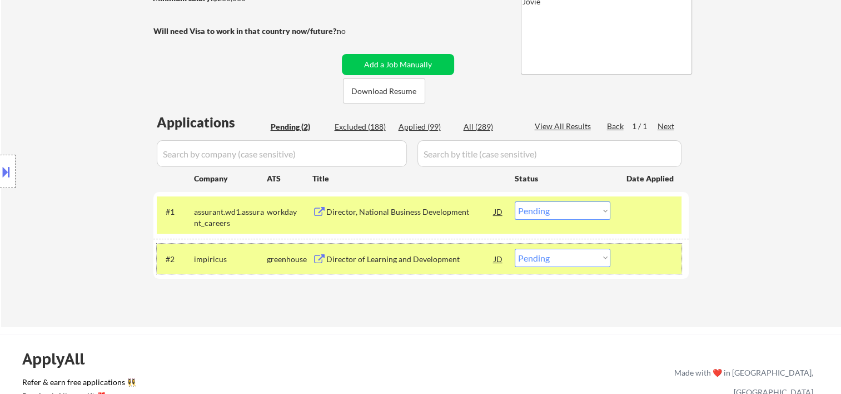
click at [645, 252] on div at bounding box center [650, 258] width 49 height 20
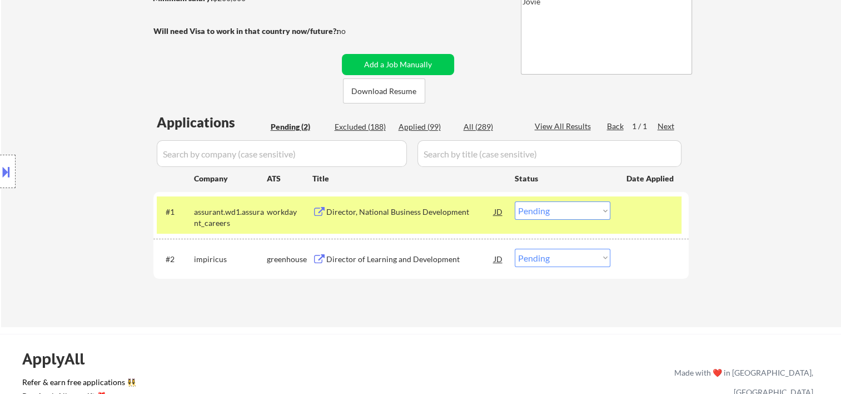
click at [646, 217] on div at bounding box center [650, 211] width 49 height 20
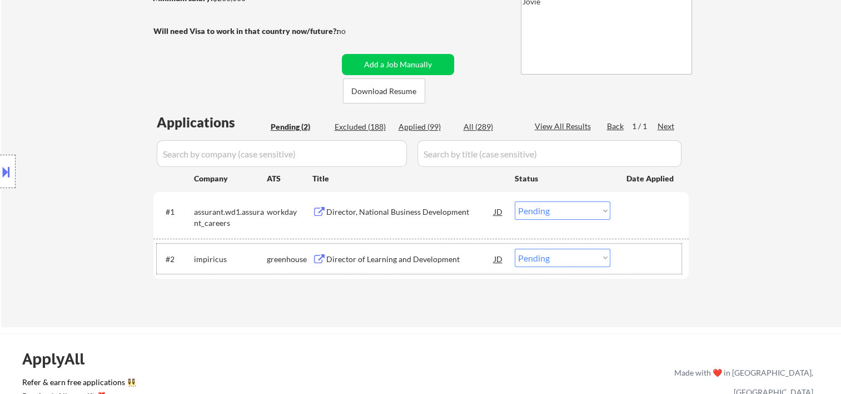
click at [648, 253] on div at bounding box center [650, 258] width 49 height 20
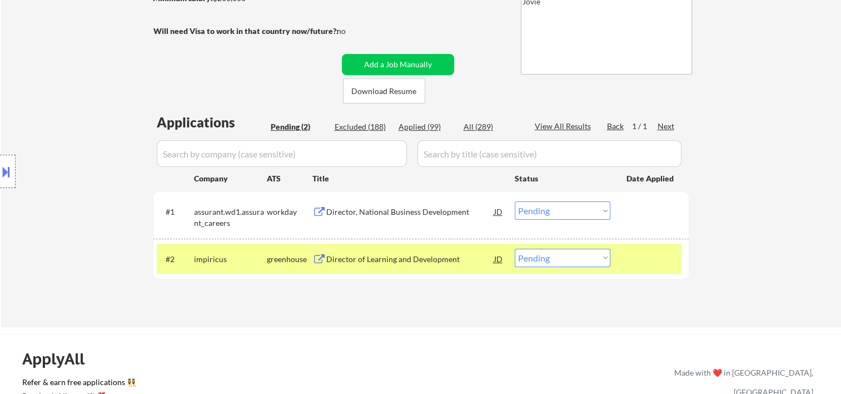
click at [648, 215] on div at bounding box center [650, 211] width 49 height 20
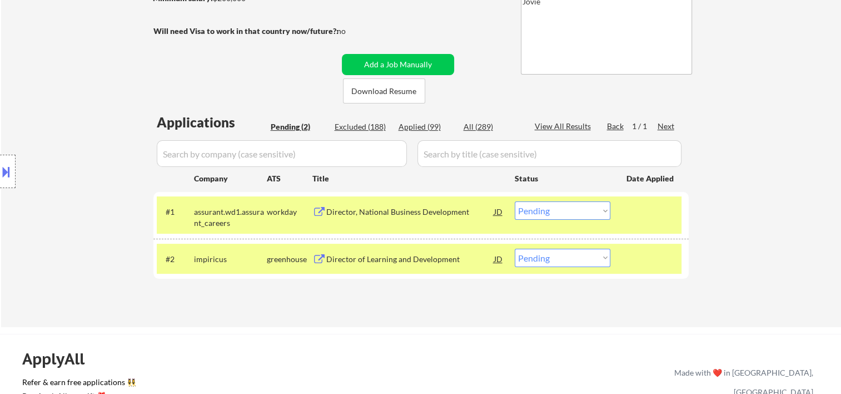
click at [646, 258] on div at bounding box center [650, 258] width 49 height 20
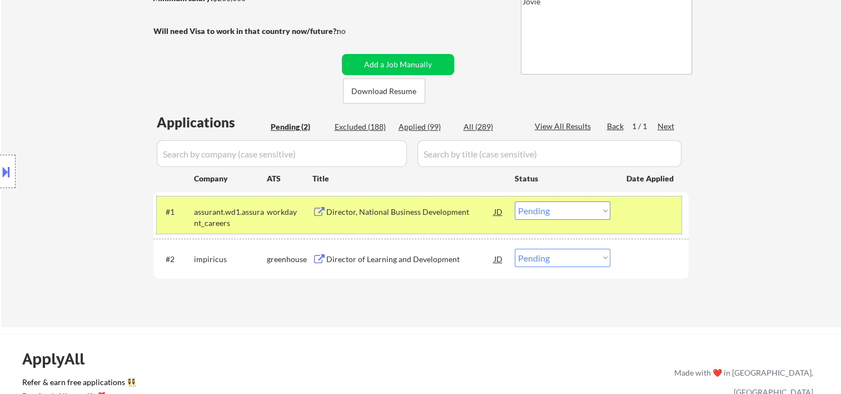
click at [655, 216] on div at bounding box center [650, 211] width 49 height 20
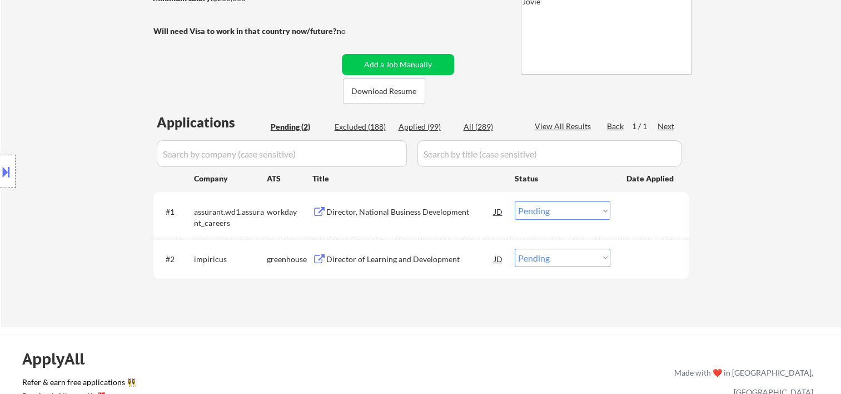
click at [649, 249] on div at bounding box center [650, 258] width 49 height 20
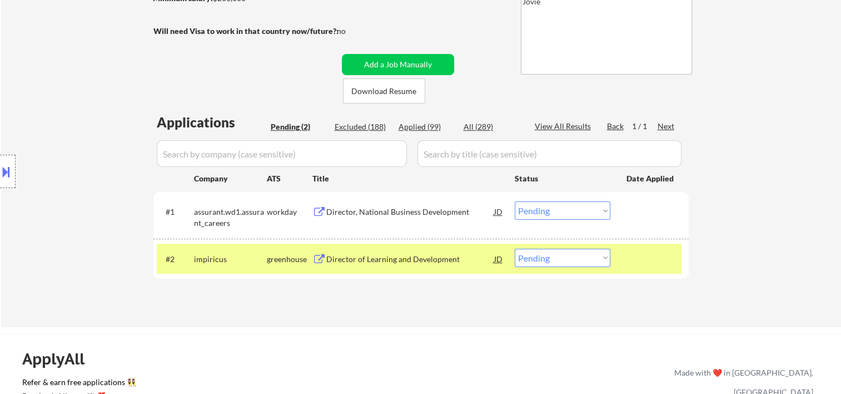
click at [653, 208] on div at bounding box center [650, 211] width 49 height 20
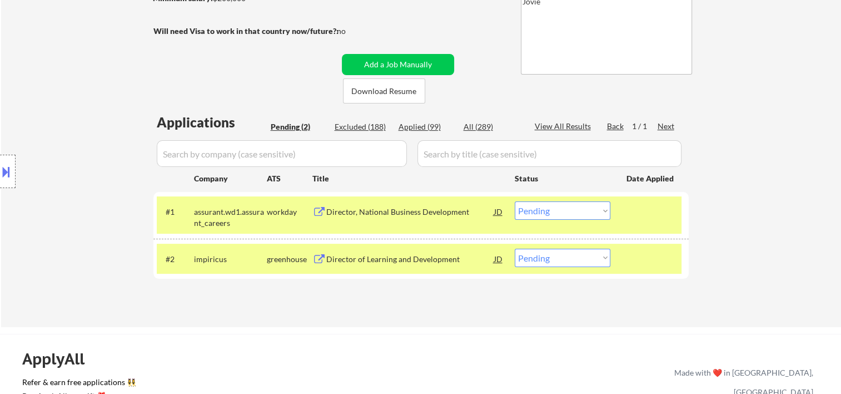
click at [643, 251] on div at bounding box center [650, 258] width 49 height 20
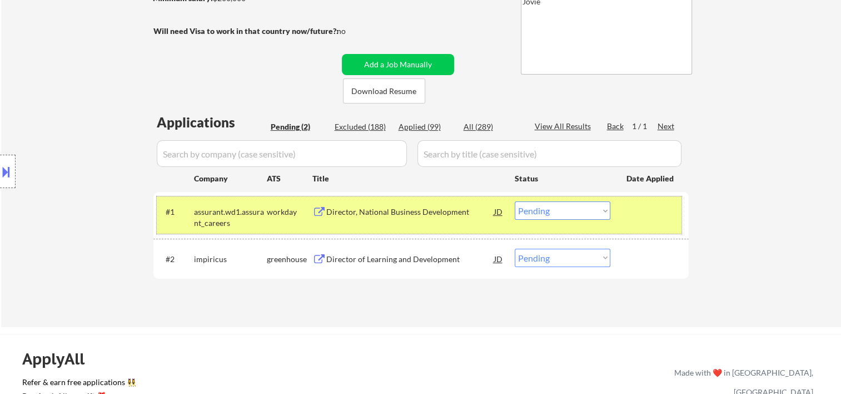
click at [634, 211] on div at bounding box center [650, 211] width 49 height 20
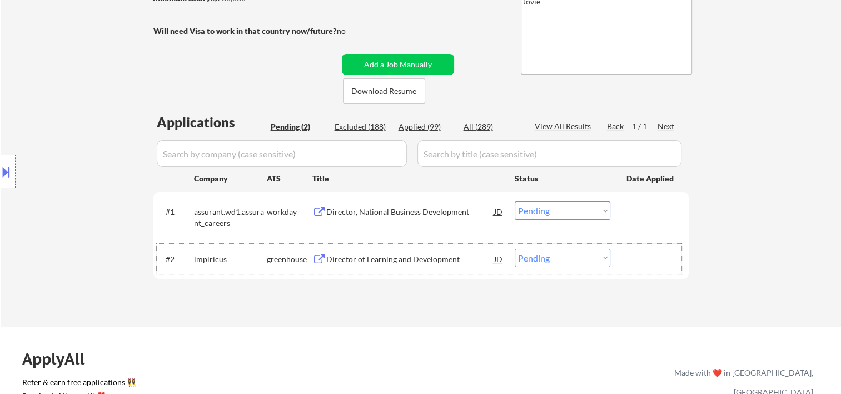
click at [634, 250] on div at bounding box center [650, 258] width 49 height 20
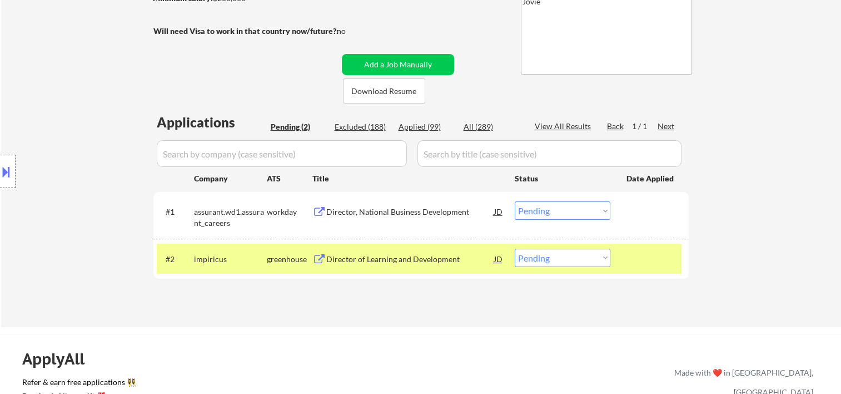
click at [631, 205] on div at bounding box center [650, 211] width 49 height 20
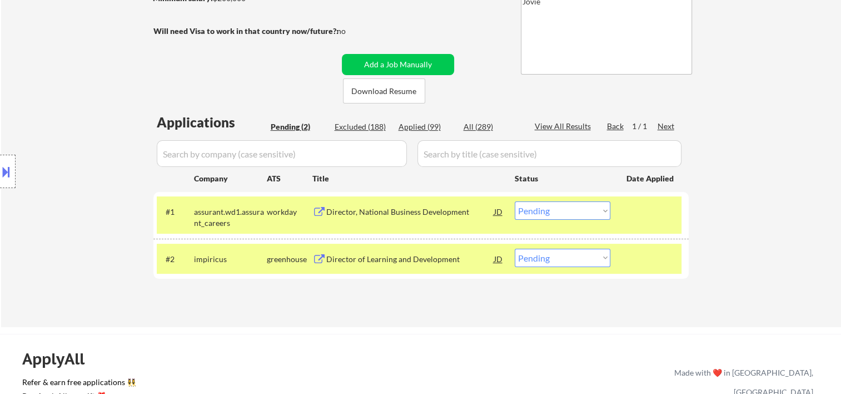
click at [634, 253] on div at bounding box center [650, 258] width 49 height 20
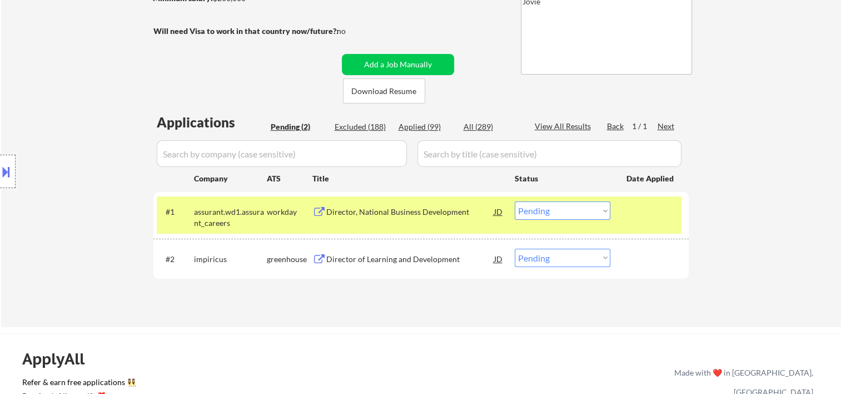
click at [637, 210] on div at bounding box center [650, 211] width 49 height 20
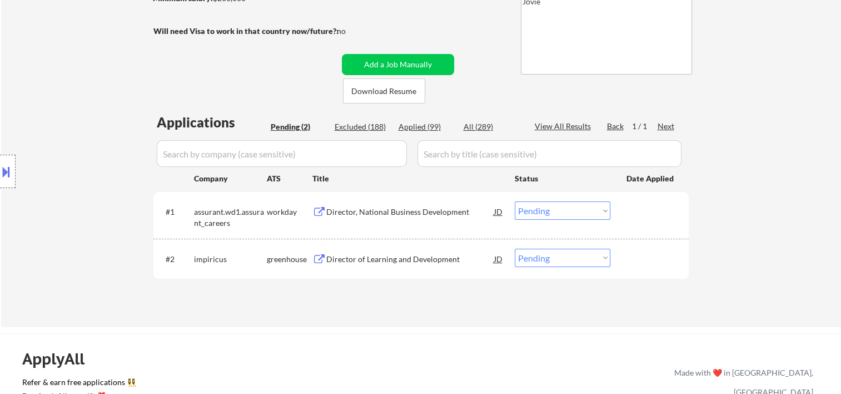
click at [637, 250] on div at bounding box center [650, 258] width 49 height 20
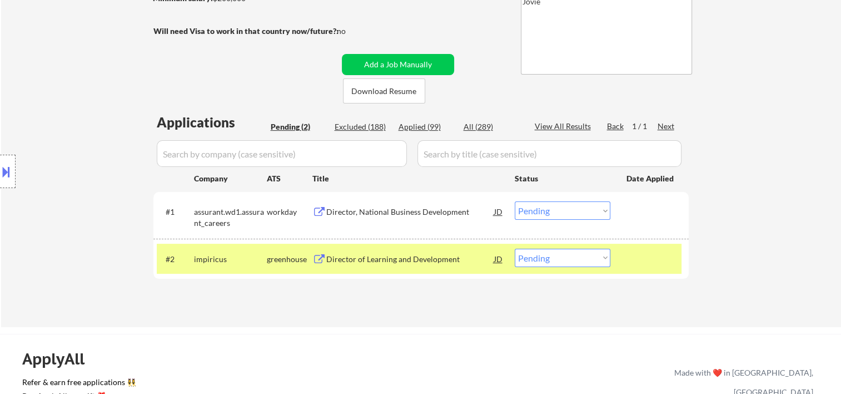
click at [640, 203] on div at bounding box center [650, 211] width 49 height 20
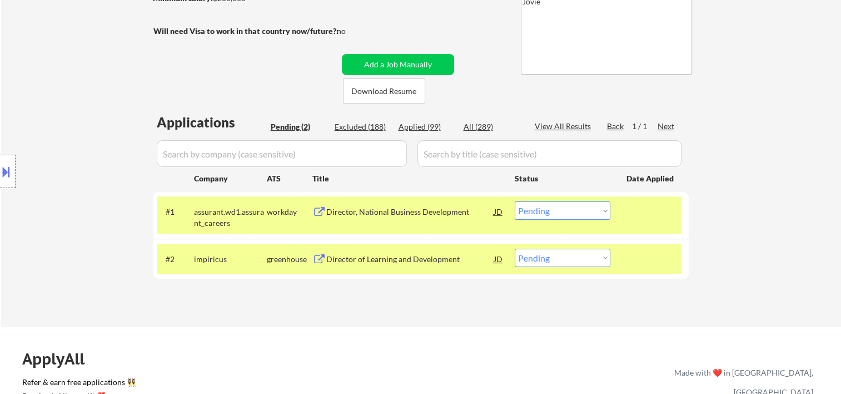
click at [405, 216] on div "Director, National Business Development" at bounding box center [410, 211] width 168 height 11
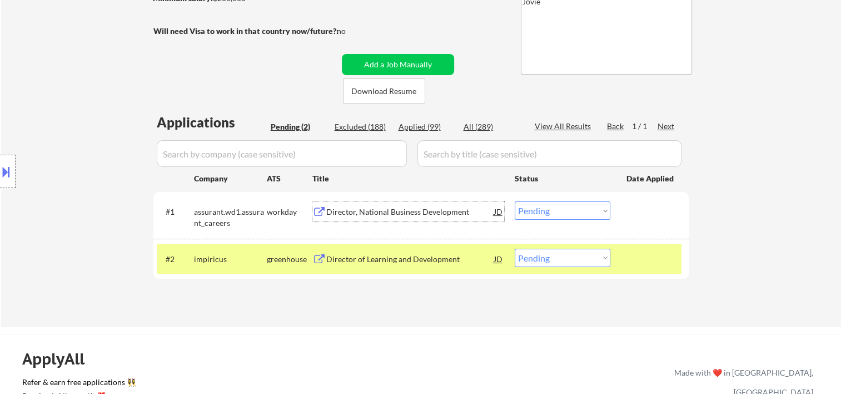
click at [645, 259] on div at bounding box center [650, 258] width 49 height 20
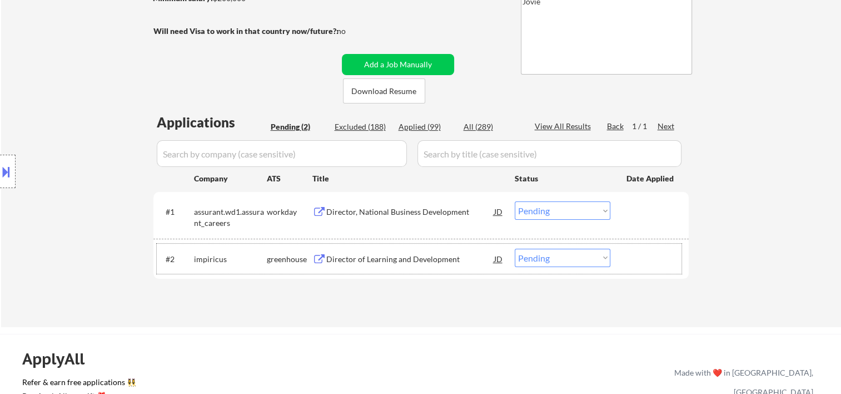
click at [626, 209] on div at bounding box center [650, 211] width 49 height 20
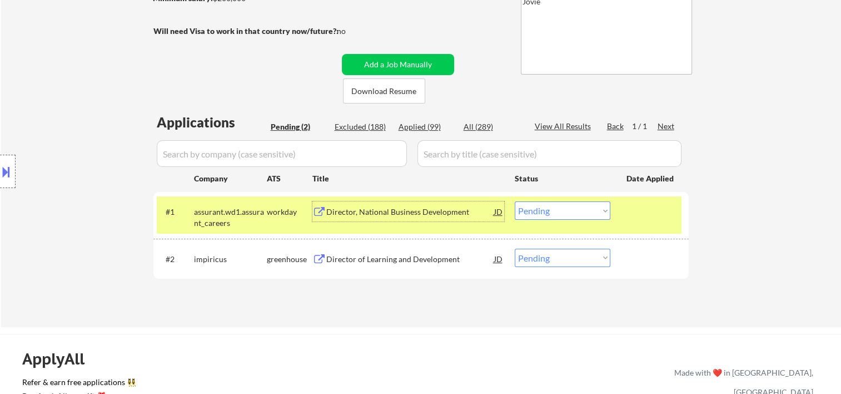
click at [414, 202] on div "Director, National Business Development" at bounding box center [410, 211] width 168 height 20
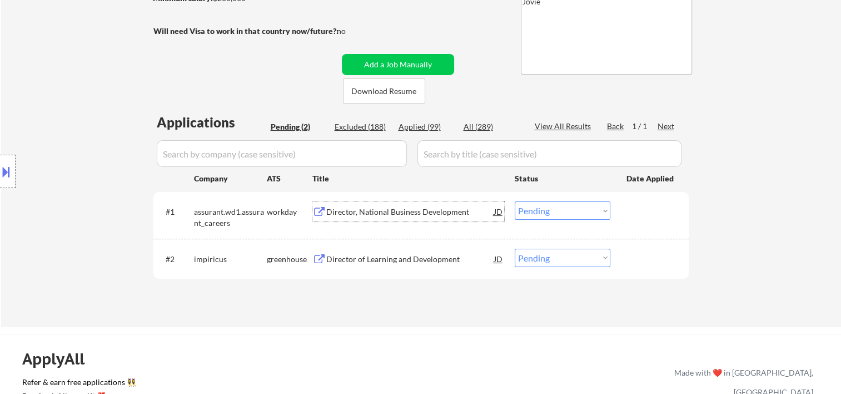
drag, startPoint x: 636, startPoint y: 206, endPoint x: 630, endPoint y: 206, distance: 6.1
click at [634, 206] on div at bounding box center [650, 211] width 49 height 20
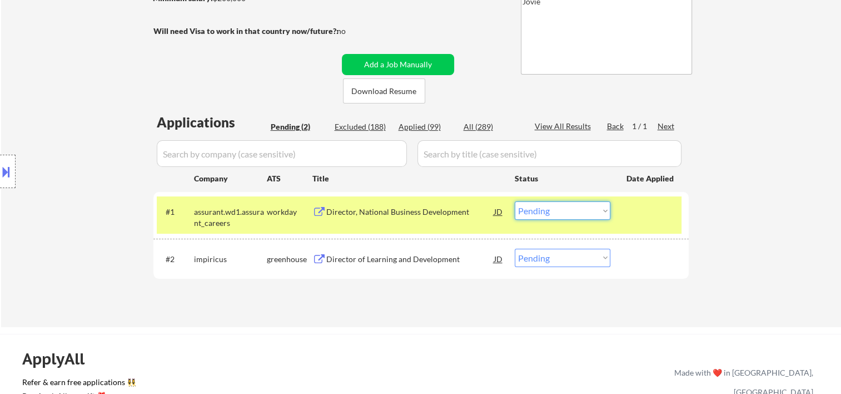
drag, startPoint x: 603, startPoint y: 209, endPoint x: 594, endPoint y: 221, distance: 14.3
click at [603, 209] on select "Choose an option... Pending Applied Excluded (Questions) Excluded (Expired) Exc…" at bounding box center [563, 210] width 96 height 18
click at [515, 201] on select "Choose an option... Pending Applied Excluded (Questions) Excluded (Expired) Exc…" at bounding box center [563, 210] width 96 height 18
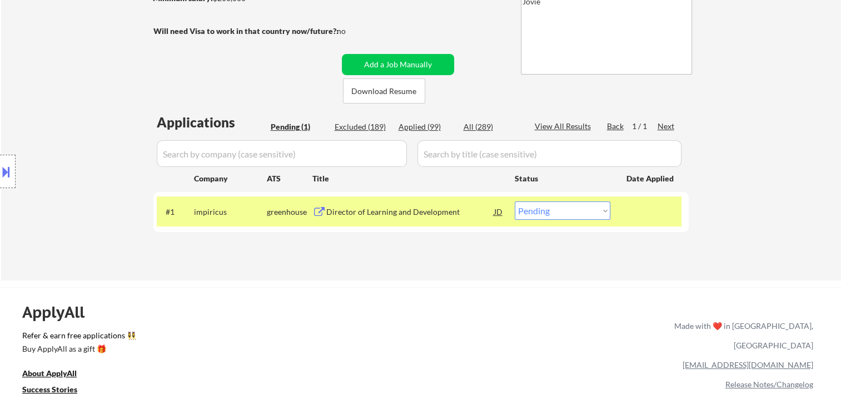
click at [680, 217] on div "#1 impiricus greenhouse Director of Learning and Development JD Choose an optio…" at bounding box center [419, 211] width 525 height 30
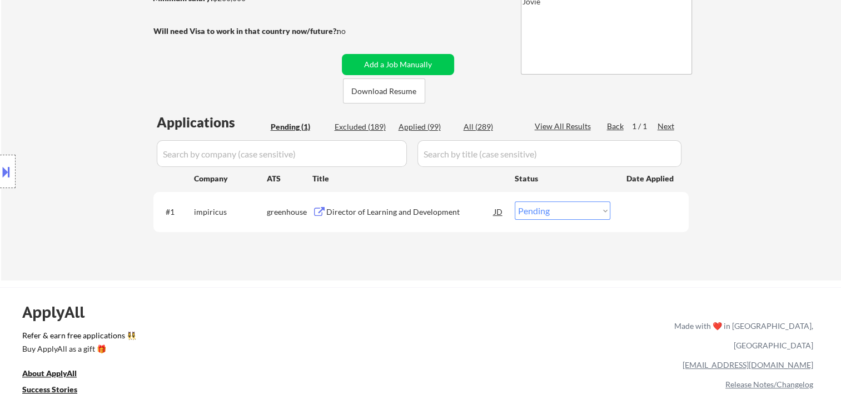
click at [640, 214] on div at bounding box center [650, 211] width 49 height 20
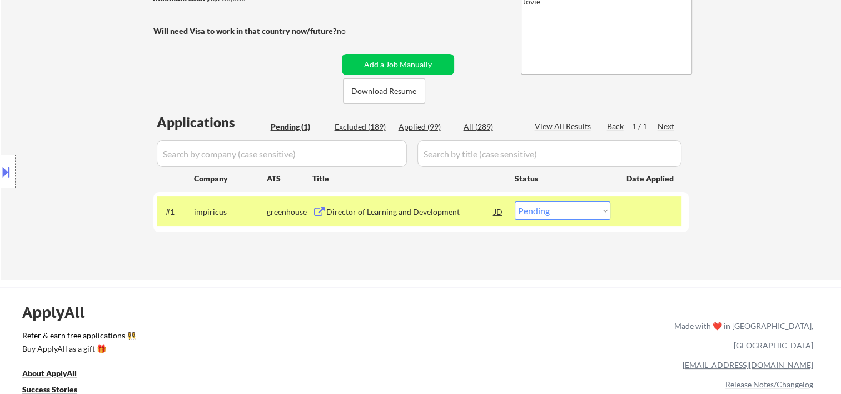
drag, startPoint x: 402, startPoint y: 162, endPoint x: 398, endPoint y: 180, distance: 18.2
click at [401, 162] on input "input" at bounding box center [282, 153] width 250 height 27
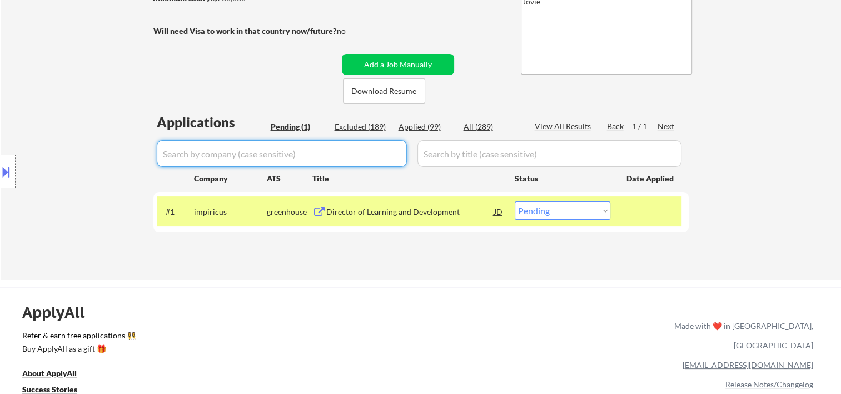
click at [539, 149] on input "input" at bounding box center [549, 153] width 264 height 27
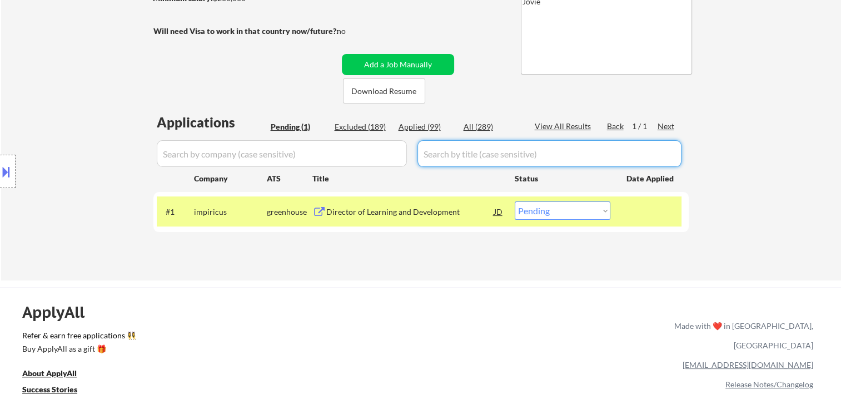
click at [416, 184] on div "Title" at bounding box center [408, 178] width 192 height 20
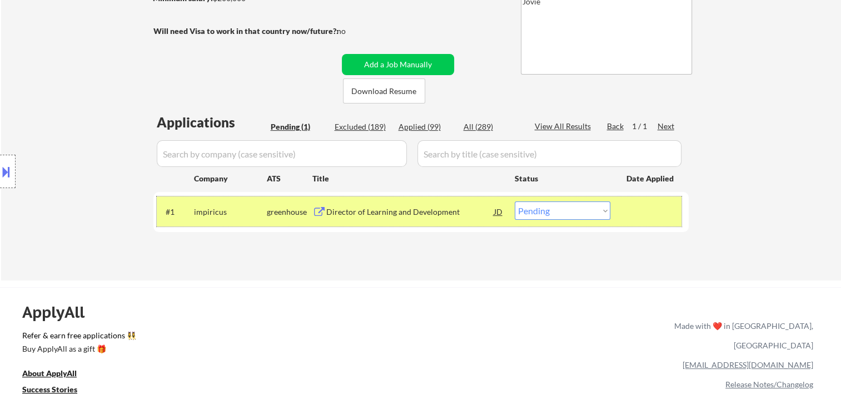
click at [627, 218] on div at bounding box center [650, 211] width 49 height 20
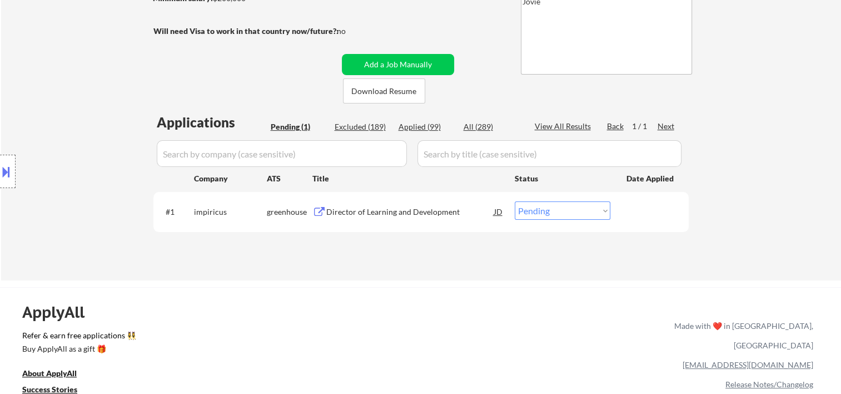
click at [632, 211] on div at bounding box center [650, 211] width 49 height 20
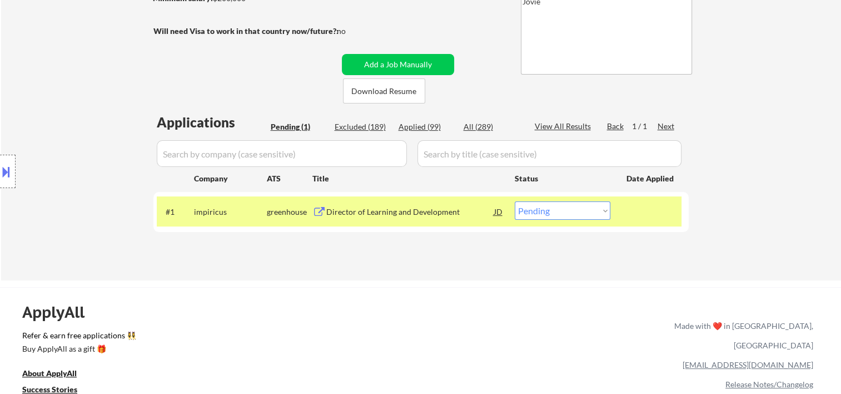
click at [421, 208] on div "Director of Learning and Development" at bounding box center [410, 211] width 168 height 11
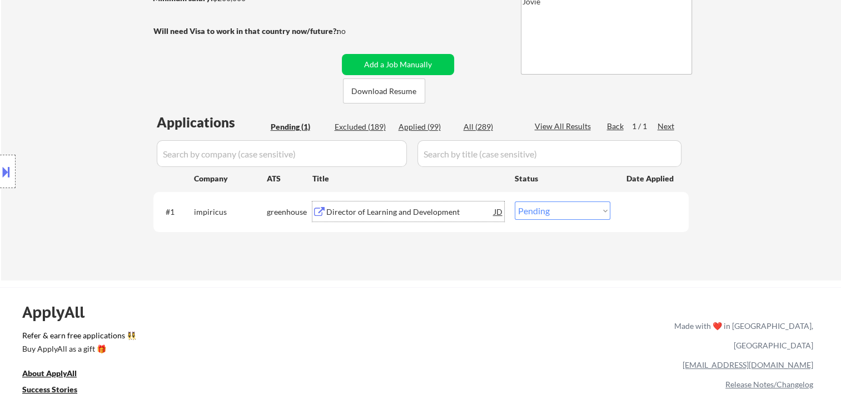
drag, startPoint x: 666, startPoint y: 218, endPoint x: 624, endPoint y: 218, distance: 42.2
click at [665, 218] on div at bounding box center [650, 211] width 49 height 20
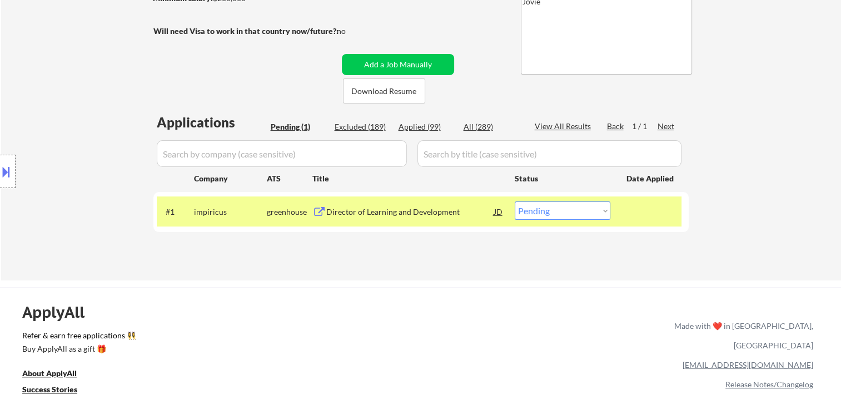
click at [600, 215] on select "Choose an option... Pending Applied Excluded (Questions) Excluded (Expired) Exc…" at bounding box center [563, 210] width 96 height 18
select select ""excluded__bad_match_""
click at [515, 201] on select "Choose an option... Pending Applied Excluded (Questions) Excluded (Expired) Exc…" at bounding box center [563, 210] width 96 height 18
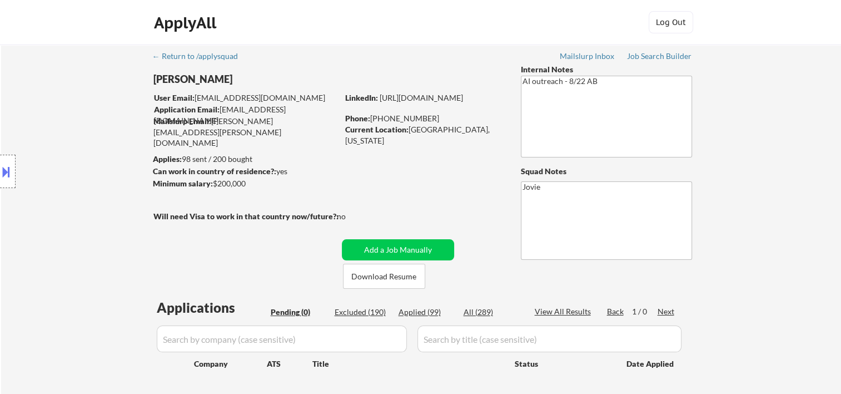
drag, startPoint x: 420, startPoint y: 307, endPoint x: 502, endPoint y: 154, distance: 174.1
click at [420, 307] on div "Applied (99)" at bounding box center [427, 311] width 56 height 11
click at [432, 309] on div "Applied (99)" at bounding box center [427, 311] width 56 height 11
select select ""applied""
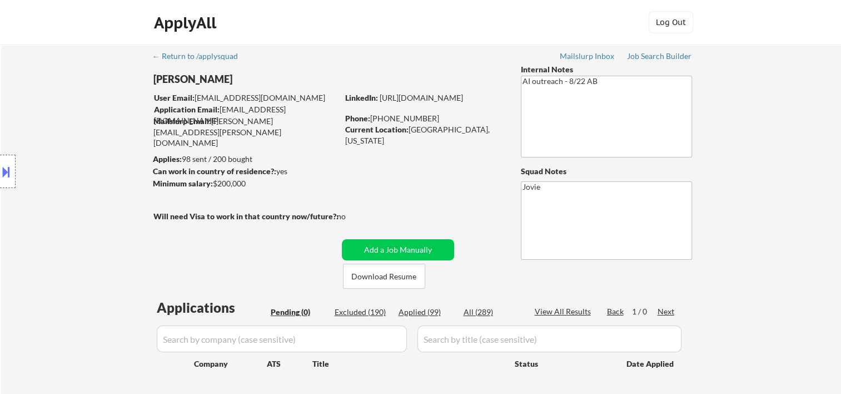
select select ""applied""
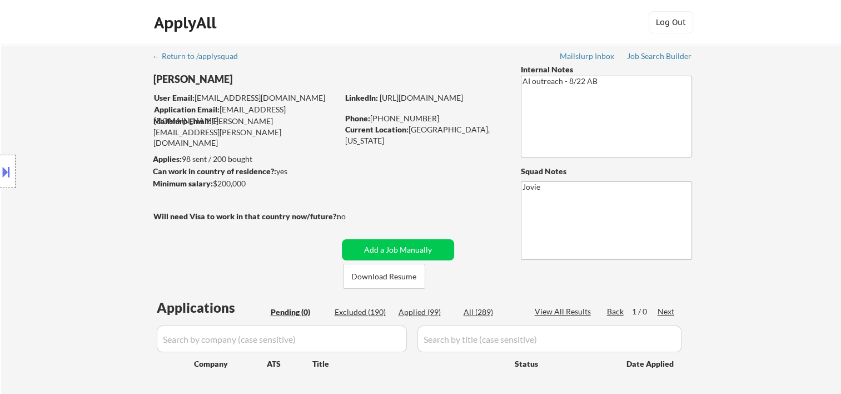
select select ""applied""
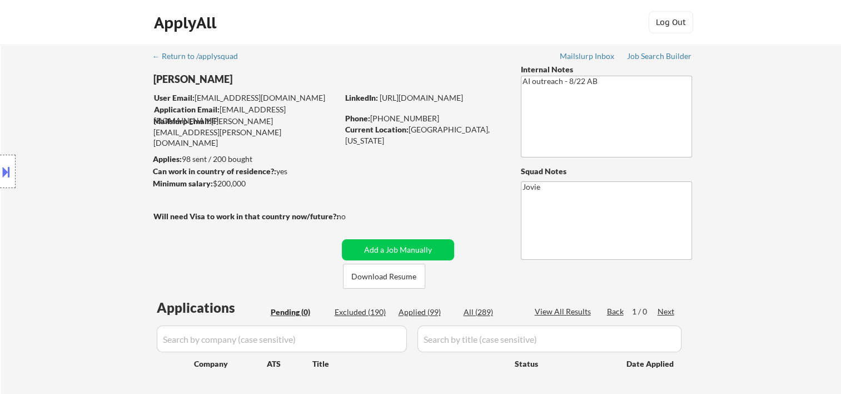
select select ""applied""
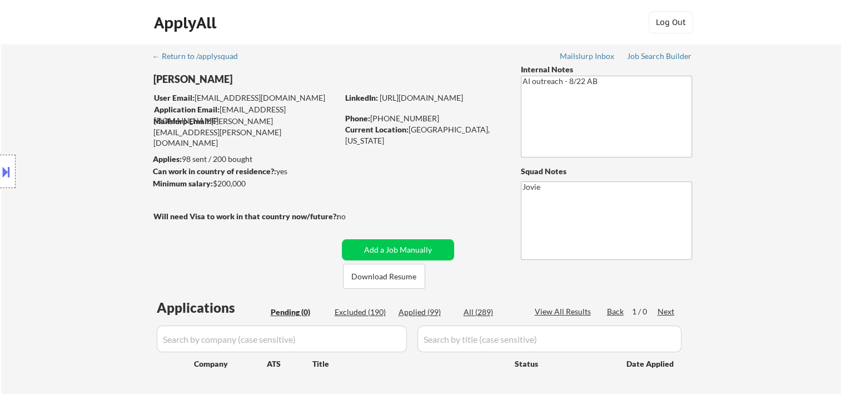
select select ""applied""
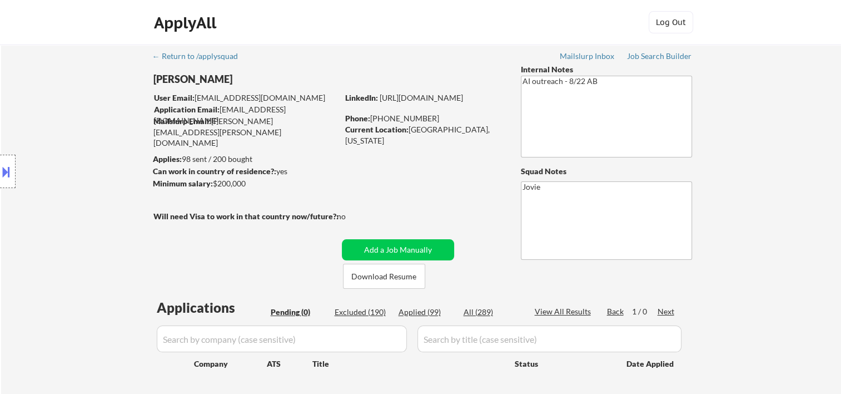
select select ""applied""
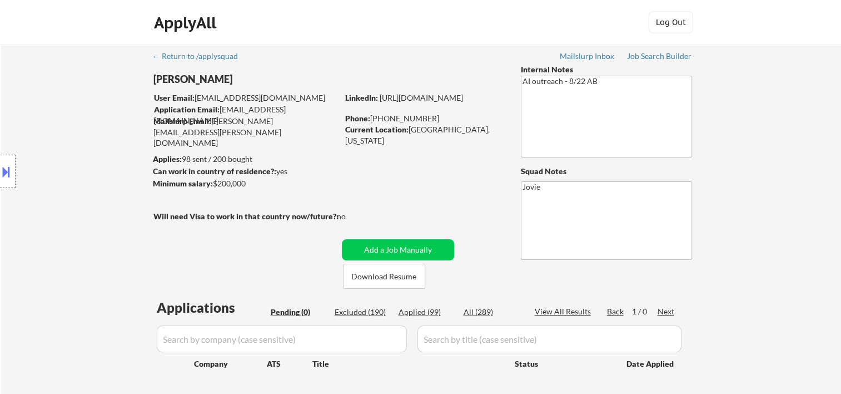
select select ""applied""
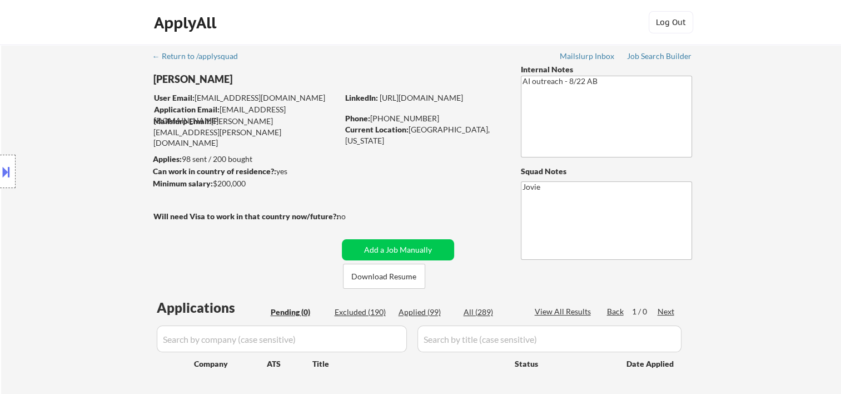
select select ""applied""
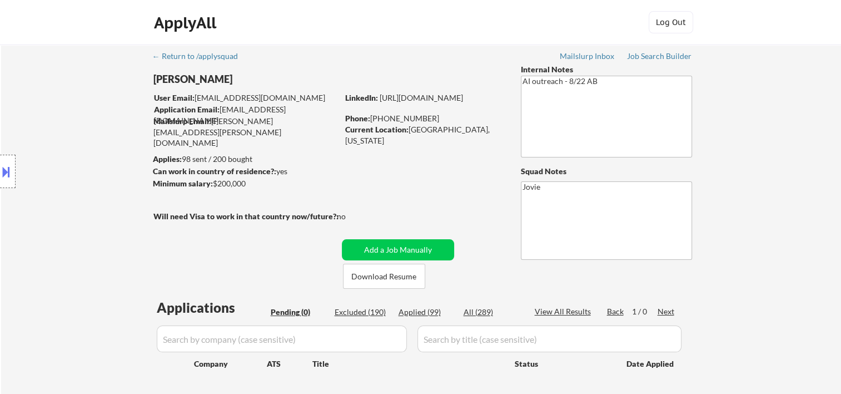
select select ""applied""
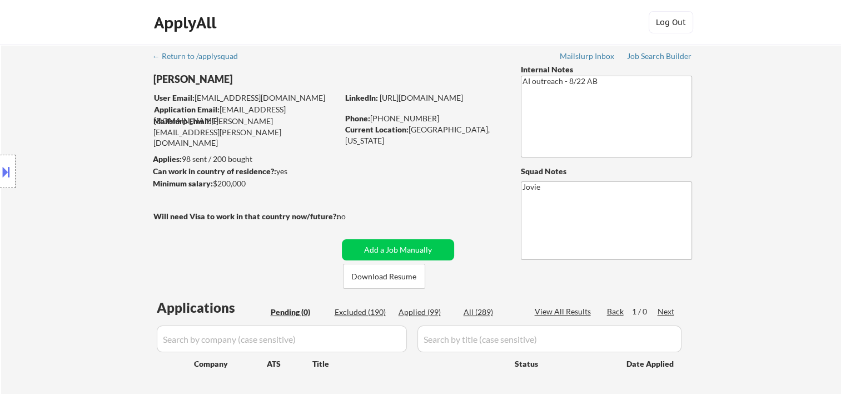
select select ""applied""
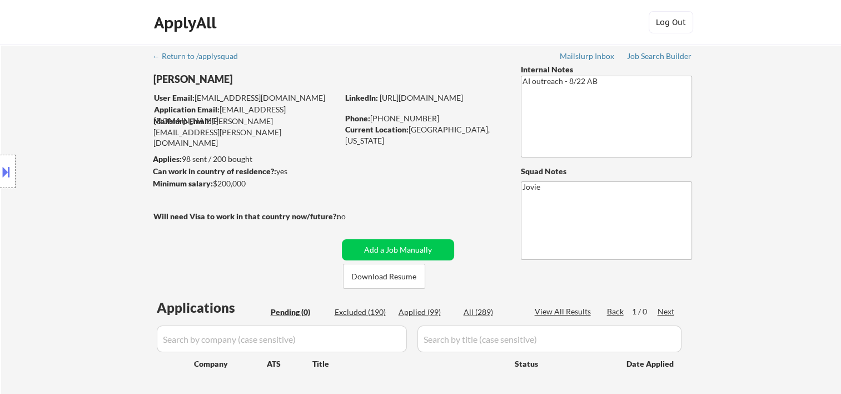
select select ""applied""
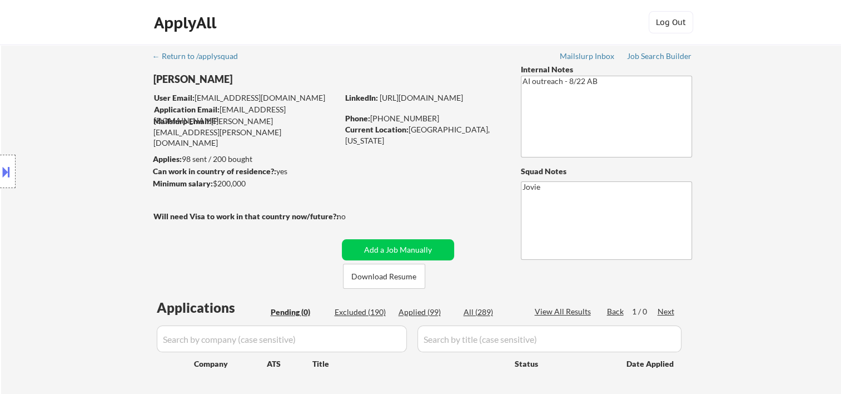
select select ""applied""
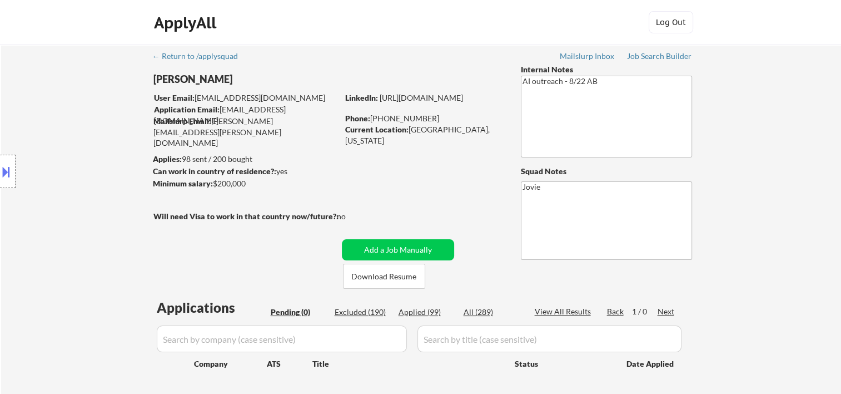
select select ""applied""
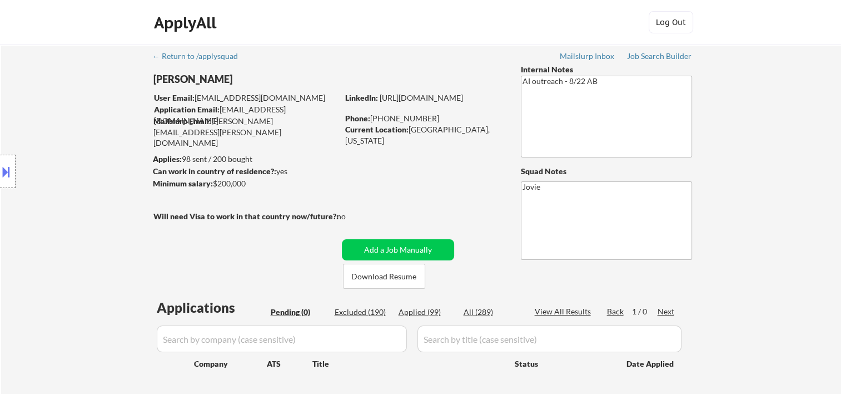
select select ""applied""
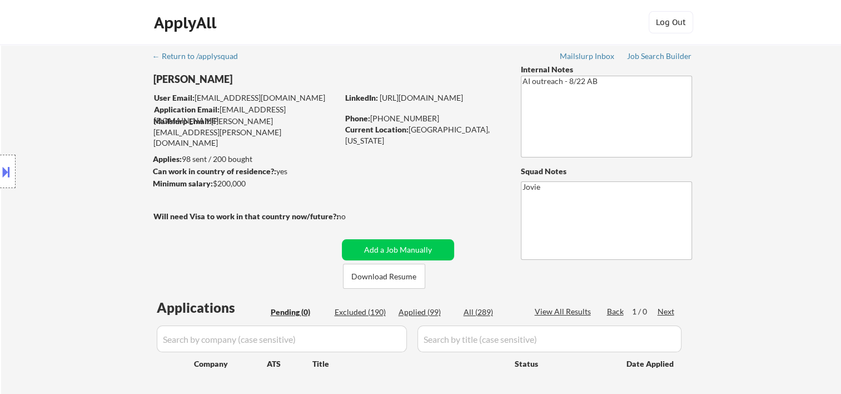
select select ""applied""
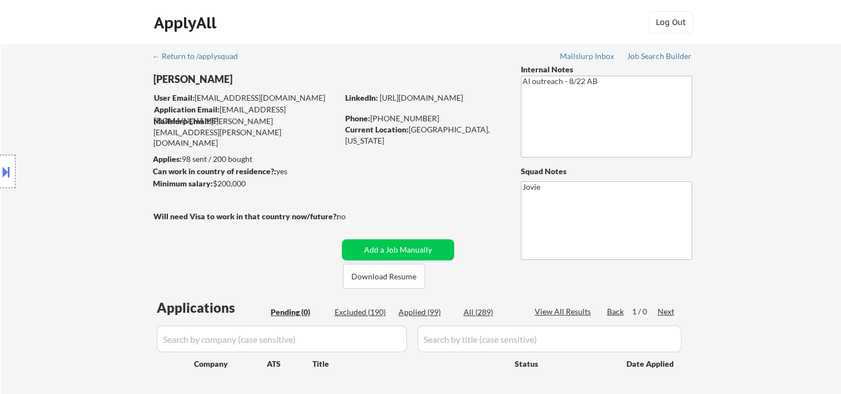
select select ""applied""
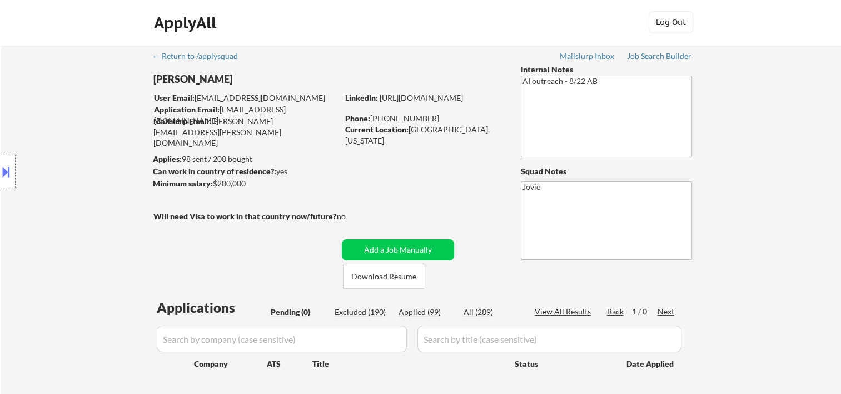
select select ""applied""
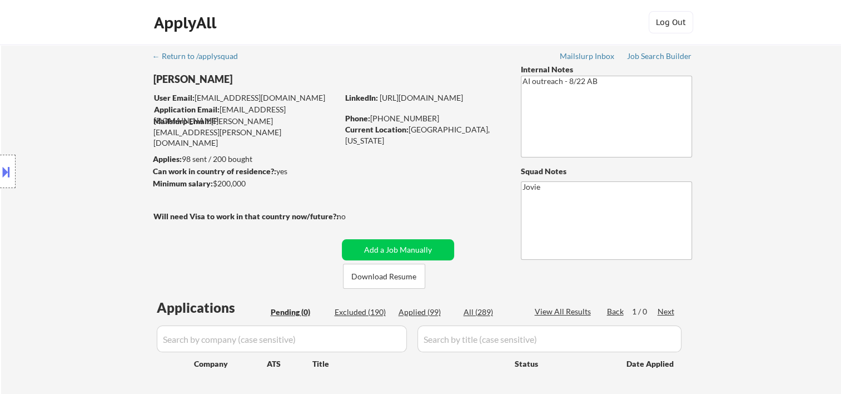
select select ""applied""
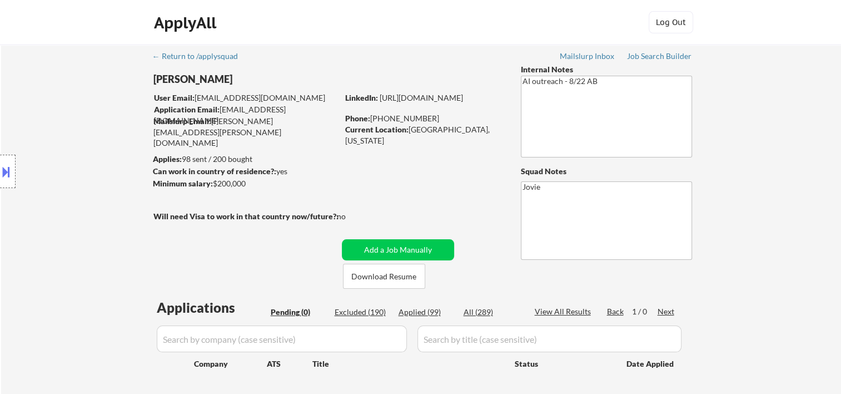
select select ""applied""
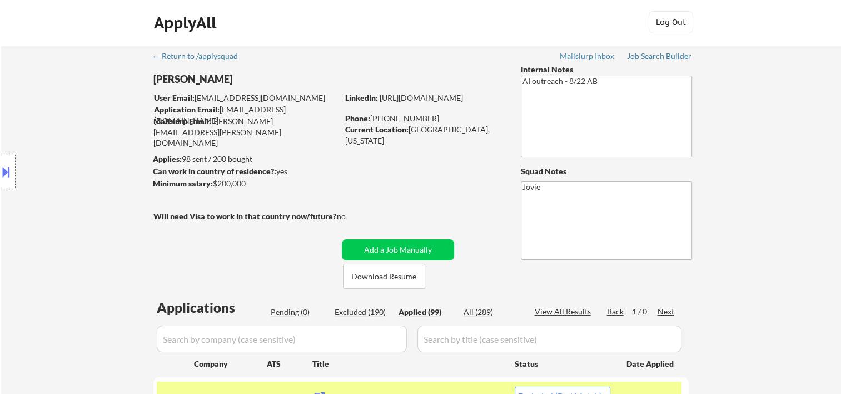
select select ""applied""
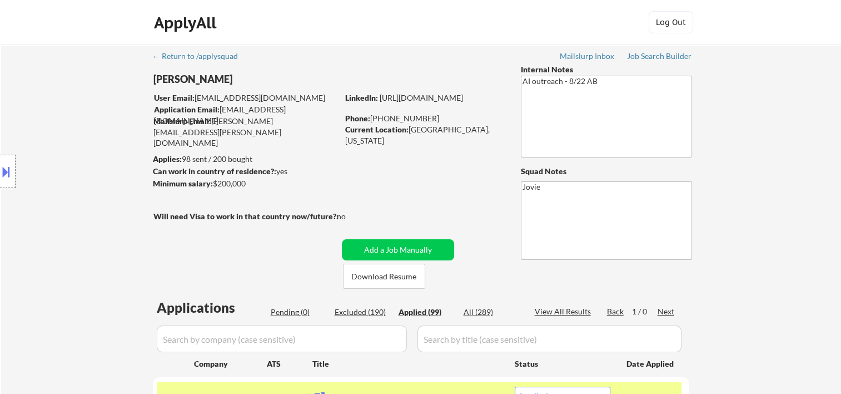
select select ""applied""
